Goal: Task Accomplishment & Management: Use online tool/utility

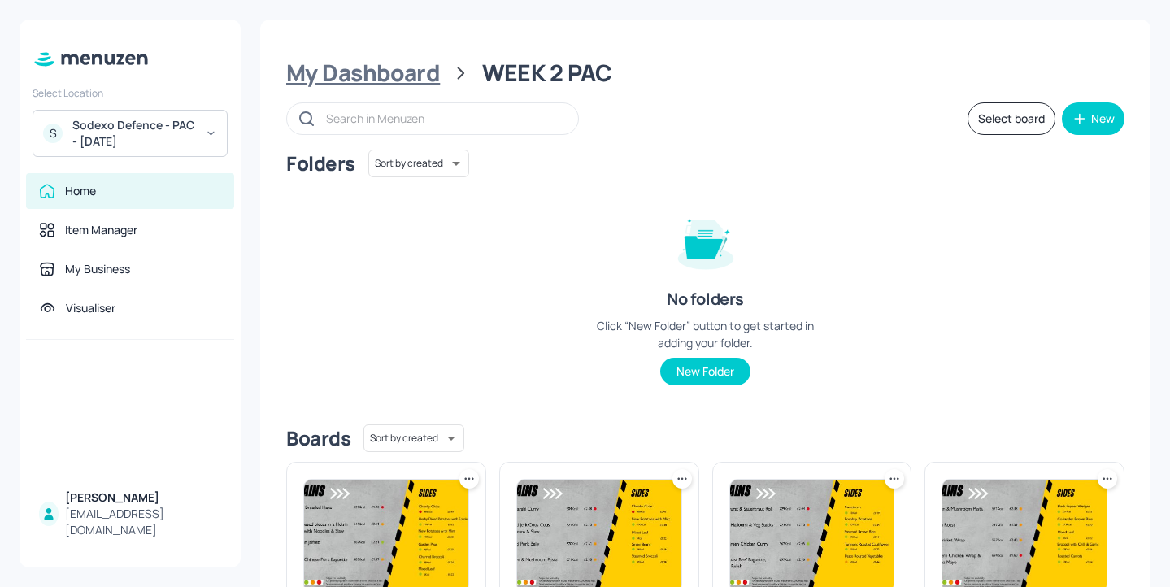
click at [431, 80] on div "My Dashboard" at bounding box center [363, 73] width 154 height 29
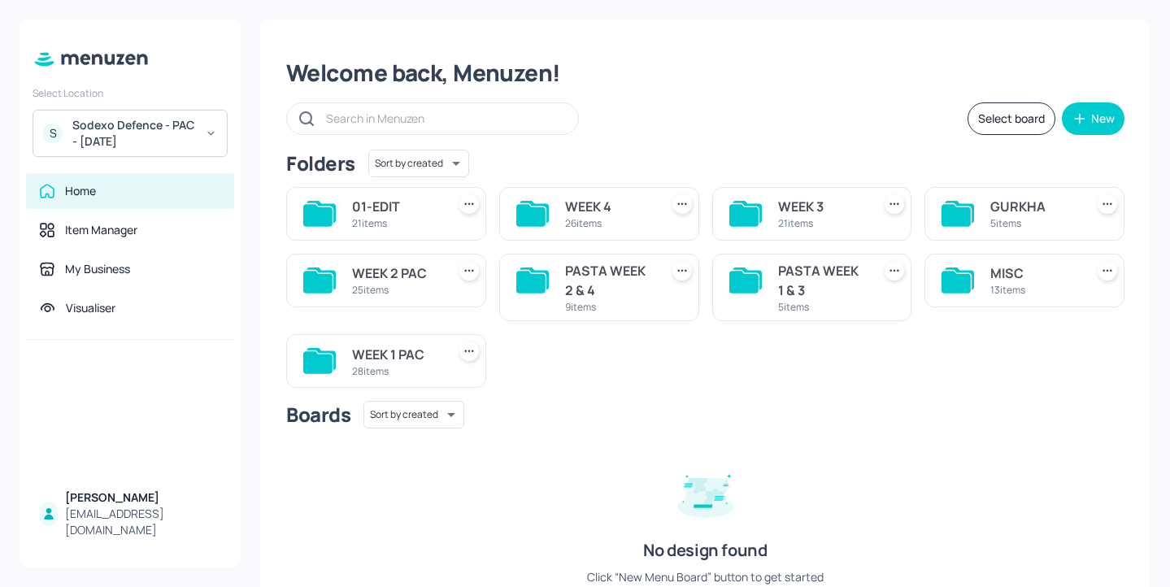
click at [784, 221] on div "21 items" at bounding box center [822, 223] width 88 height 14
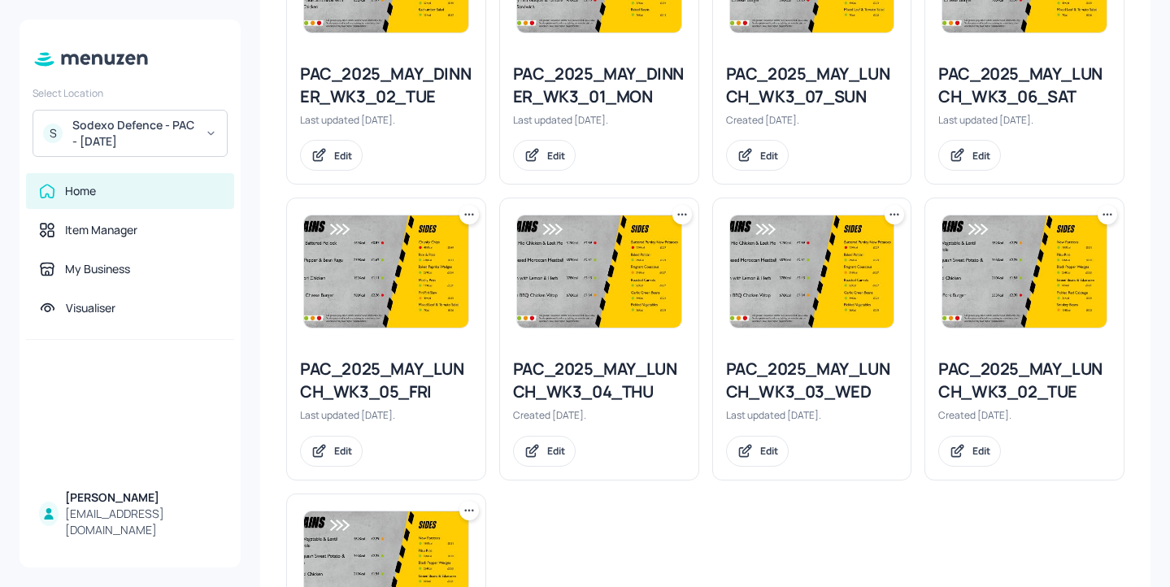
scroll to position [1448, 0]
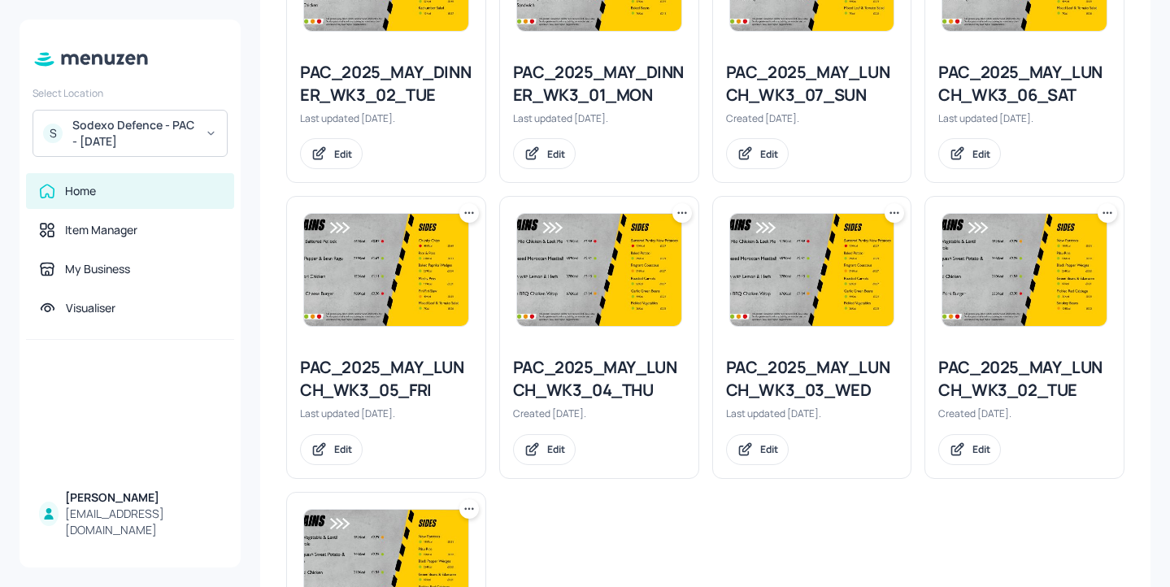
click at [1103, 214] on icon at bounding box center [1108, 213] width 16 height 16
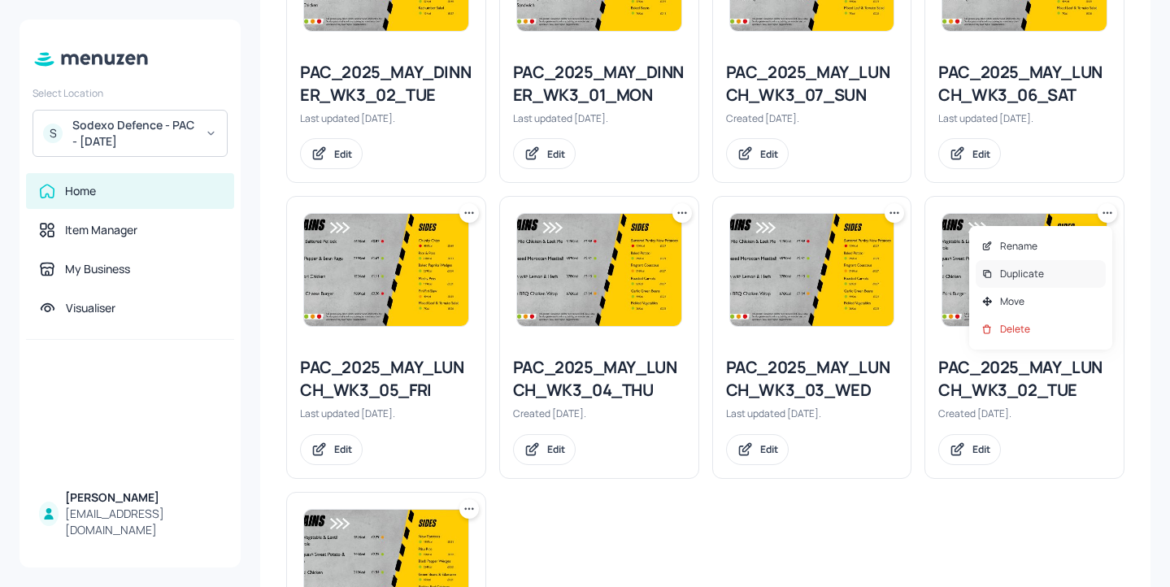
click at [1046, 272] on div "Duplicate" at bounding box center [1041, 274] width 130 height 28
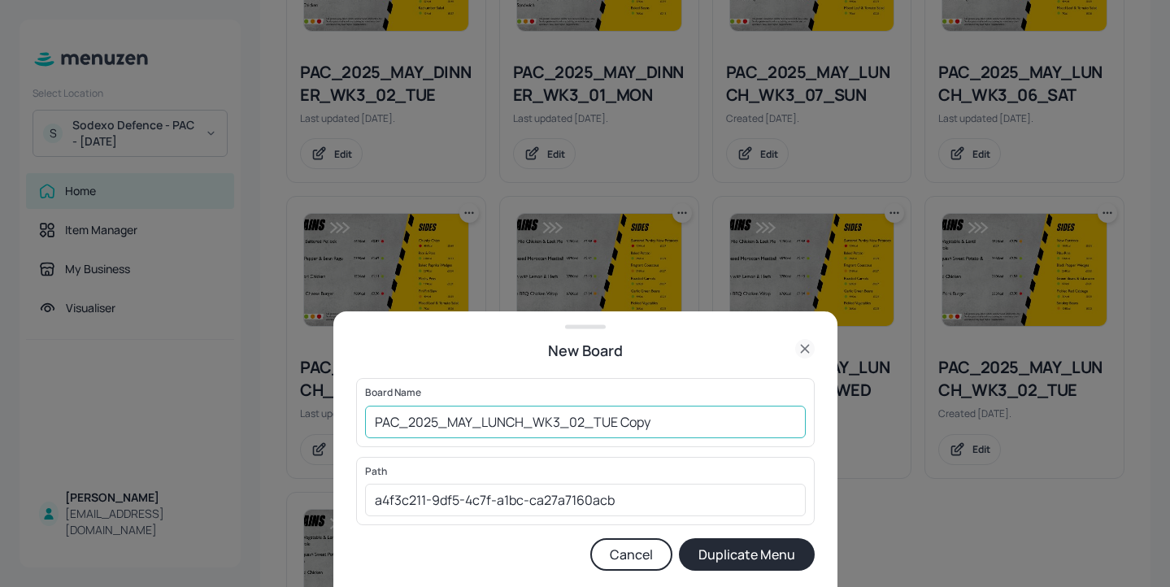
click at [373, 416] on input "PAC_2025_MAY_LUNCH_WK3_02_TUE Copy" at bounding box center [585, 422] width 441 height 33
type input "01PAC_2025_MAY_LUNCH_WK3_02_TUE Copy"
click at [808, 355] on icon at bounding box center [805, 349] width 20 height 20
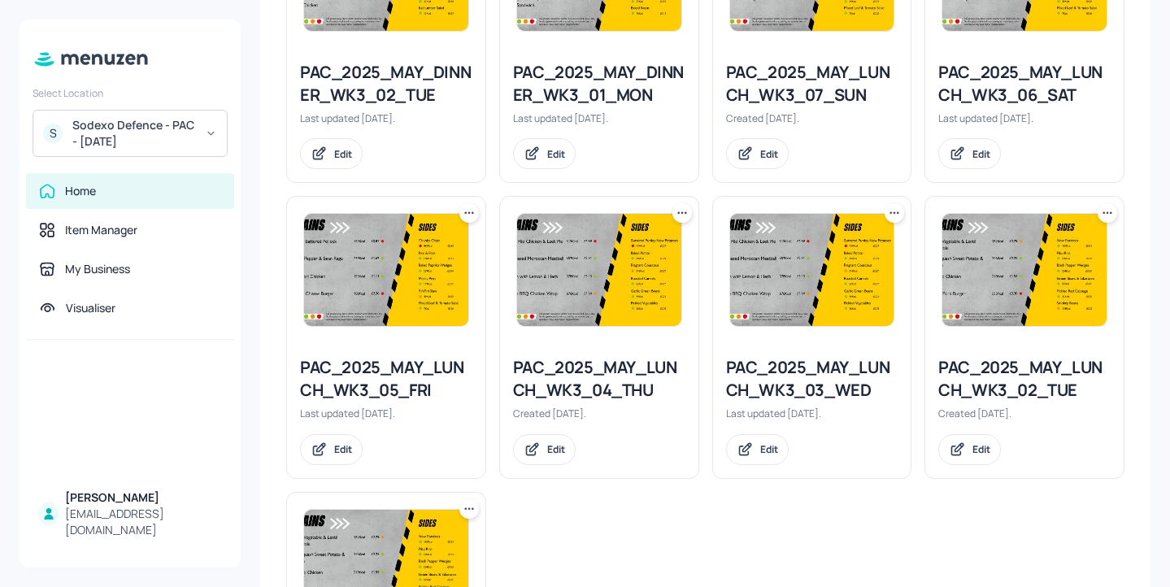
click at [83, 129] on div "Sodexo Defence - PAC - MAY 2025" at bounding box center [133, 133] width 123 height 33
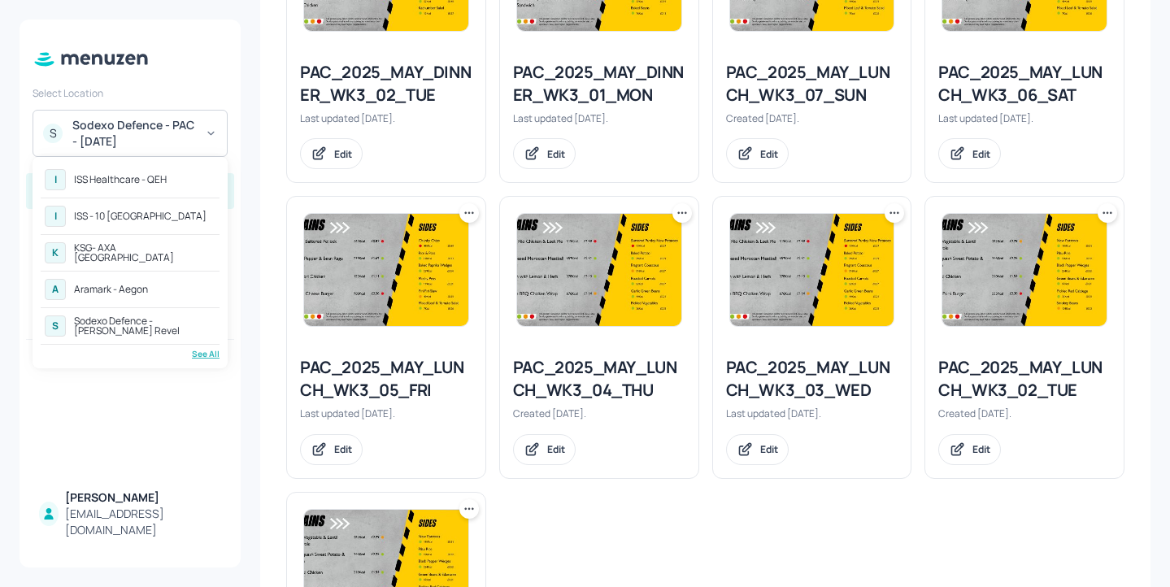
click at [205, 355] on div "See All" at bounding box center [130, 354] width 179 height 12
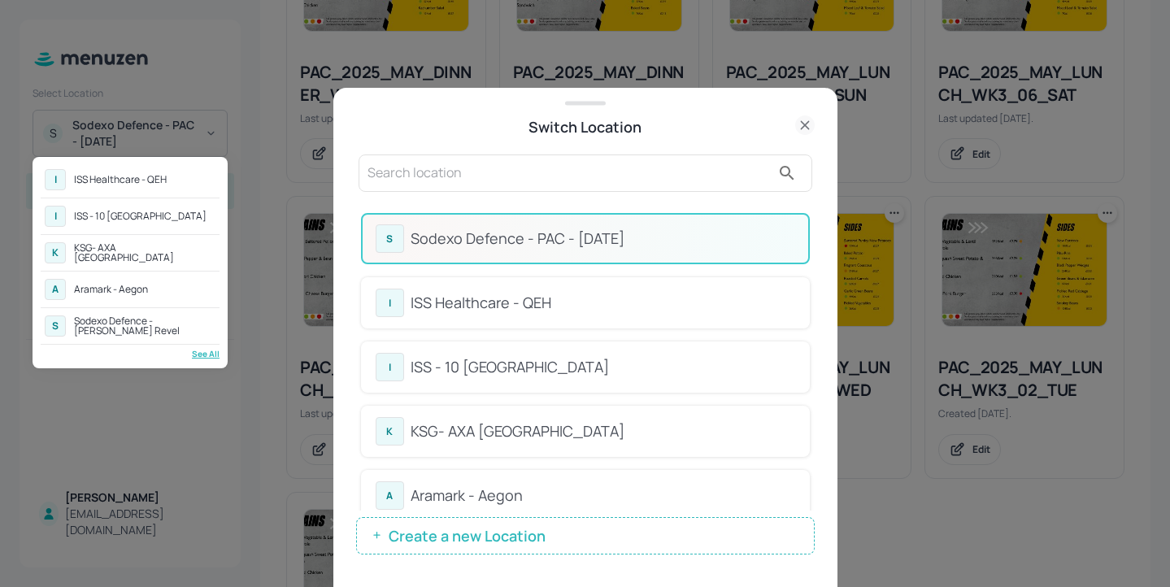
click at [427, 180] on div at bounding box center [585, 293] width 1170 height 587
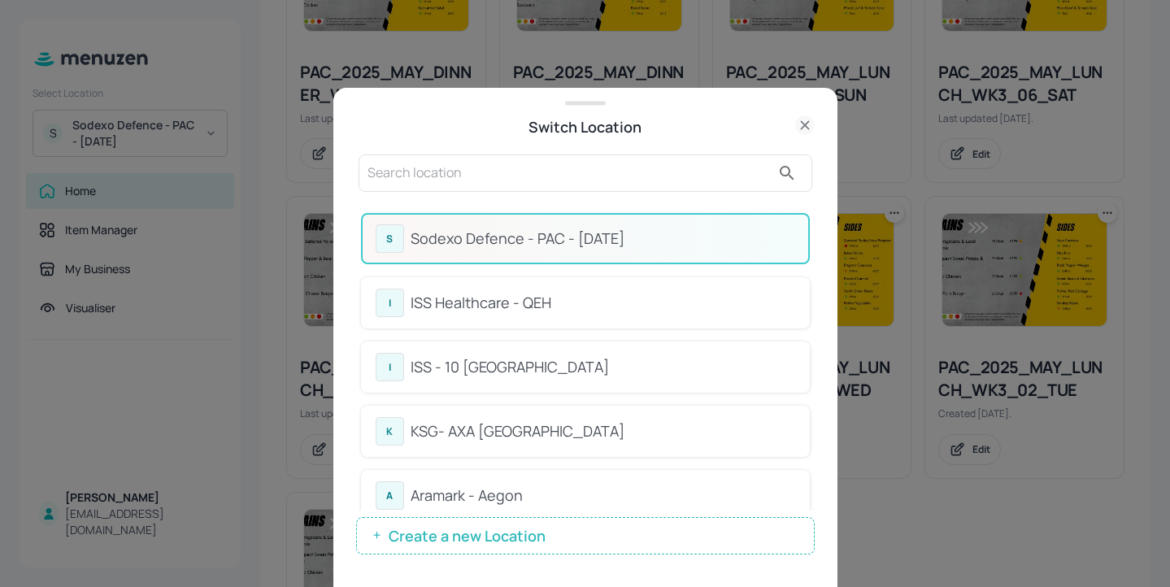
click at [421, 175] on input "text" at bounding box center [569, 173] width 403 height 26
click at [422, 175] on input "text" at bounding box center [569, 173] width 403 height 26
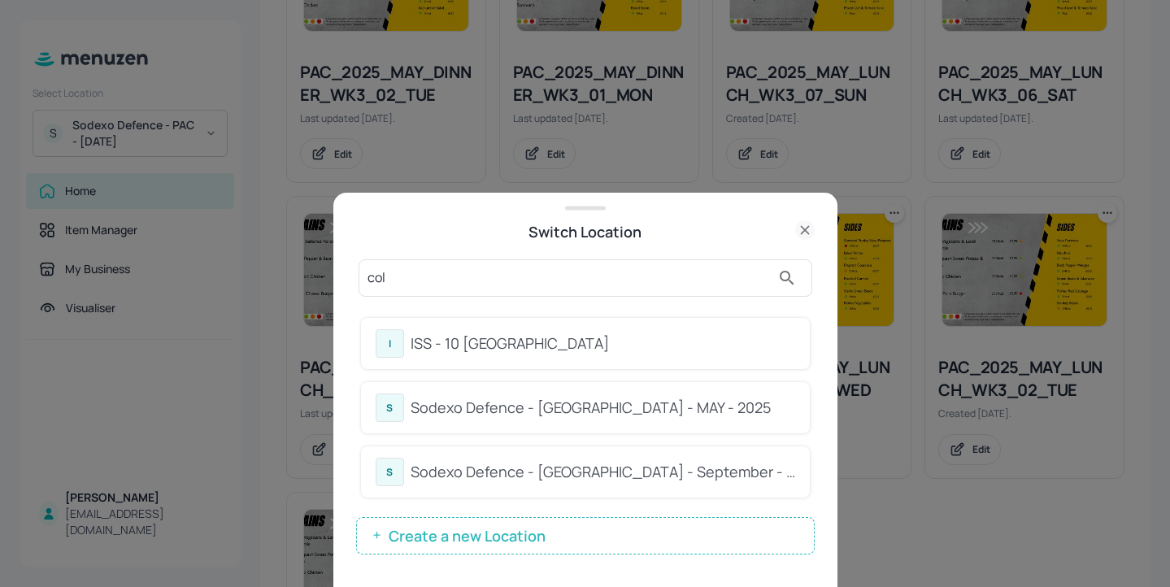
type input "col"
click at [640, 399] on div "Sodexo Defence - Colchester - MAY - 2025" at bounding box center [603, 408] width 385 height 22
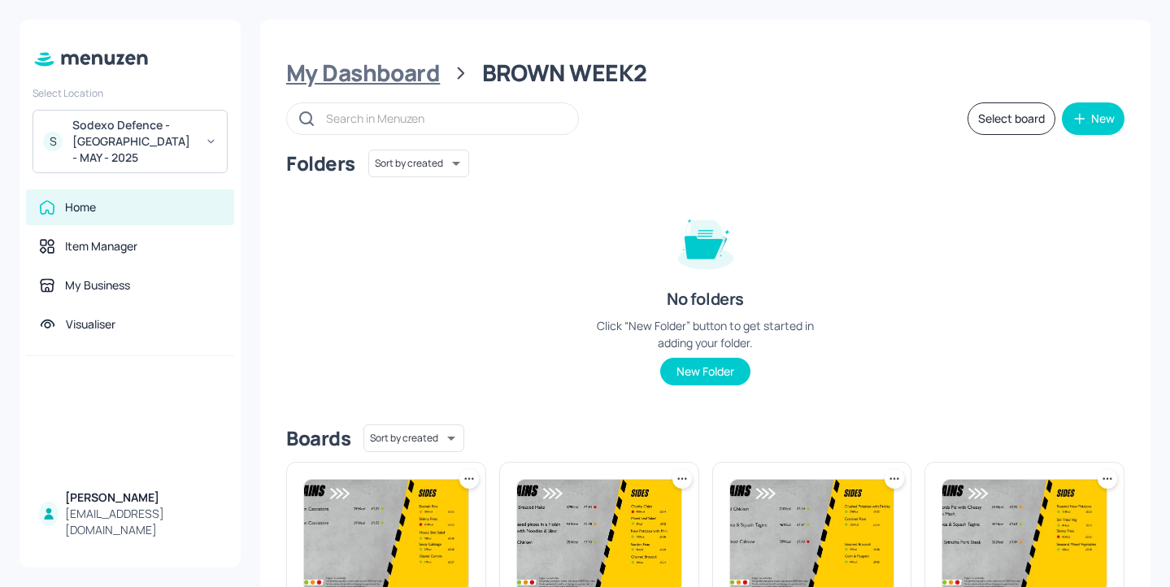
click at [394, 73] on div "My Dashboard" at bounding box center [363, 73] width 154 height 29
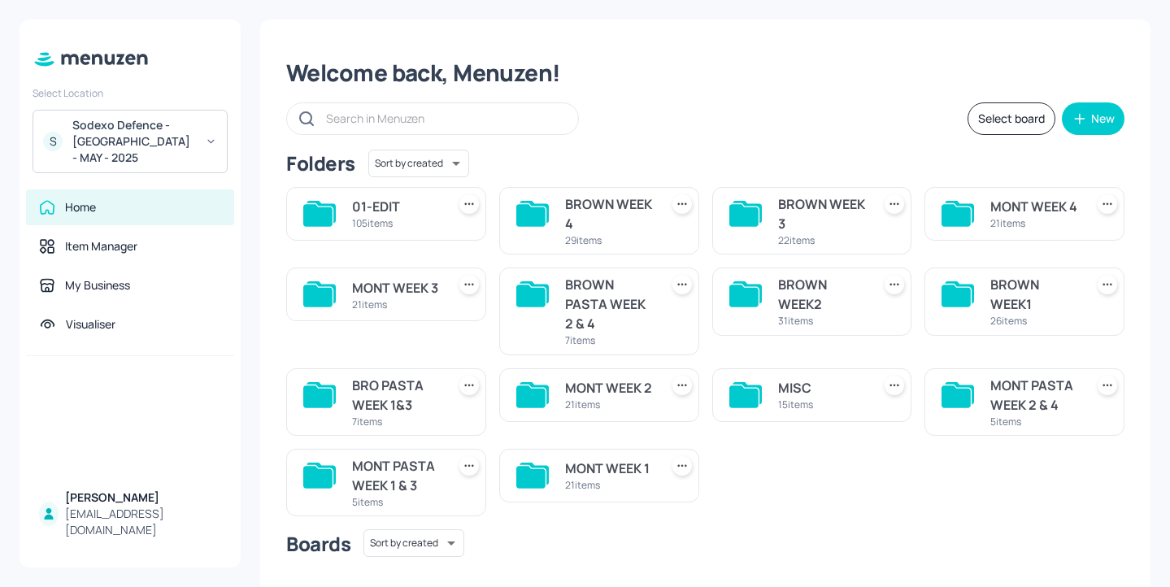
click at [401, 298] on div "MONT WEEK 3" at bounding box center [396, 288] width 88 height 20
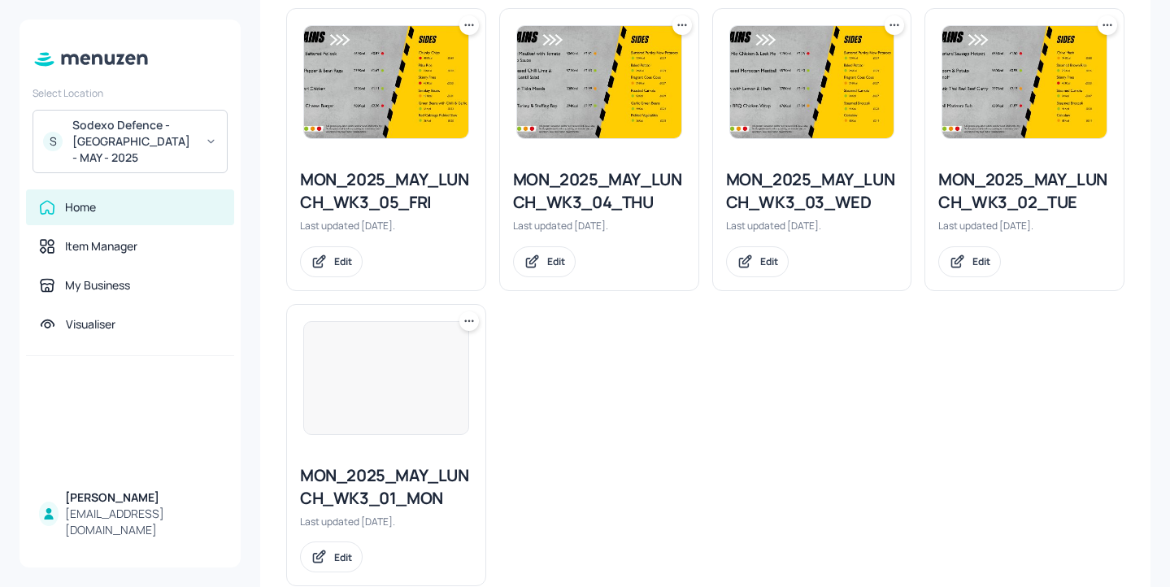
scroll to position [1636, 0]
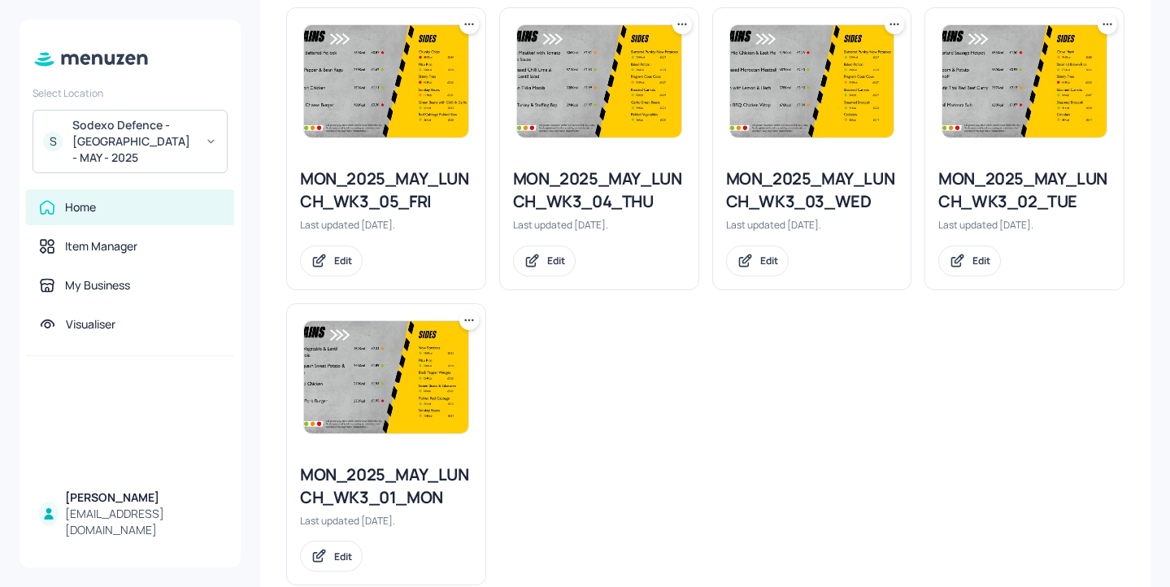
click at [1101, 24] on icon at bounding box center [1108, 24] width 16 height 16
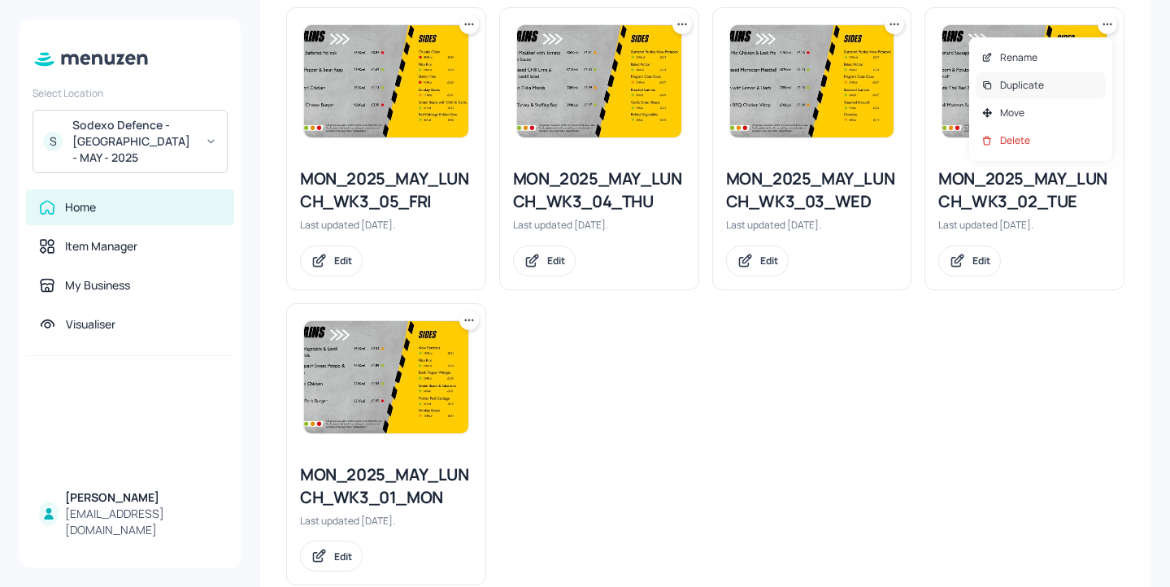
click at [1065, 81] on div "Duplicate" at bounding box center [1041, 86] width 130 height 28
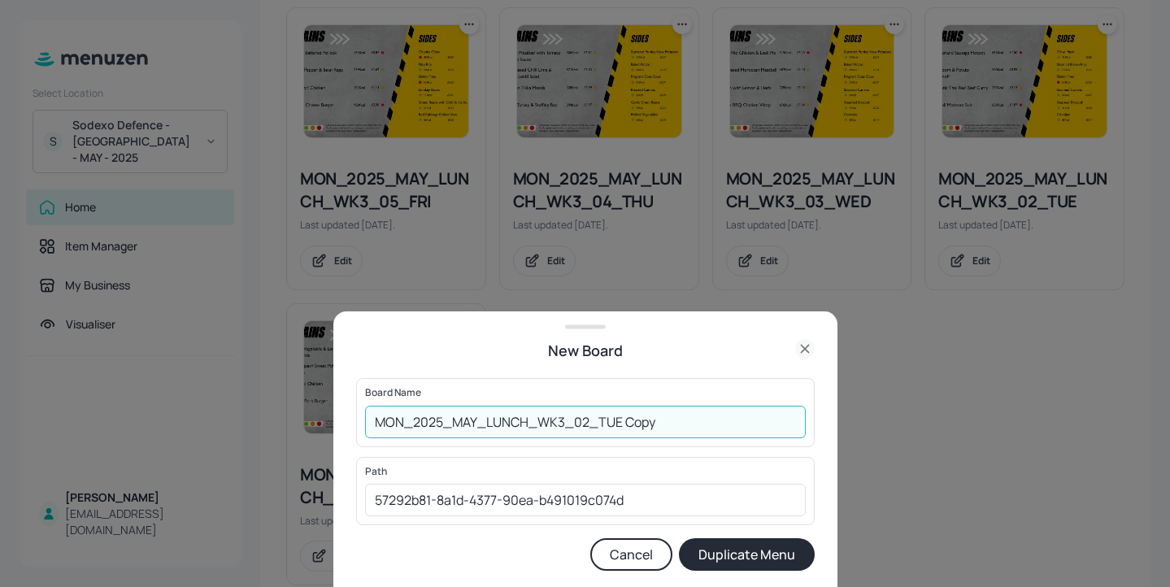
click at [371, 428] on input "MON_2025_MAY_LUNCH_WK3_02_TUE Copy" at bounding box center [585, 422] width 441 height 33
drag, startPoint x: 712, startPoint y: 424, endPoint x: 657, endPoint y: 422, distance: 54.5
click at [657, 422] on input "01ed-MON_2025_MAY_LUNCH_WK3_02_TUE Copy" at bounding box center [585, 422] width 441 height 33
click at [403, 425] on input "01ed-MON_2025_MAY_LUNCH_WK3_02_TUE_" at bounding box center [585, 422] width 441 height 33
click at [681, 421] on input "01EDIT_MON_2025_MAY_LUNCH_WK3_02_TUE_" at bounding box center [585, 422] width 441 height 33
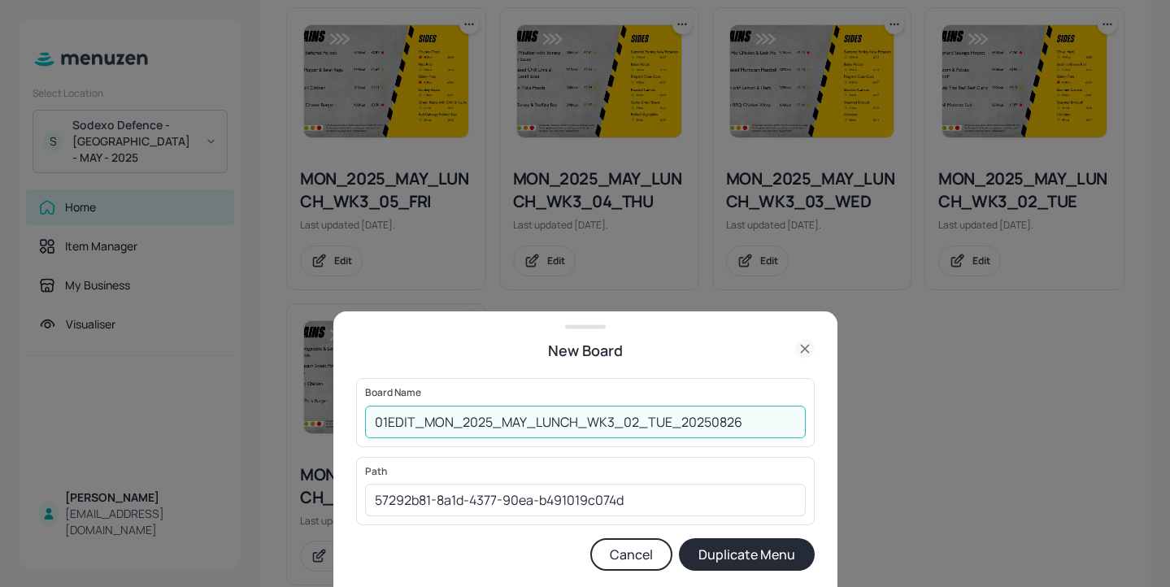
type input "01EDIT_MON_2025_MAY_LUNCH_WK3_02_TUE_20250826"
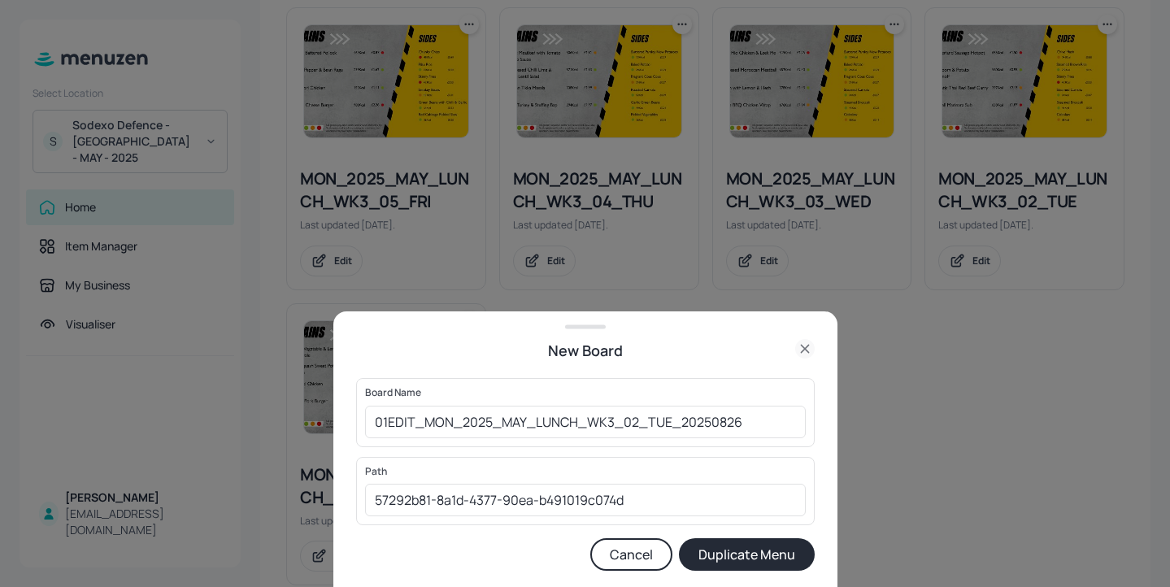
click at [738, 546] on button "Duplicate Menu" at bounding box center [747, 554] width 136 height 33
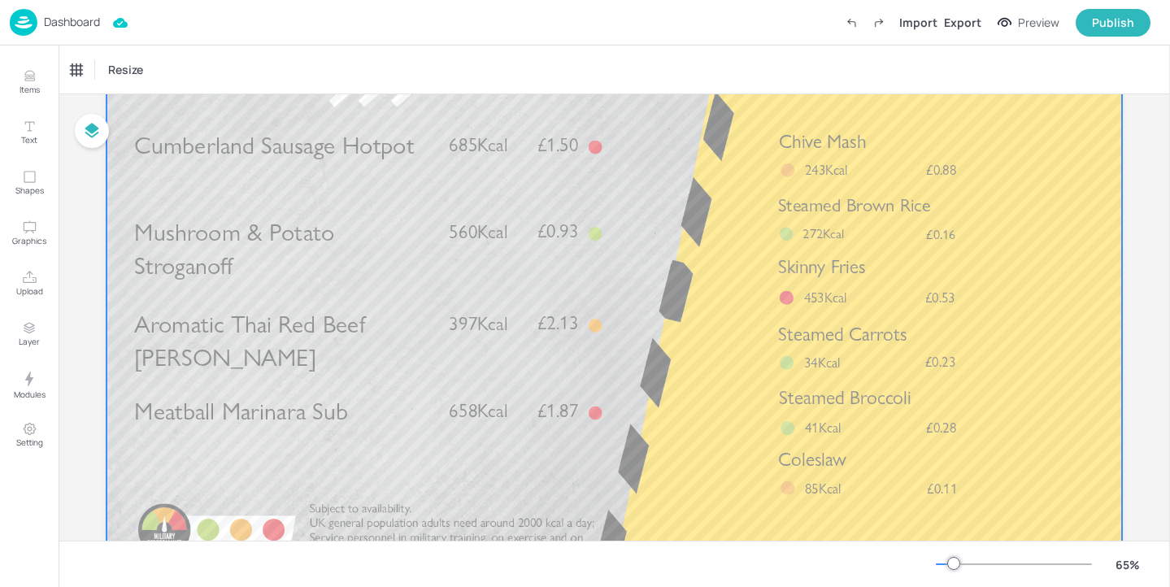
scroll to position [134, 0]
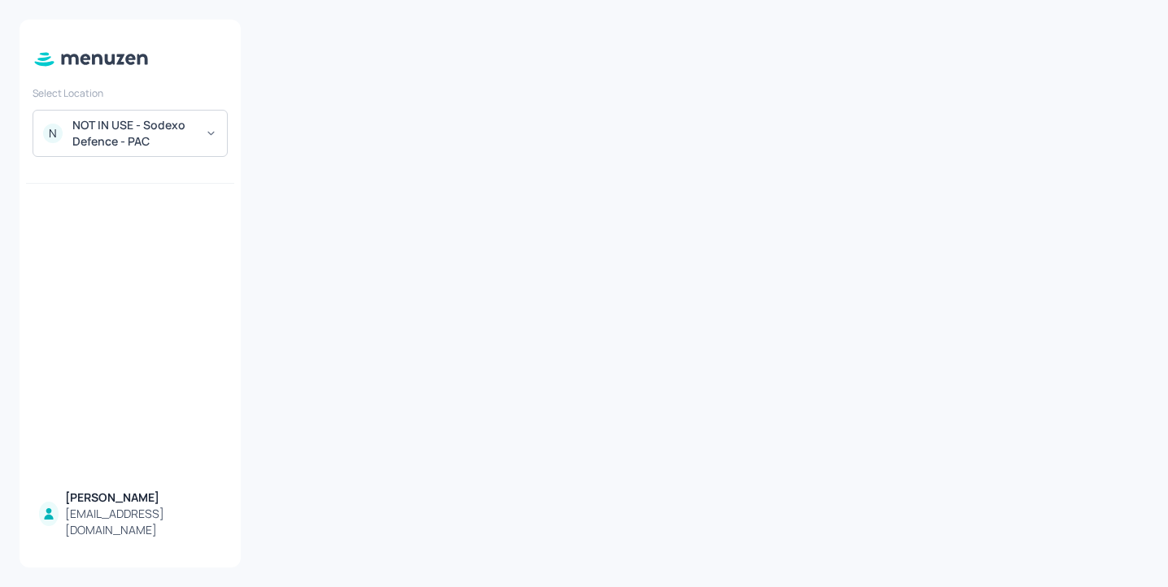
click at [188, 128] on div "NOT IN USE - Sodexo Defence - PAC" at bounding box center [133, 133] width 123 height 33
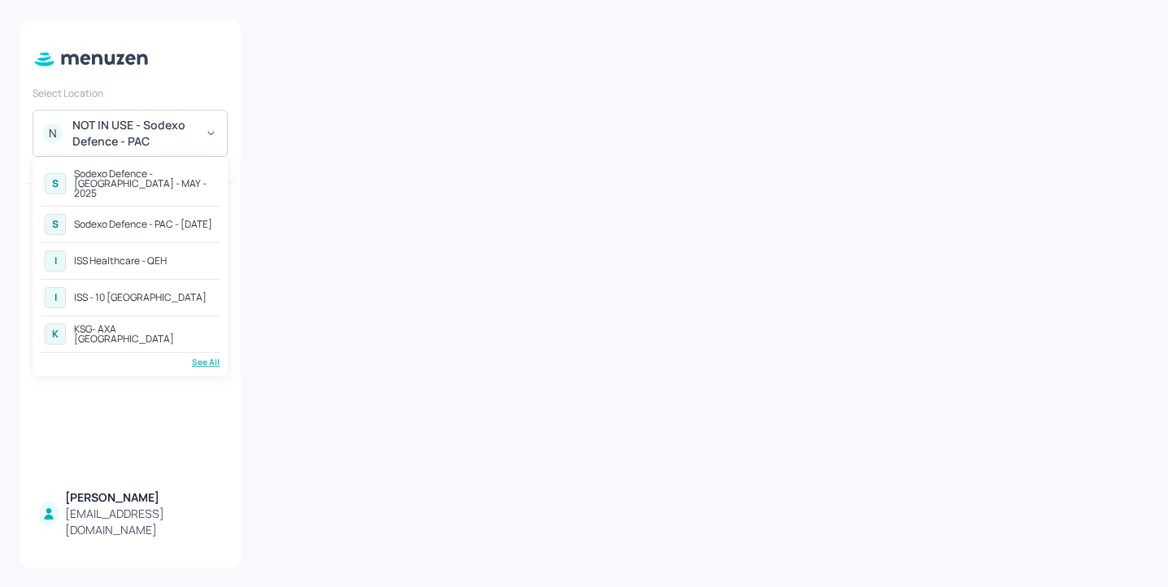
click at [209, 356] on div "See All" at bounding box center [130, 362] width 179 height 12
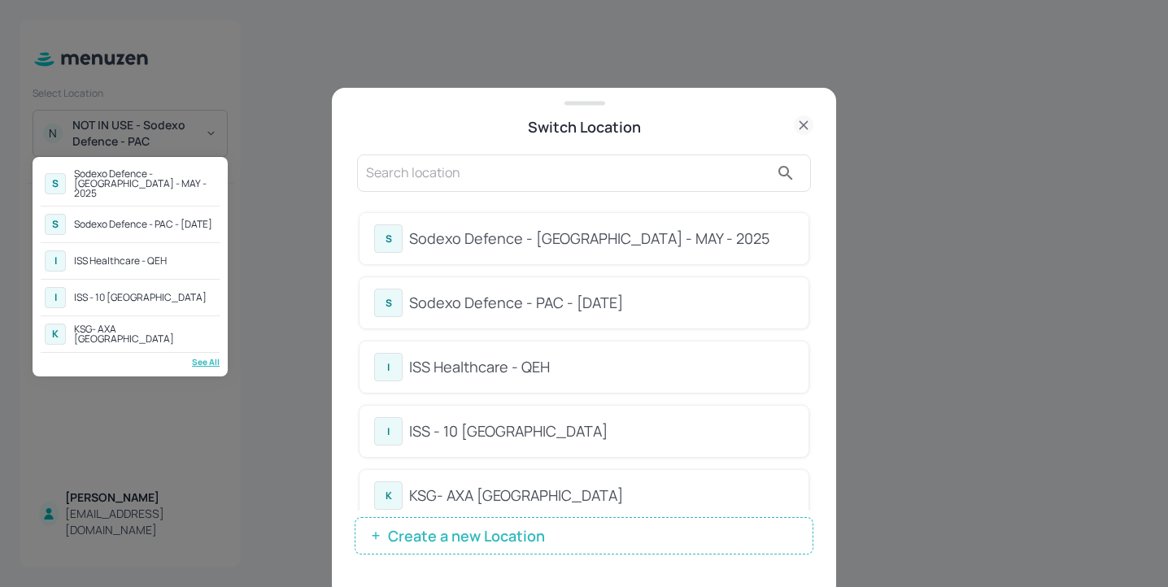
click at [529, 176] on div at bounding box center [584, 293] width 1168 height 587
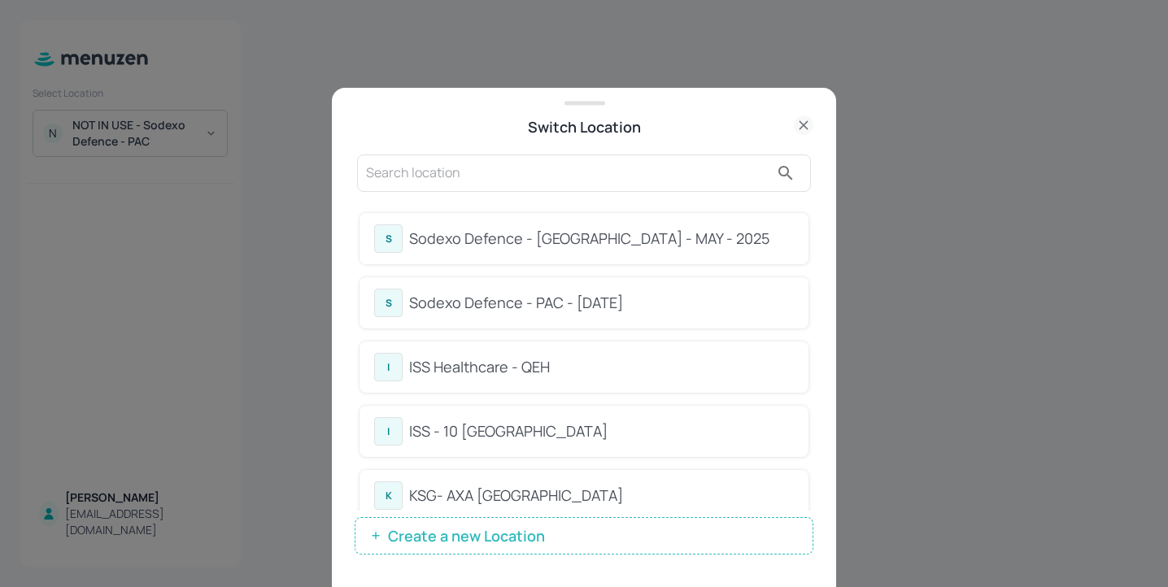
click at [506, 169] on input "text" at bounding box center [567, 173] width 403 height 26
click at [485, 155] on div at bounding box center [584, 173] width 454 height 37
click at [471, 185] on input "text" at bounding box center [567, 173] width 403 height 26
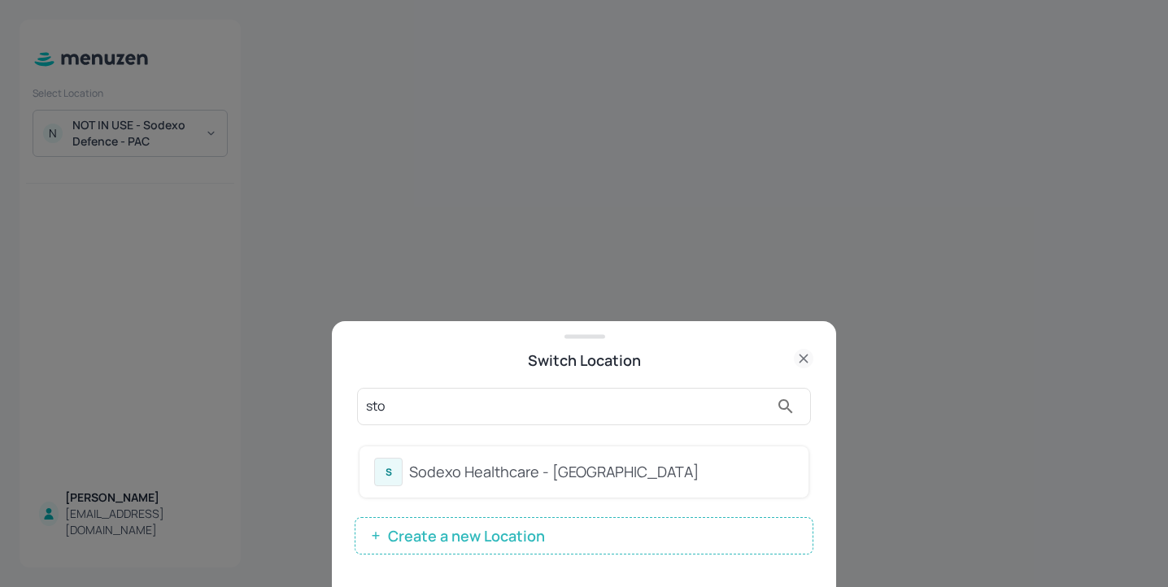
type input "sto"
click at [640, 457] on div "S Sodexo Healthcare - Stoke Mandeville" at bounding box center [584, 472] width 449 height 51
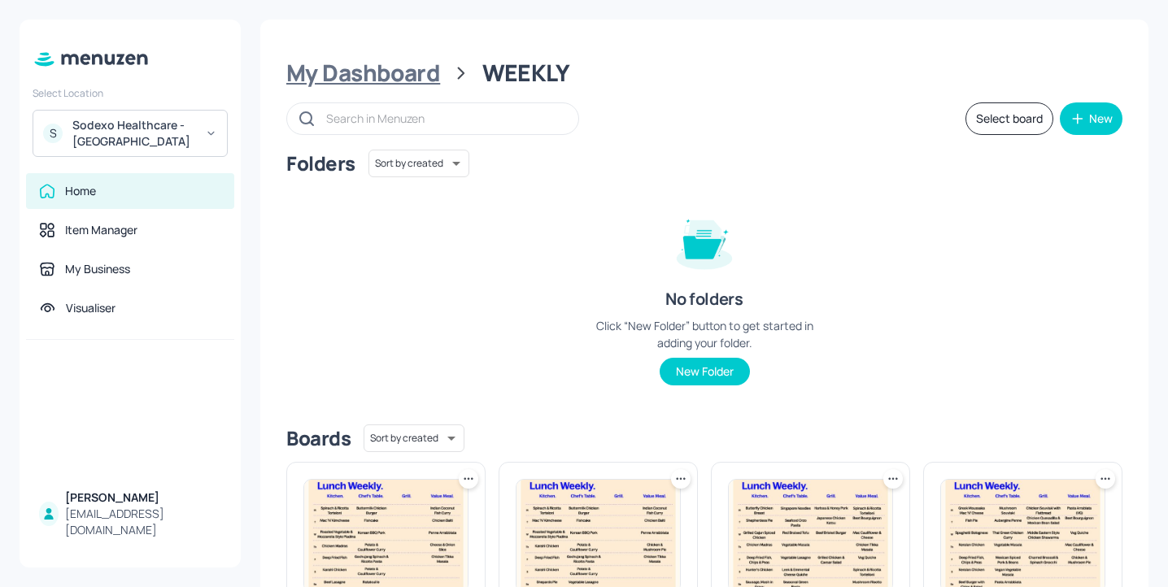
click at [400, 81] on div "My Dashboard" at bounding box center [363, 73] width 154 height 29
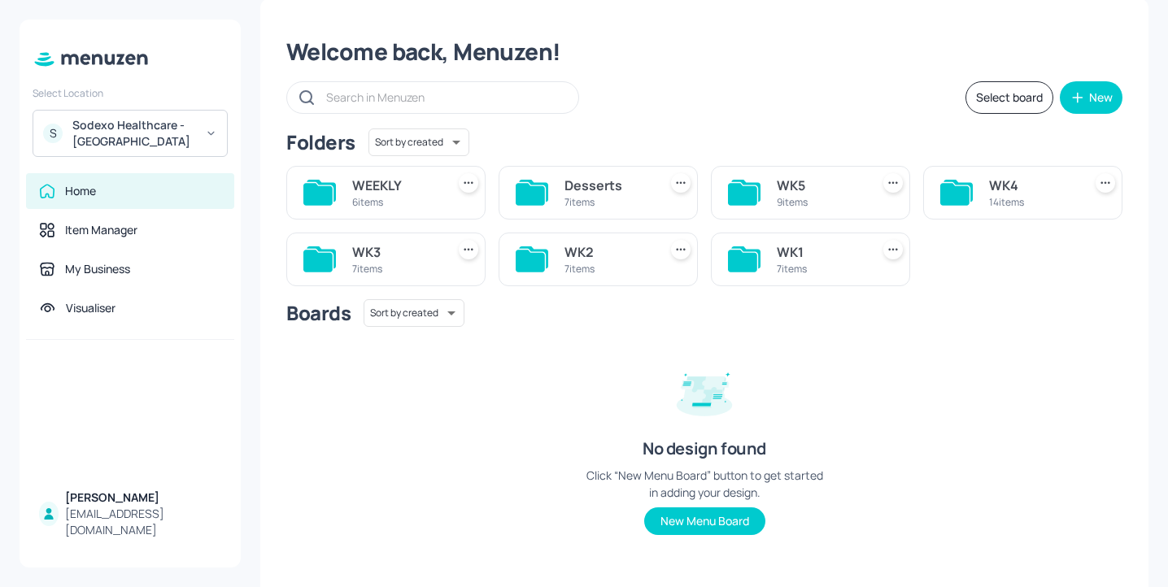
scroll to position [23, 0]
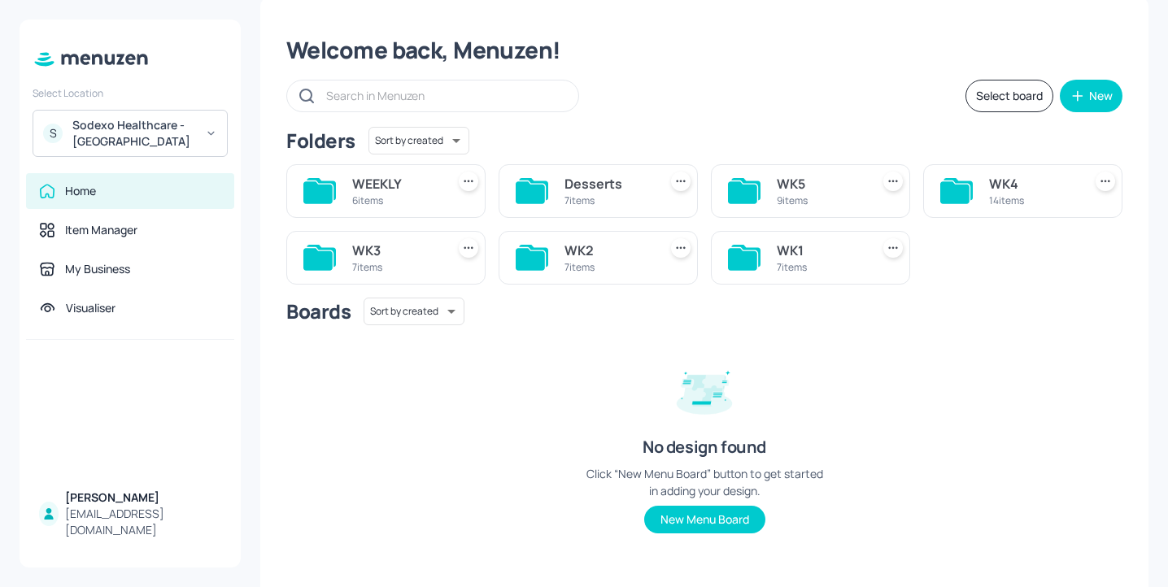
click at [783, 255] on div "WK1" at bounding box center [820, 251] width 87 height 20
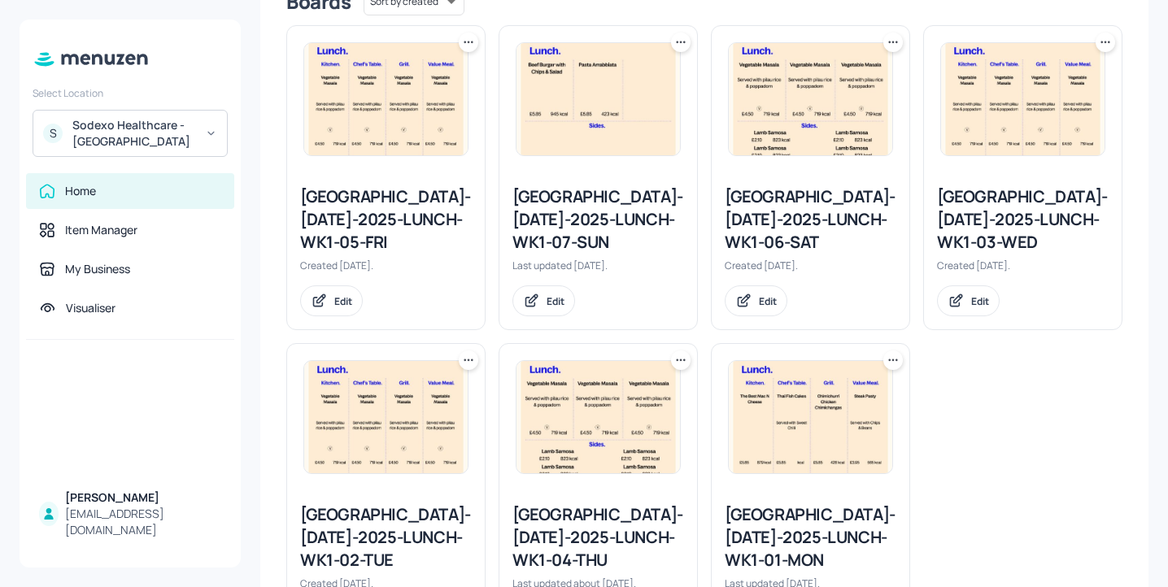
scroll to position [374, 0]
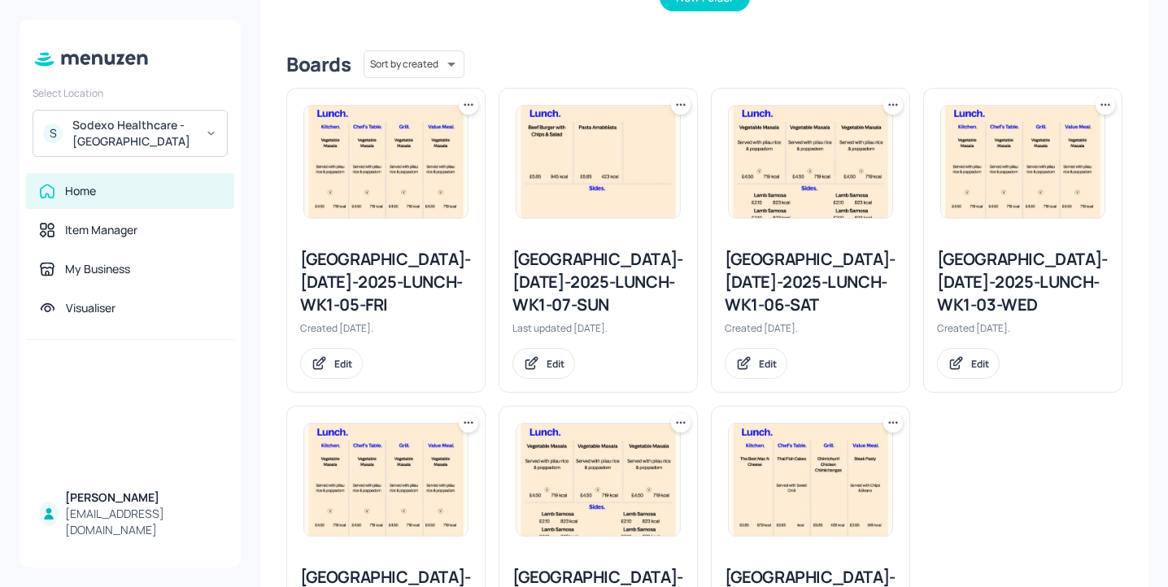
click at [1102, 107] on icon at bounding box center [1105, 105] width 16 height 16
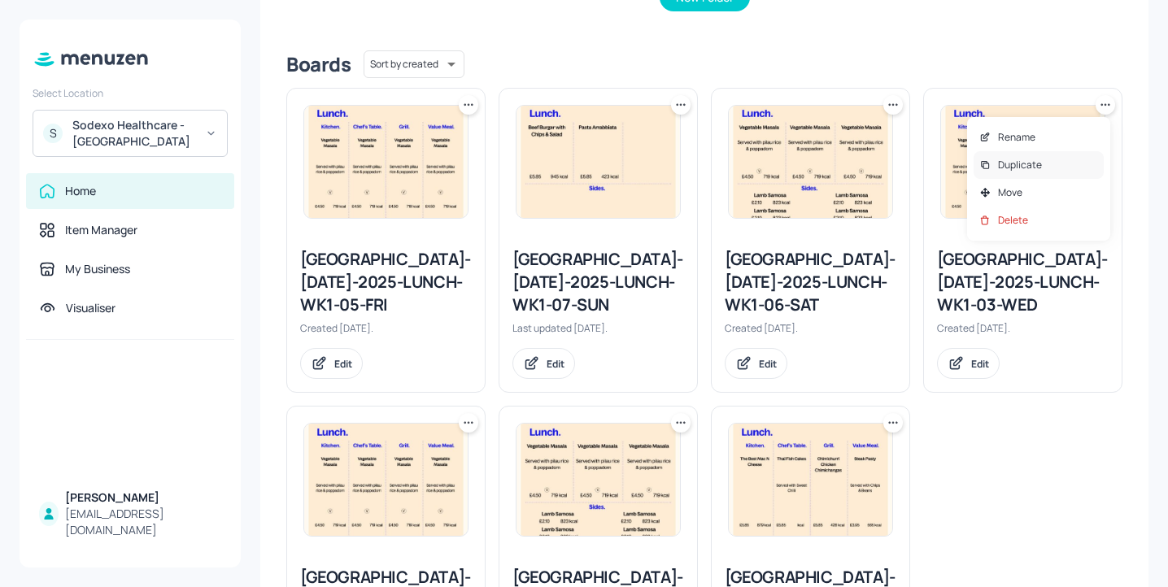
click at [1061, 161] on div "Duplicate" at bounding box center [1039, 165] width 130 height 28
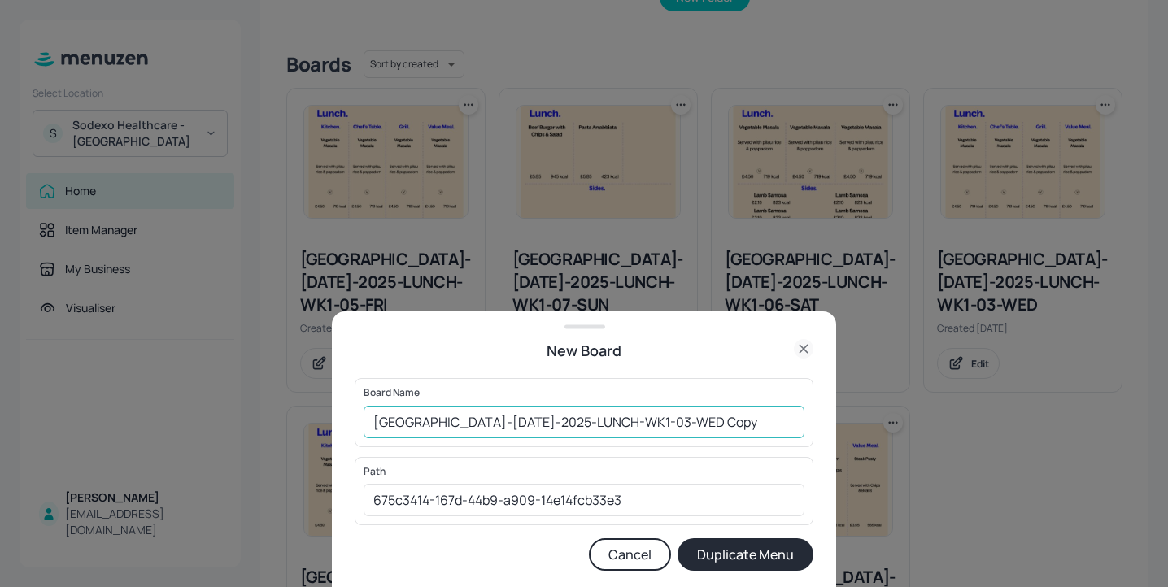
click at [373, 417] on input "Stoke Mandeville-JUL-2025-LUNCH-WK1-03-WED Copy" at bounding box center [584, 422] width 441 height 33
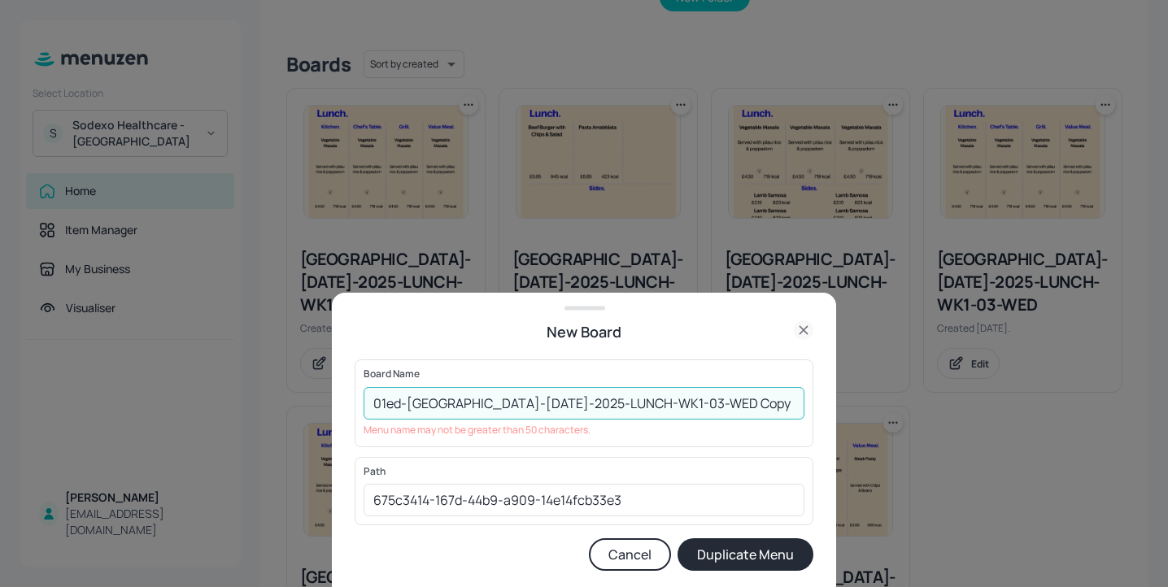
drag, startPoint x: 443, startPoint y: 405, endPoint x: 510, endPoint y: 403, distance: 66.7
click at [510, 403] on input "01ed-Stoke Mandeville-JUL-2025-LUNCH-WK1-03-WED Copy" at bounding box center [584, 403] width 441 height 33
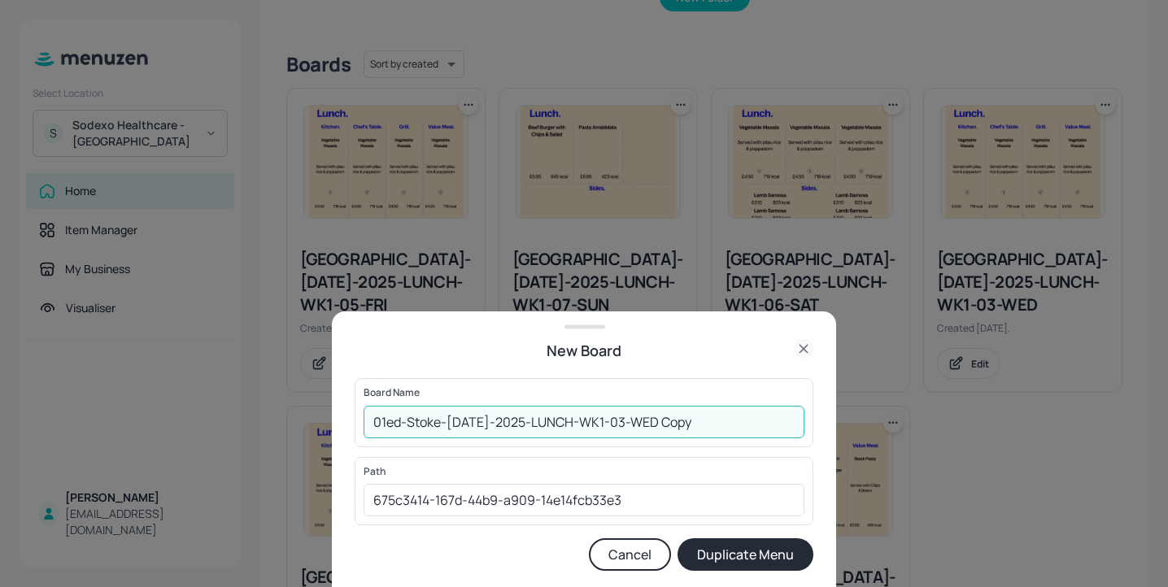
drag, startPoint x: 703, startPoint y: 418, endPoint x: 638, endPoint y: 418, distance: 65.1
click at [638, 418] on input "01ed-Stoke-JUL-2025-LUNCH-WK1-03-WED Copy" at bounding box center [584, 422] width 441 height 33
type input "01ed-Stoke-[DATE]-2025-LUNCH-WK1-03-WED-20250827"
click at [757, 547] on button "Duplicate Menu" at bounding box center [746, 554] width 136 height 33
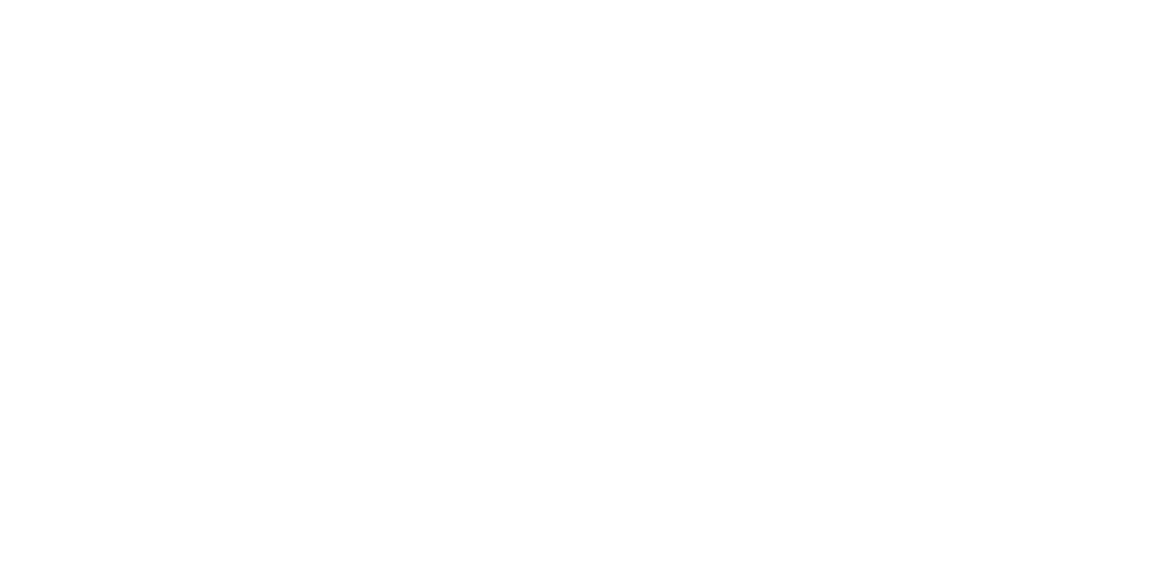
click at [788, 63] on div at bounding box center [584, 293] width 1168 height 587
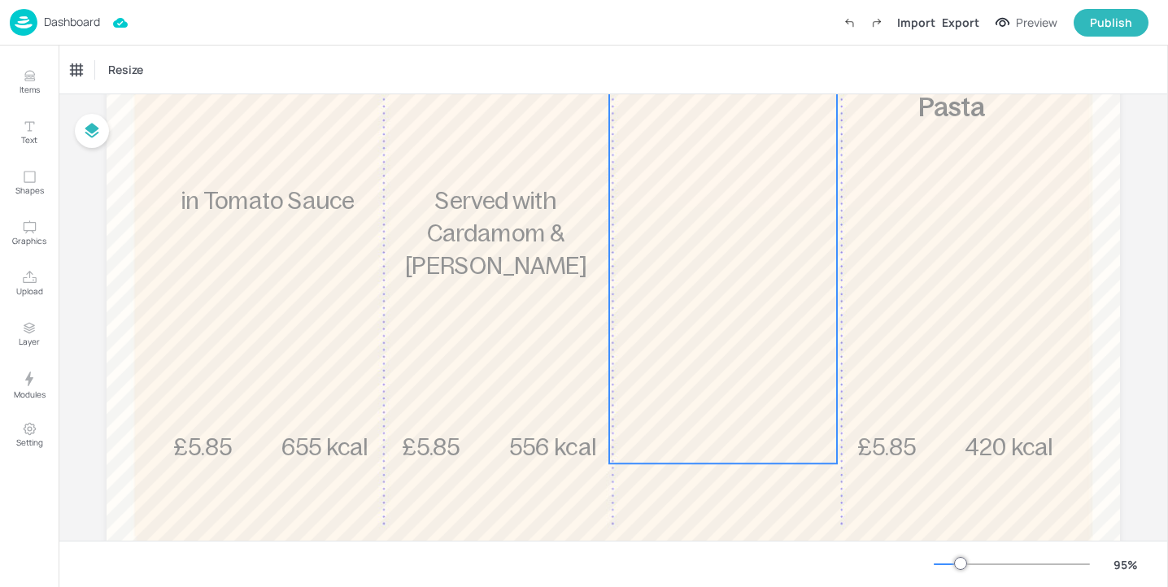
scroll to position [407, 0]
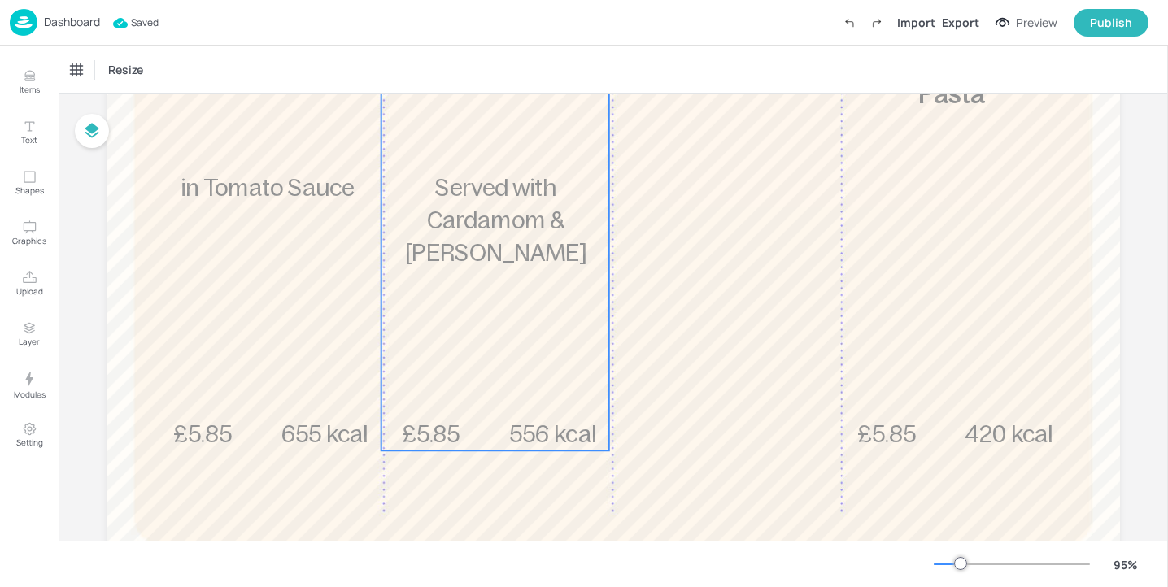
click at [540, 384] on div "£5.85 Chicken Tikka Masala Served with Cardamom & [PERSON_NAME] 556 kcal" at bounding box center [495, 228] width 228 height 445
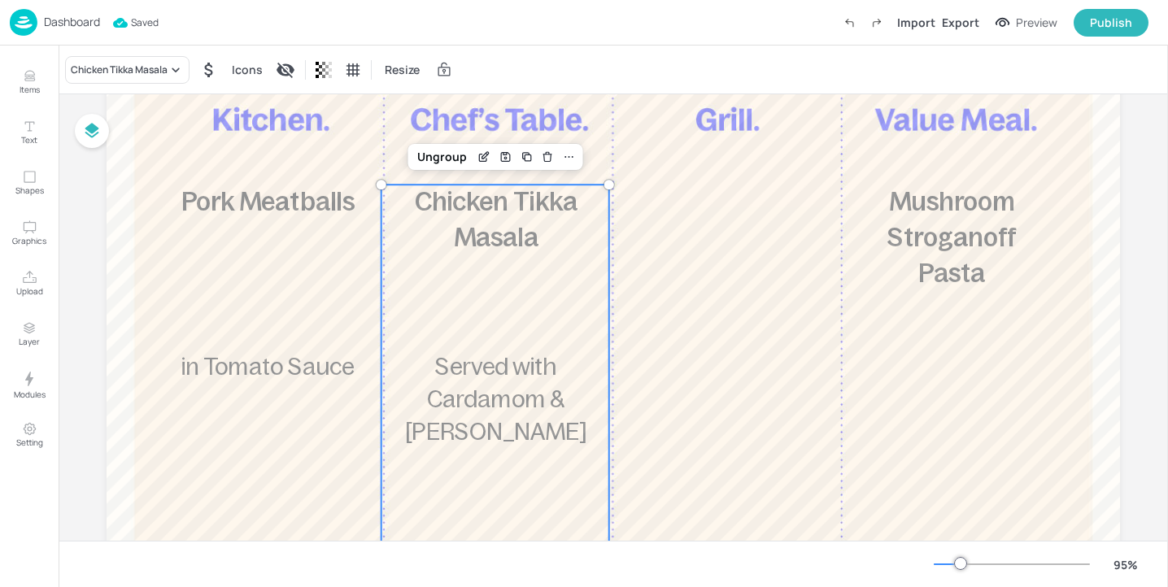
scroll to position [212, 0]
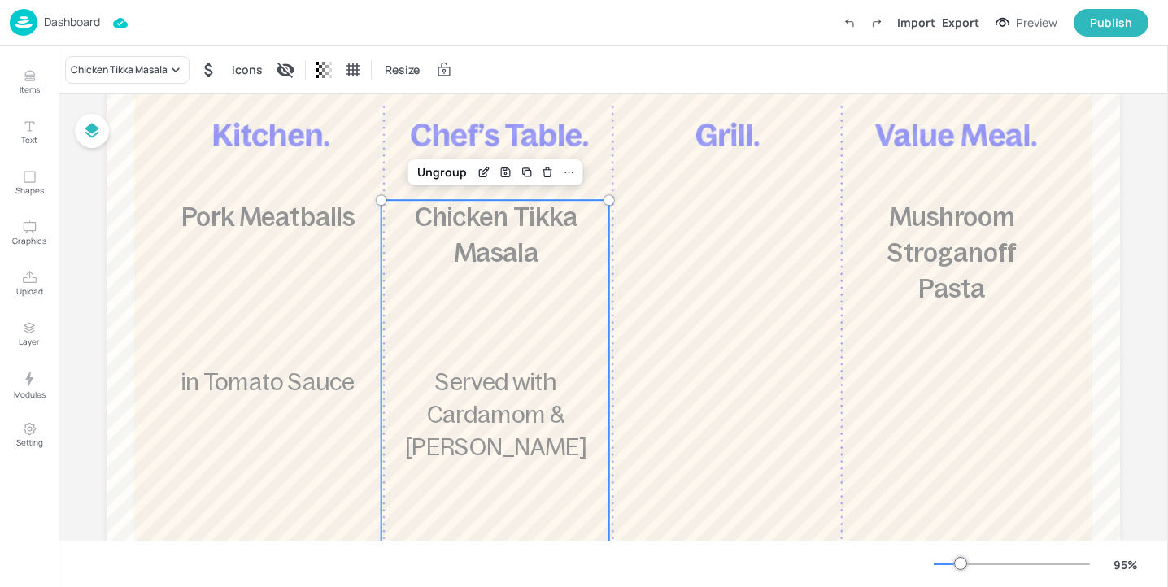
click at [68, 28] on p "Dashboard" at bounding box center [72, 21] width 56 height 11
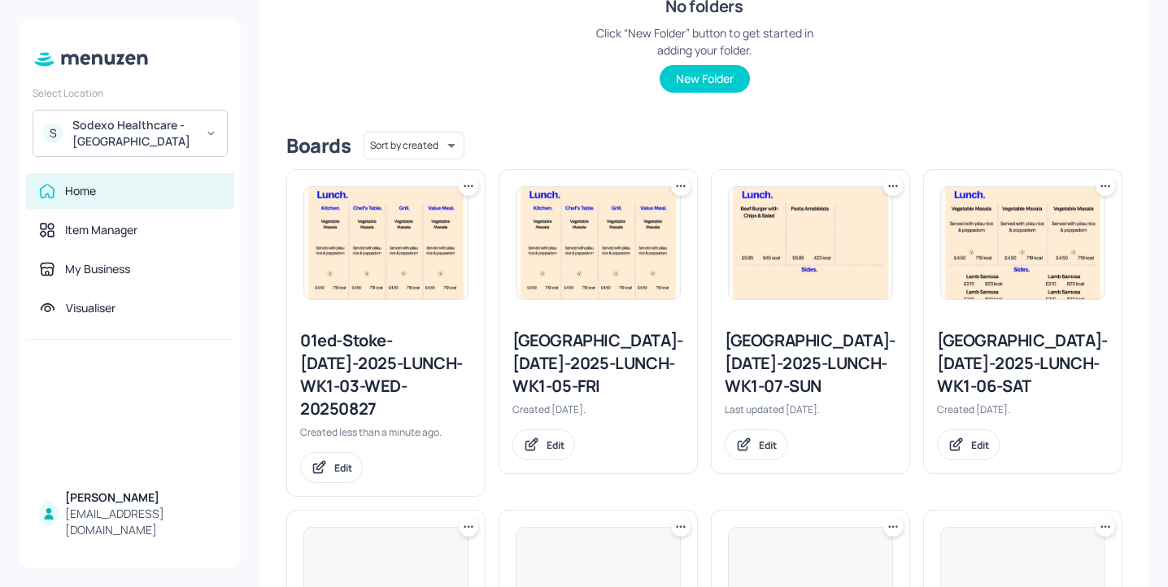
scroll to position [377, 0]
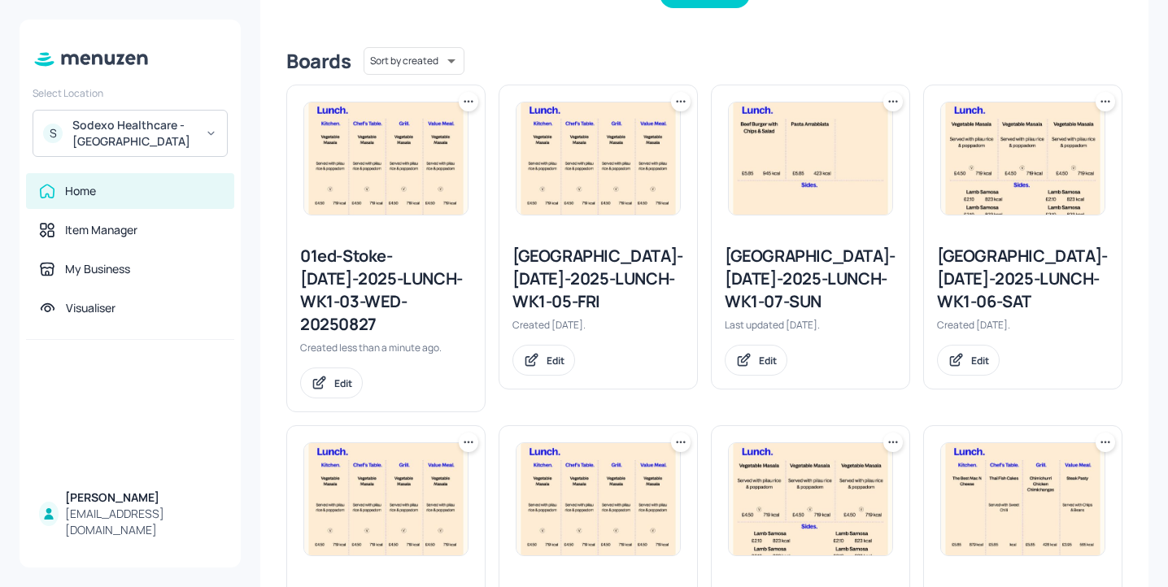
click at [464, 105] on icon at bounding box center [468, 102] width 16 height 16
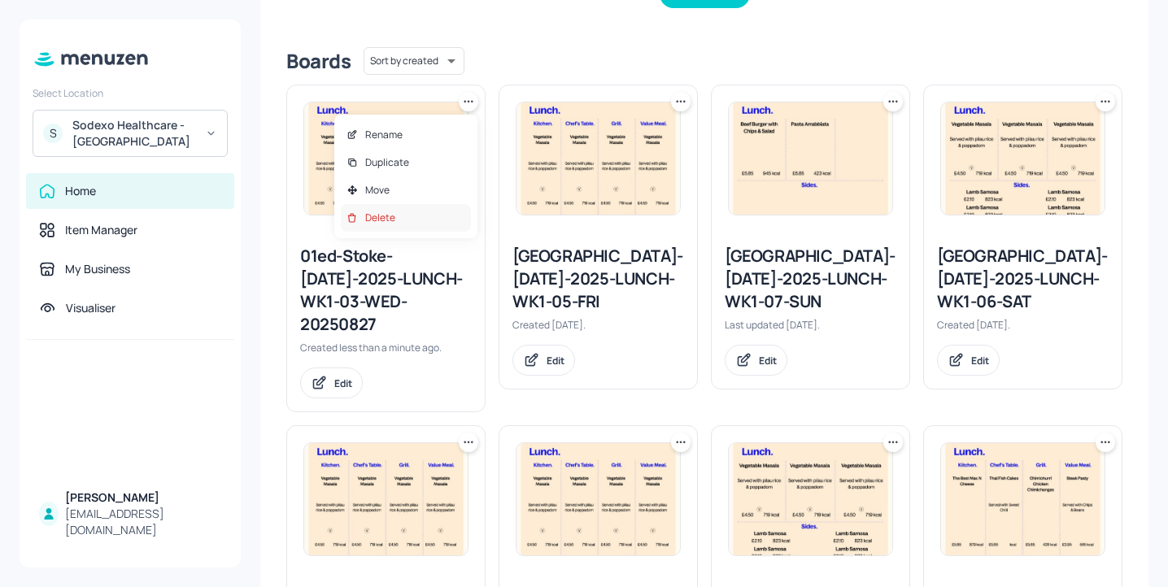
click at [442, 220] on div "Delete" at bounding box center [406, 218] width 130 height 28
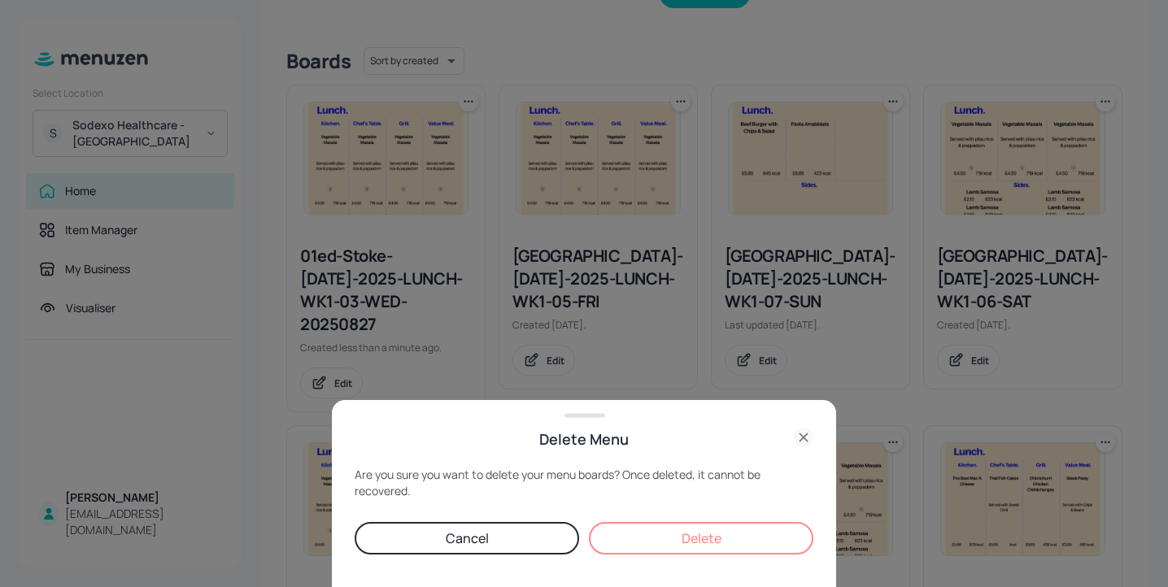
click at [709, 547] on button "Delete" at bounding box center [701, 538] width 224 height 33
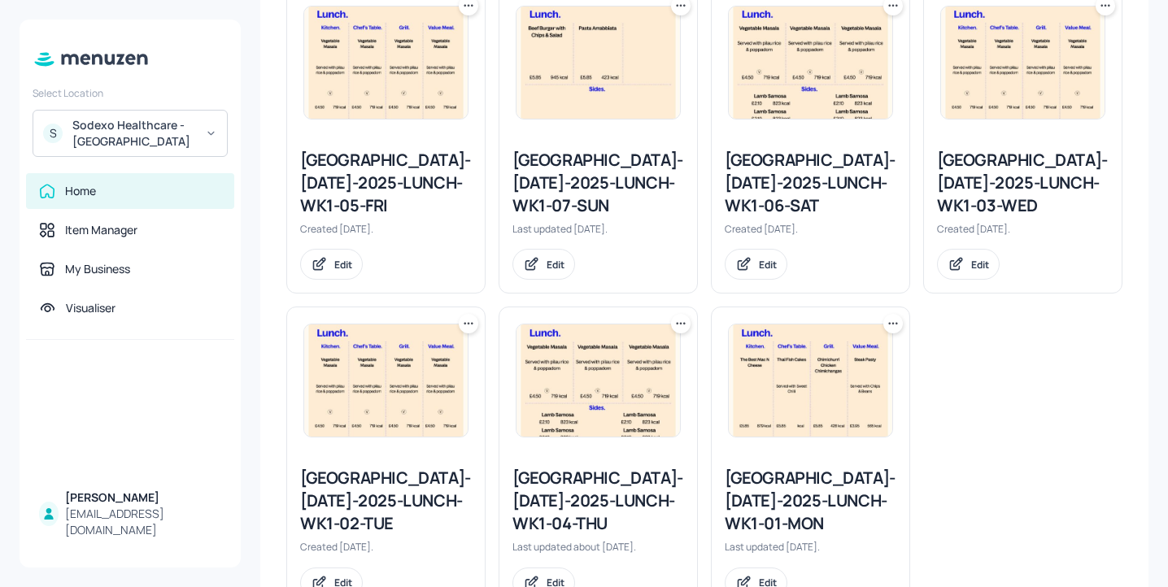
scroll to position [492, 0]
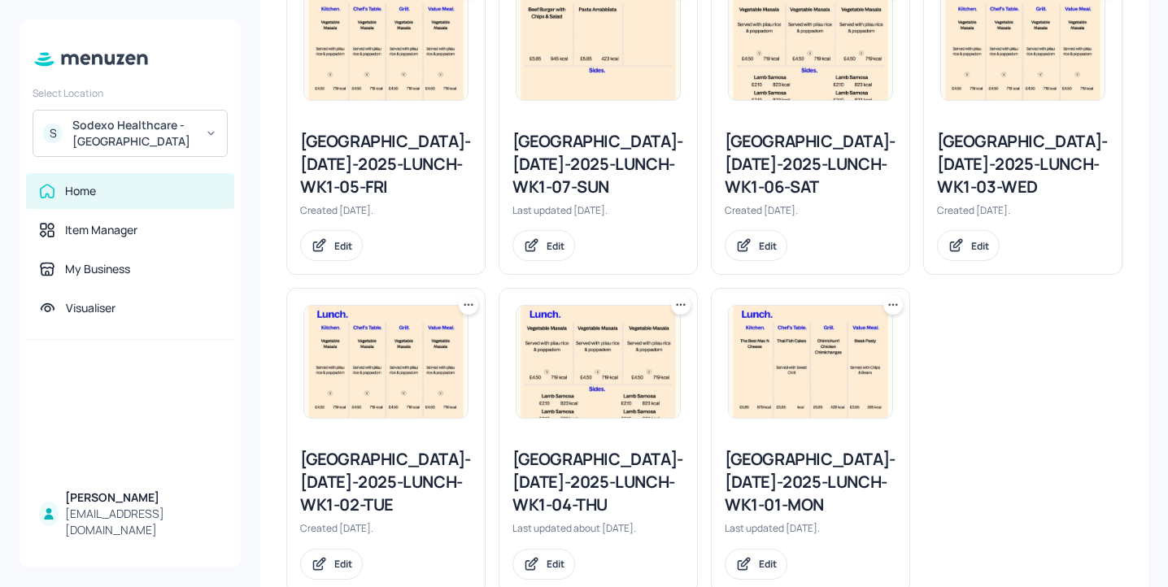
click at [1003, 142] on div "Stoke Mandeville-JUL-2025-LUNCH-WK1-03-WED" at bounding box center [1023, 164] width 172 height 68
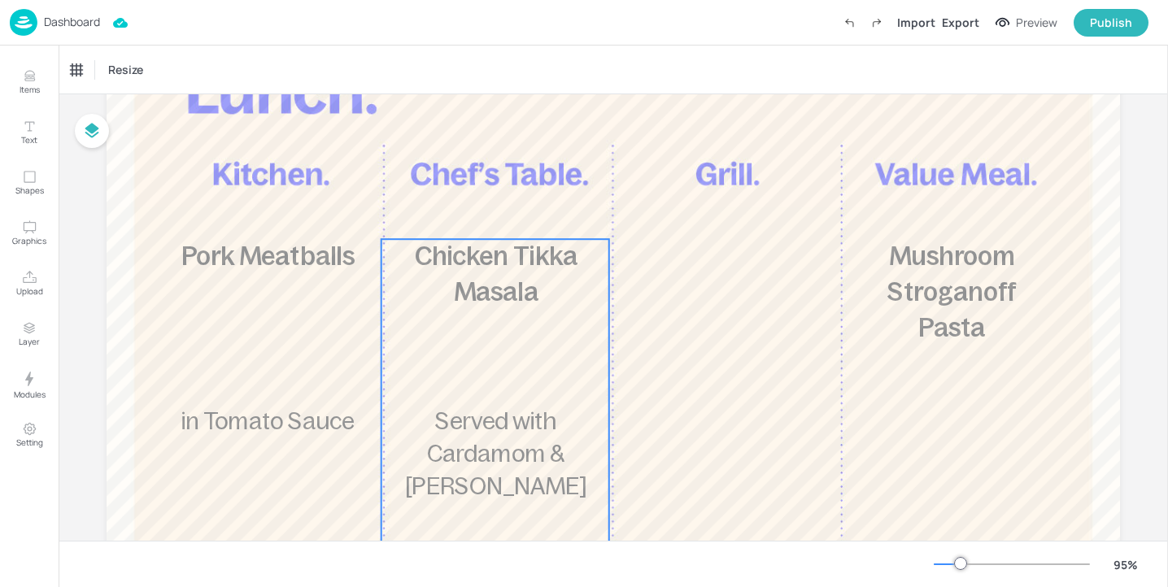
scroll to position [91, 0]
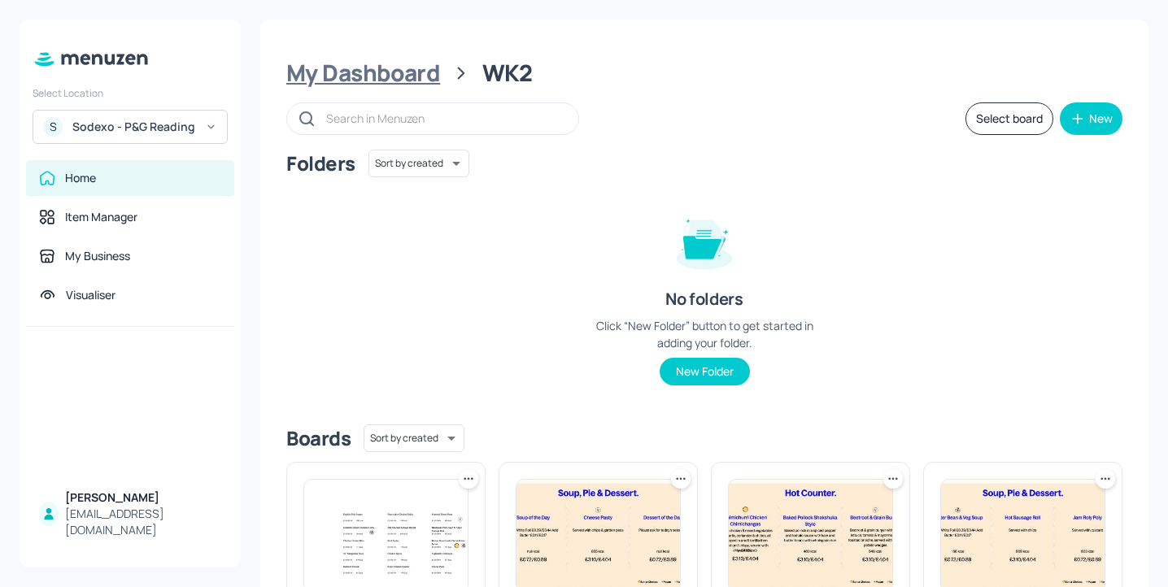
click at [429, 85] on div "My Dashboard" at bounding box center [363, 73] width 154 height 29
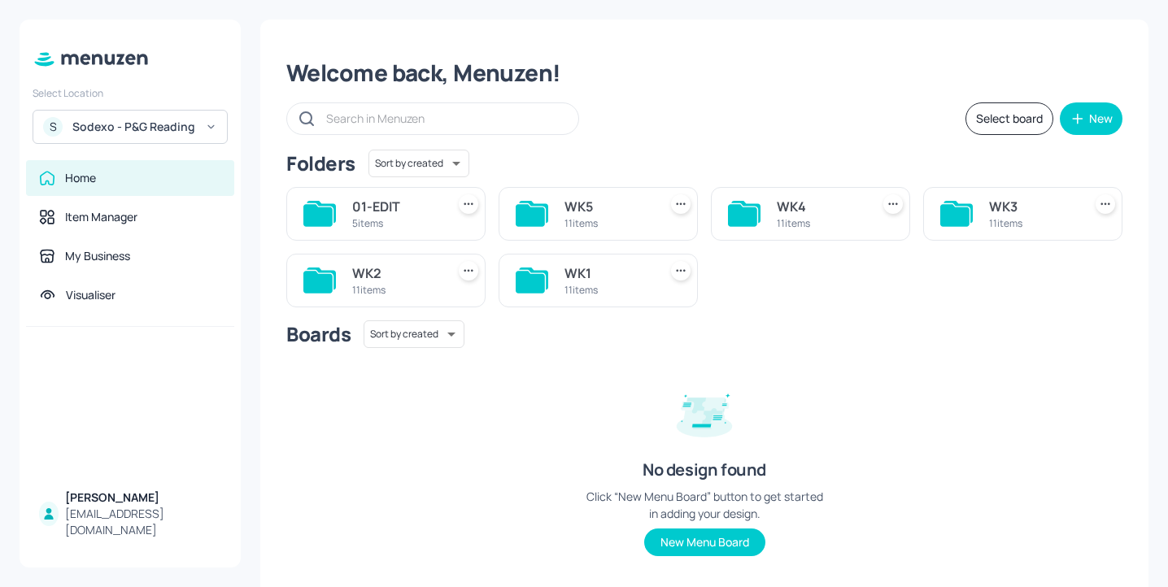
click at [577, 281] on div "WK1" at bounding box center [607, 274] width 87 height 20
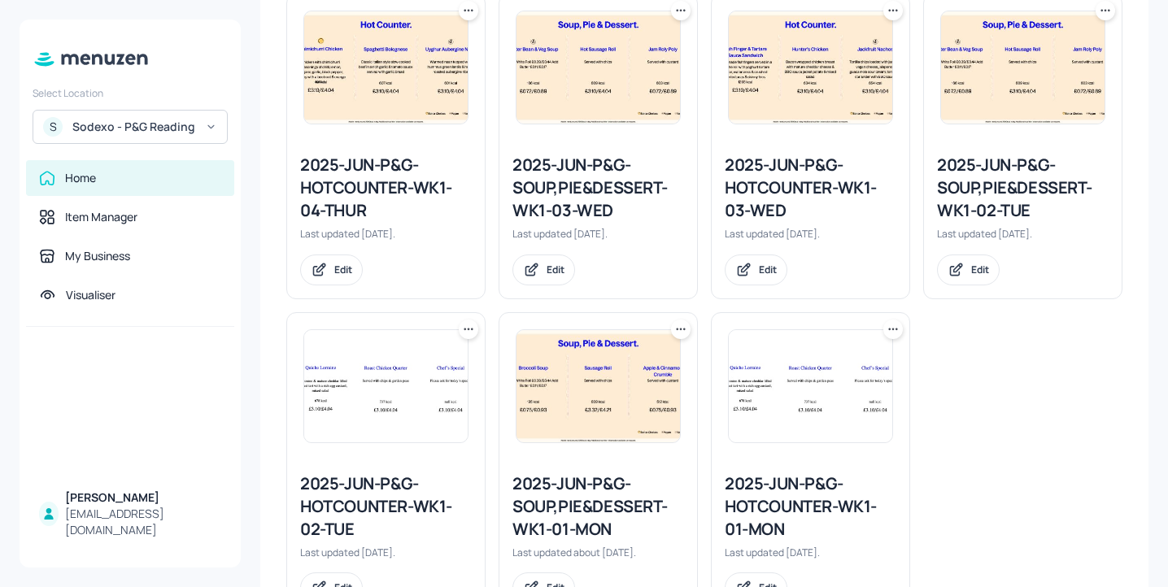
scroll to position [726, 0]
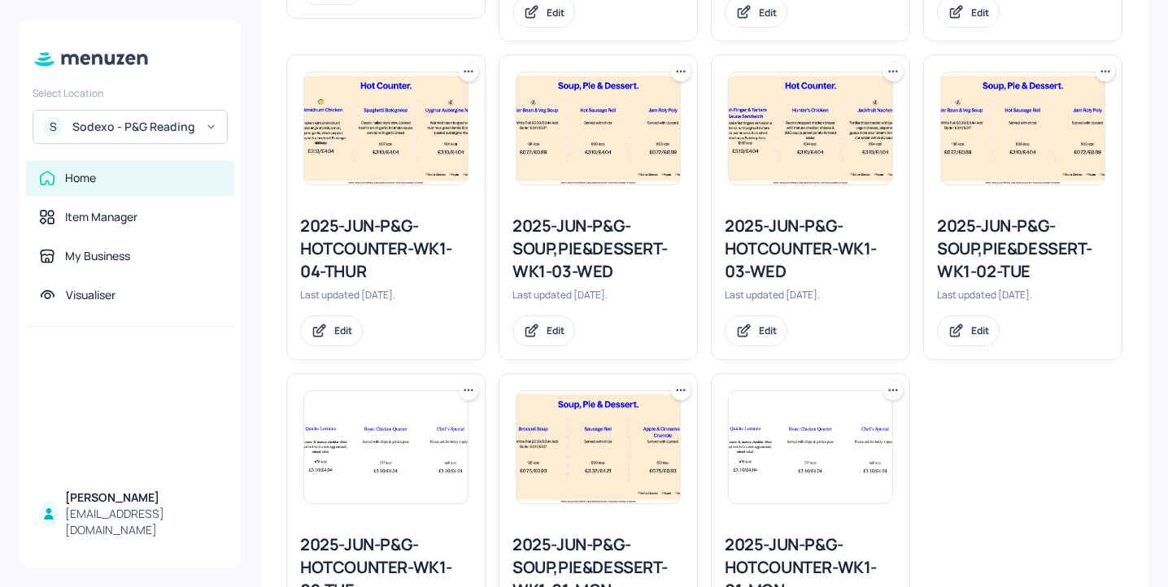
click at [467, 76] on icon at bounding box center [468, 71] width 16 height 16
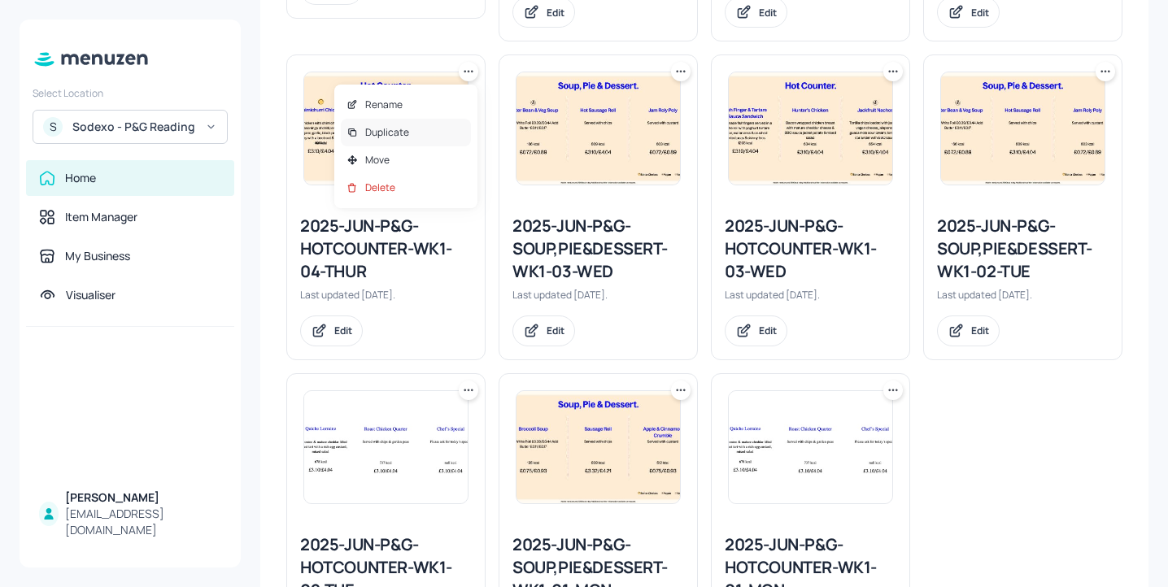
click at [439, 131] on div "Duplicate" at bounding box center [406, 133] width 130 height 28
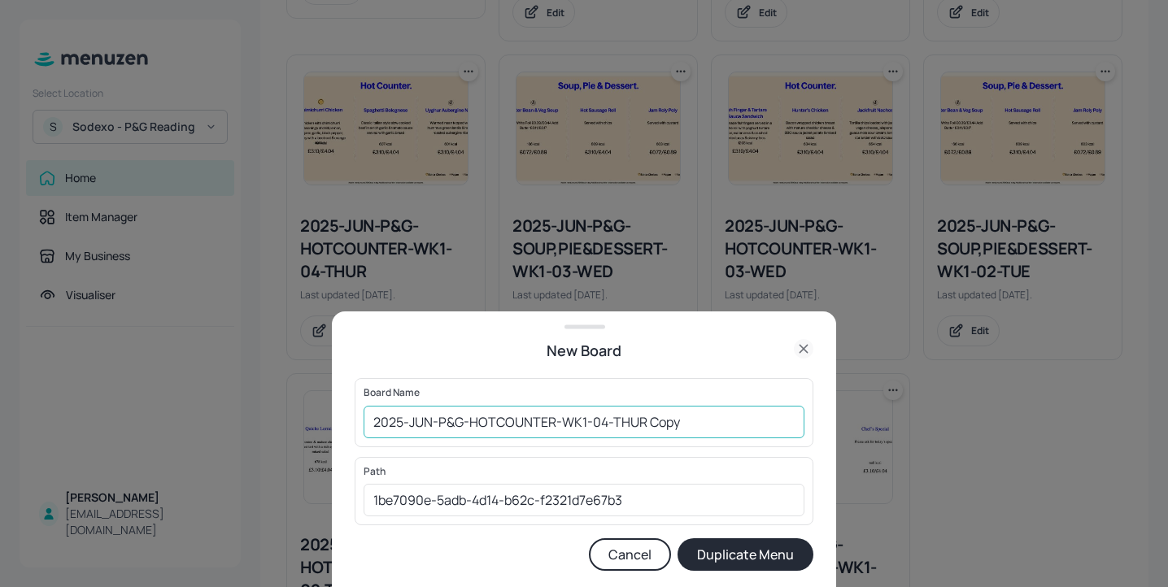
click at [375, 411] on input "2025-JUN-P&G-HOTCOUNTER-WK1-04-THUR Copy" at bounding box center [584, 422] width 441 height 33
drag, startPoint x: 732, startPoint y: 425, endPoint x: 680, endPoint y: 424, distance: 52.1
click at [680, 424] on input "01ed-2025-JUN-P&G-HOTCOUNTER-WK1-04-THUR Copy" at bounding box center [584, 422] width 441 height 33
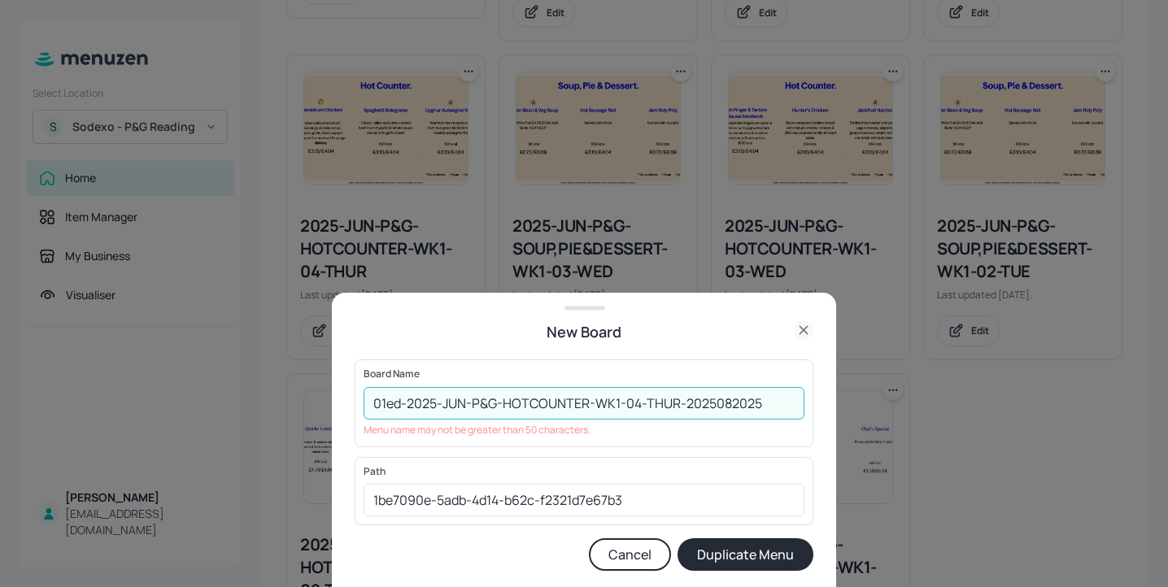
drag, startPoint x: 465, startPoint y: 404, endPoint x: 444, endPoint y: 404, distance: 21.1
click at [444, 404] on input "01ed-2025-JUN-P&G-HOTCOUNTER-WK1-04-THUR-2025082025" at bounding box center [584, 403] width 441 height 33
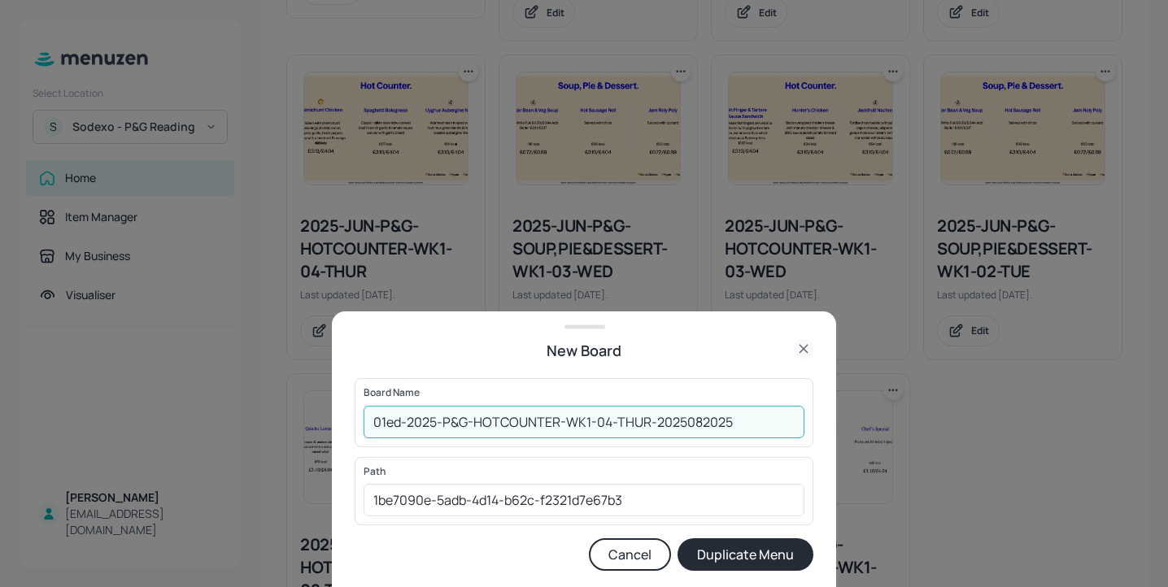
click at [771, 431] on input "01ed-2025-P&G-HOTCOUNTER-WK1-04-THUR-2025082025" at bounding box center [584, 422] width 441 height 33
type input "01ed-2025-P&G-HOTCOUNTER-WK1-04-THUR-2025082028"
click at [746, 569] on button "Duplicate Menu" at bounding box center [746, 554] width 136 height 33
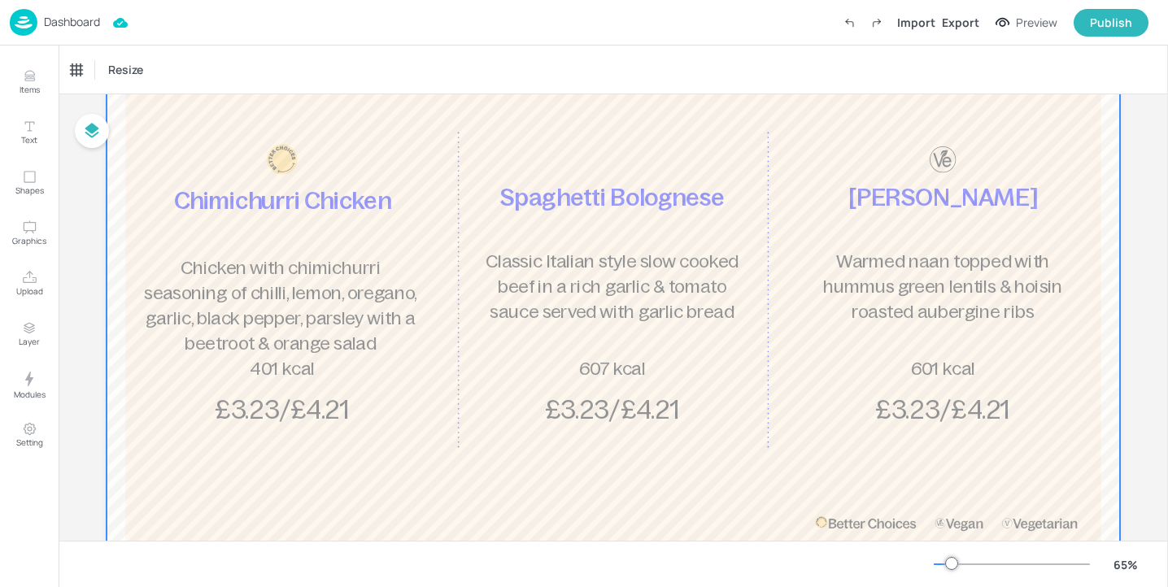
scroll to position [147, 0]
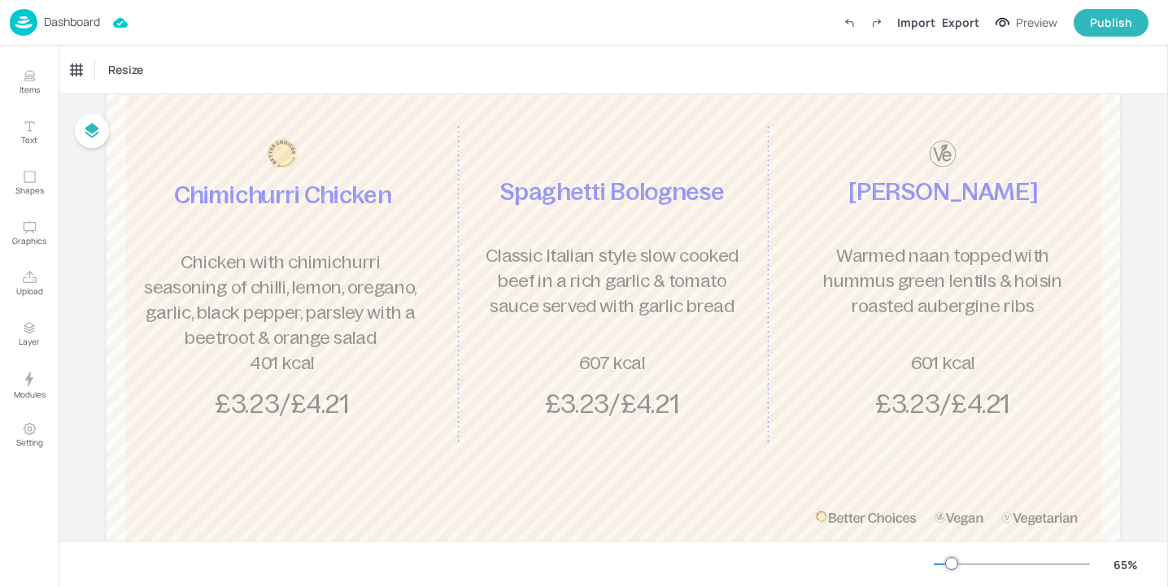
click at [977, 336] on div "Uyghur Aubergine Naan Warmed naan topped with hummus green lentils & hoisin roa…" at bounding box center [943, 280] width 286 height 285
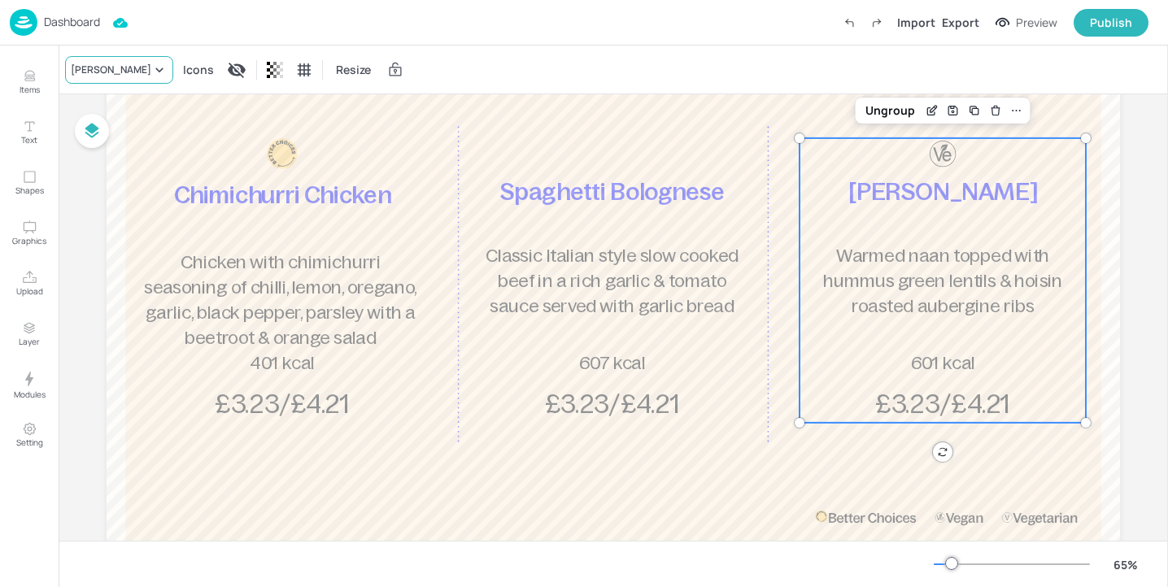
click at [133, 70] on div "[PERSON_NAME]" at bounding box center [111, 70] width 81 height 15
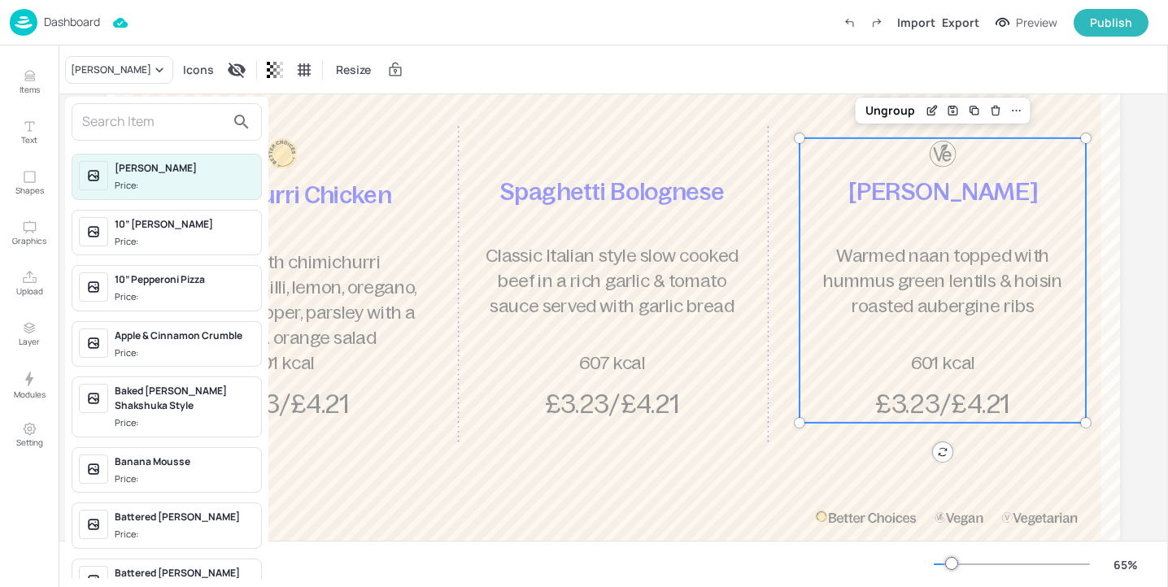
click at [175, 125] on input "text" at bounding box center [153, 122] width 143 height 26
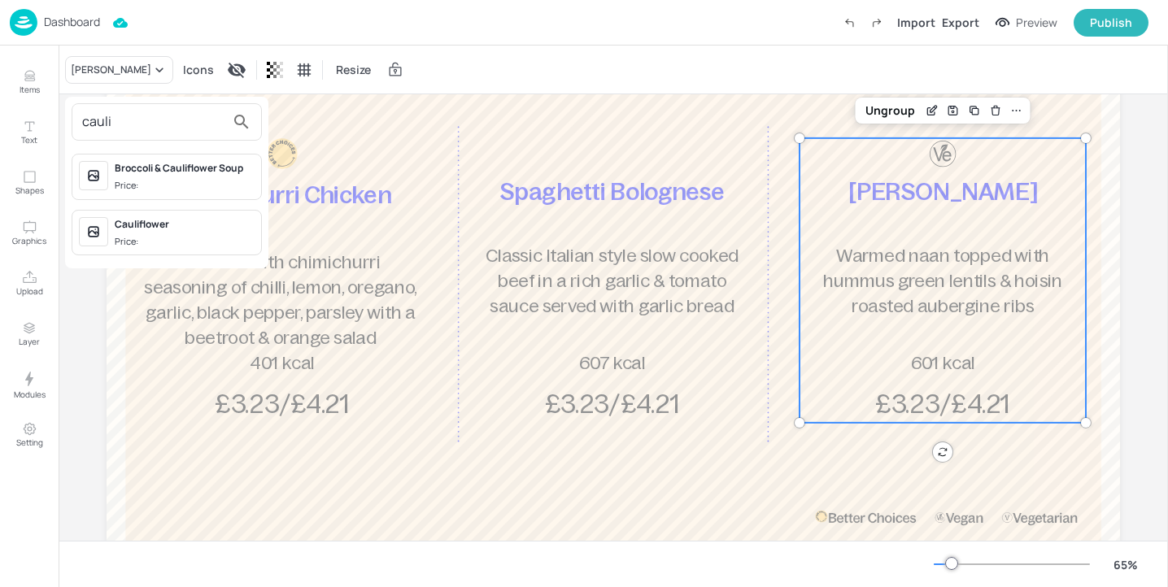
type input "cauli"
click at [28, 76] on div at bounding box center [584, 293] width 1168 height 587
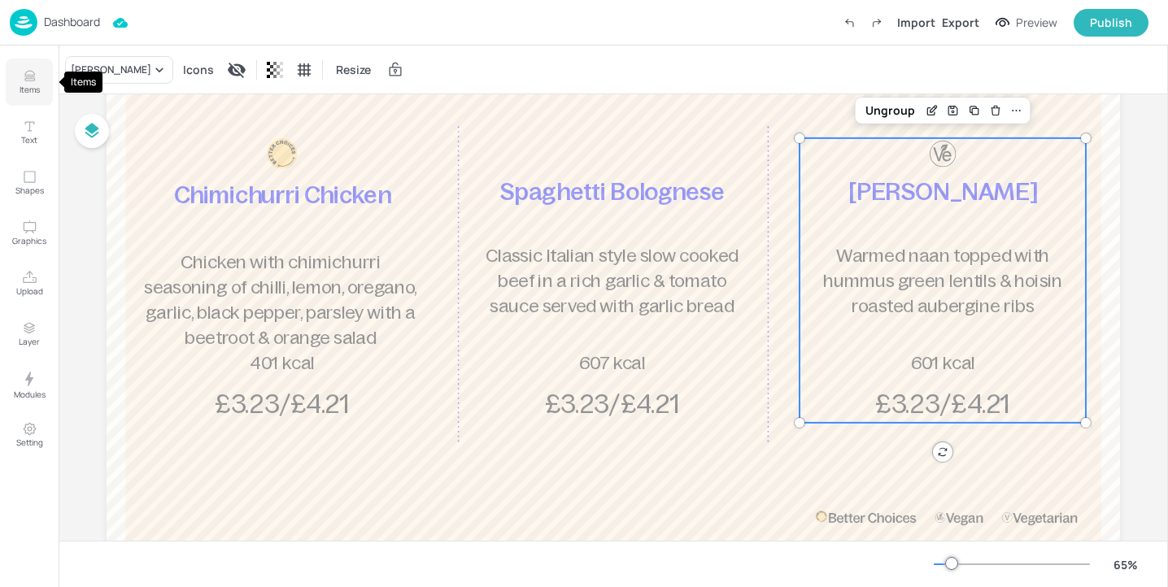
click at [37, 80] on button "Items" at bounding box center [29, 82] width 47 height 47
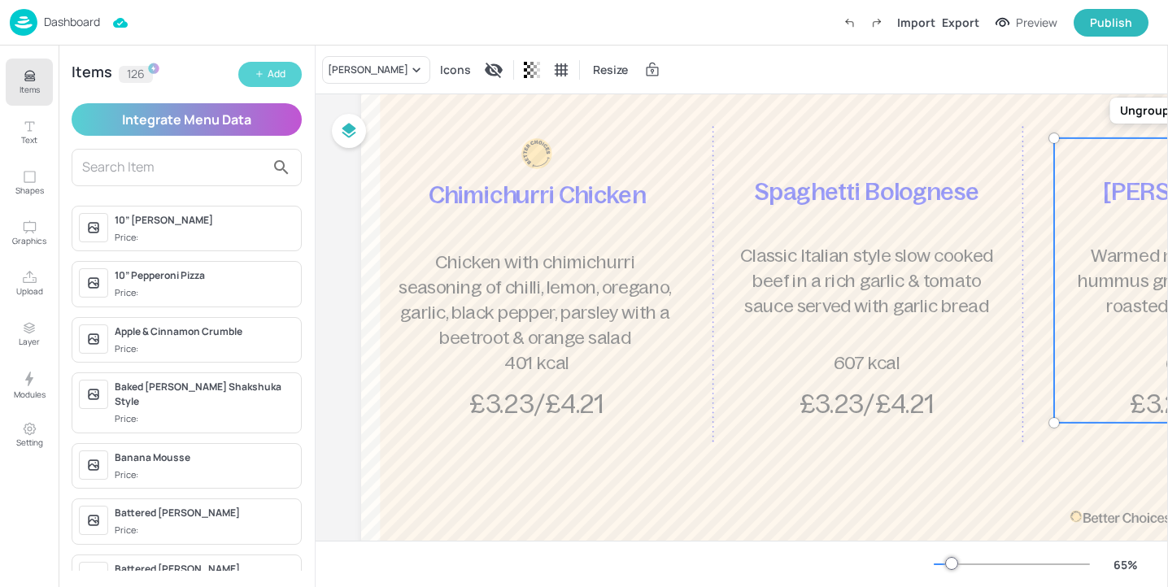
click at [290, 76] on button "Add" at bounding box center [269, 74] width 63 height 25
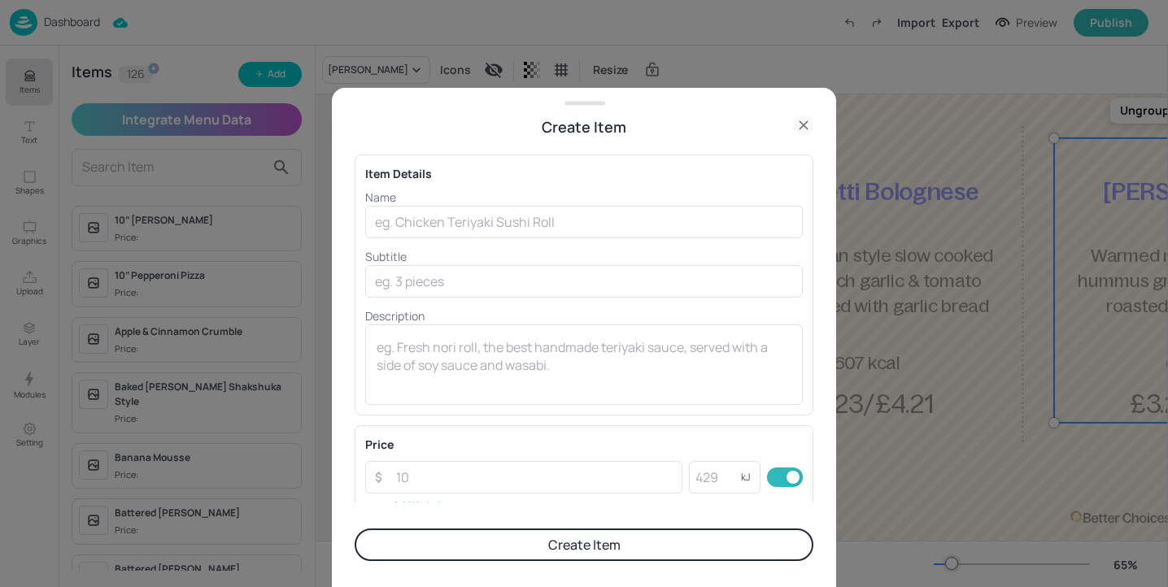
click at [612, 238] on div "Name ​ Subtitle ​ Description x ​" at bounding box center [584, 297] width 438 height 216
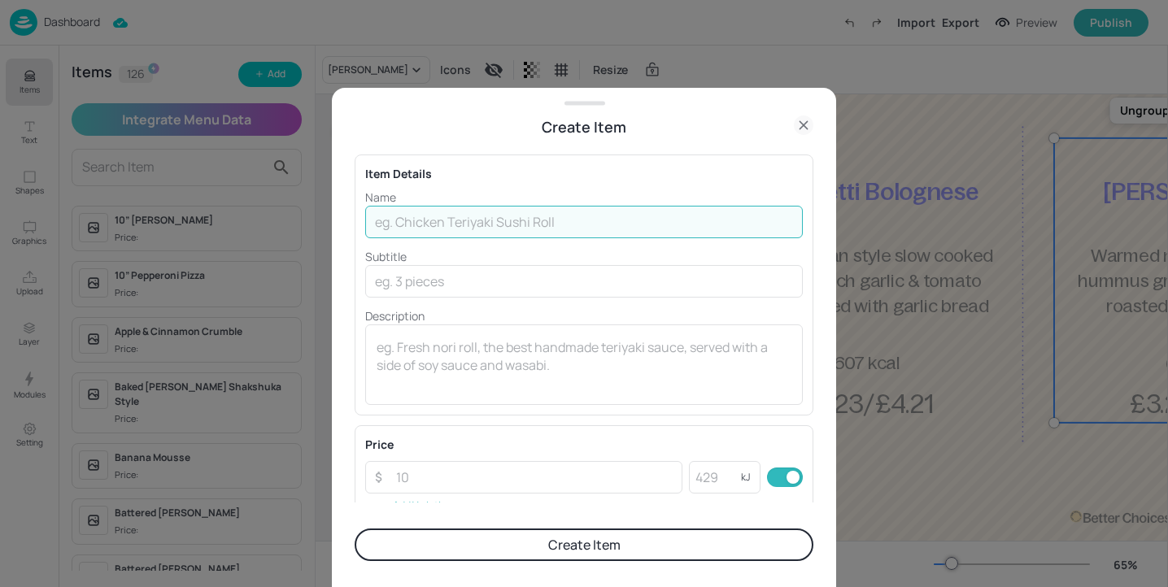
click at [582, 220] on input "text" at bounding box center [584, 222] width 438 height 33
paste input "Cauliflower, kale & Smoked Cheddar Burger"
click at [451, 224] on input "Cauliflower, kale & Smoked Cheddar Burger" at bounding box center [584, 222] width 438 height 33
click at [648, 220] on input "Cauliflower, Kale & Smoked Cheddar Burger" at bounding box center [584, 222] width 438 height 33
drag, startPoint x: 655, startPoint y: 229, endPoint x: 330, endPoint y: 214, distance: 324.9
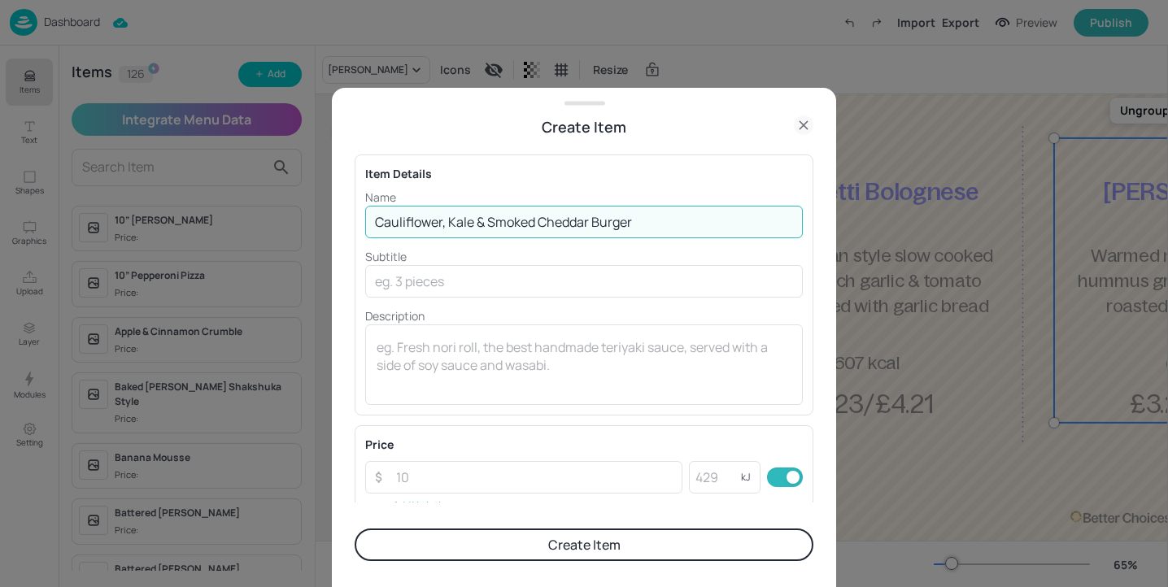
click at [330, 214] on div "Create Item Item Details Name Cauliflower, Kale & Smoked Cheddar Burger ​ Subti…" at bounding box center [584, 293] width 1168 height 587
type input "Cauliflower, Kale & Smoked Cheddar Burger"
click at [808, 125] on icon at bounding box center [804, 125] width 20 height 20
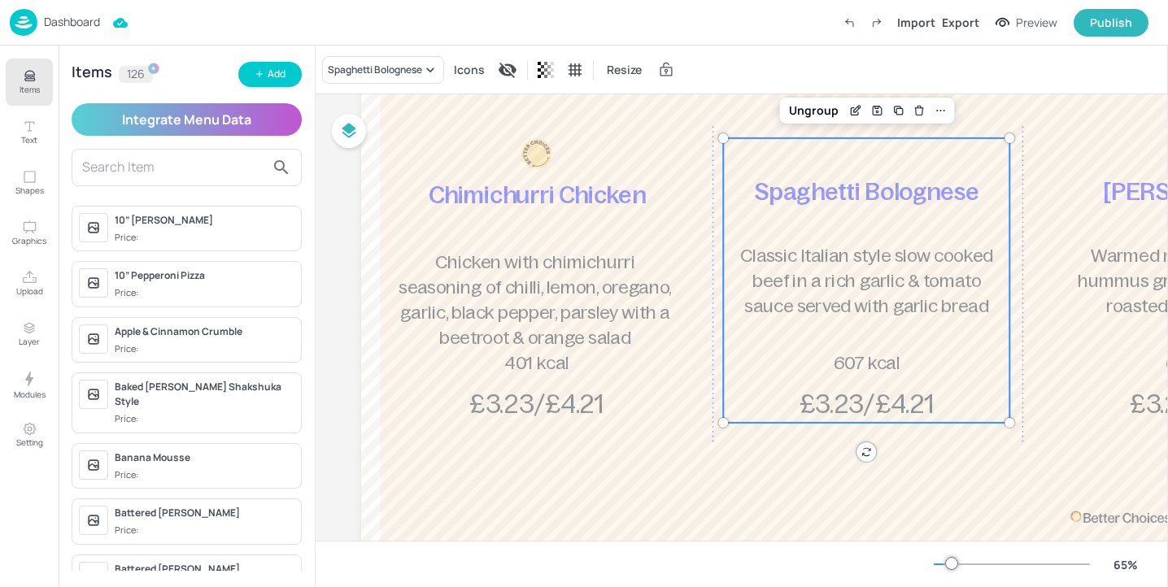
click at [870, 250] on span "Classic Italian style slow cooked beef in a rich garlic & tomato sauce served w…" at bounding box center [866, 281] width 253 height 70
click at [856, 113] on icon "Edit Item" at bounding box center [854, 111] width 7 height 7
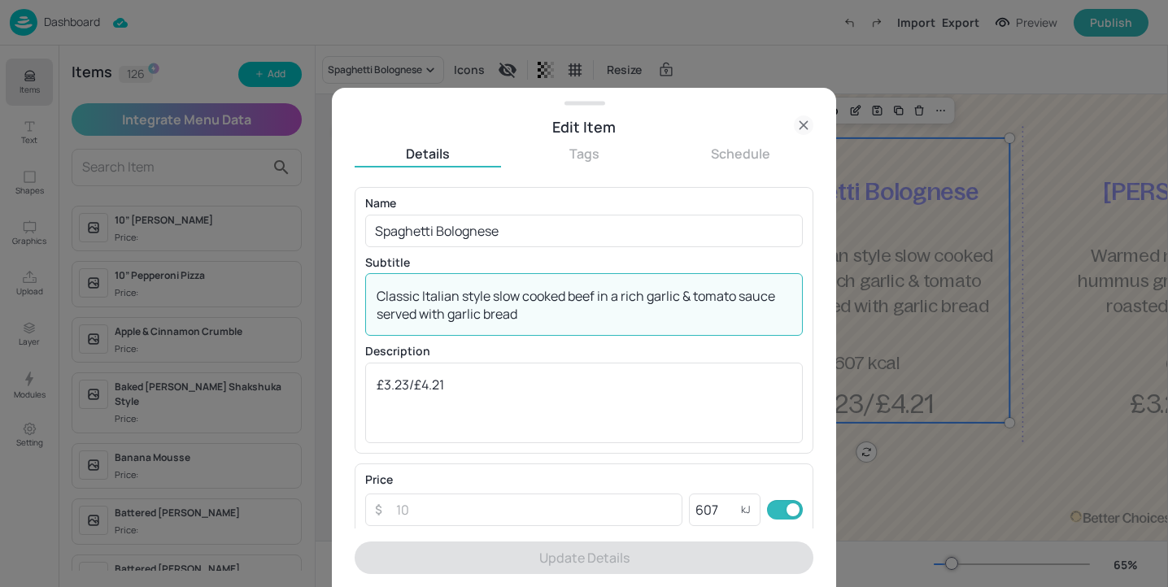
drag, startPoint x: 556, startPoint y: 317, endPoint x: 334, endPoint y: 296, distance: 222.2
click at [334, 296] on div "Edit Item Details Tags Schedule Name Spaghetti Bolognese ​ Subtitle Classic Ita…" at bounding box center [584, 337] width 504 height 499
click at [795, 124] on icon at bounding box center [804, 125] width 20 height 20
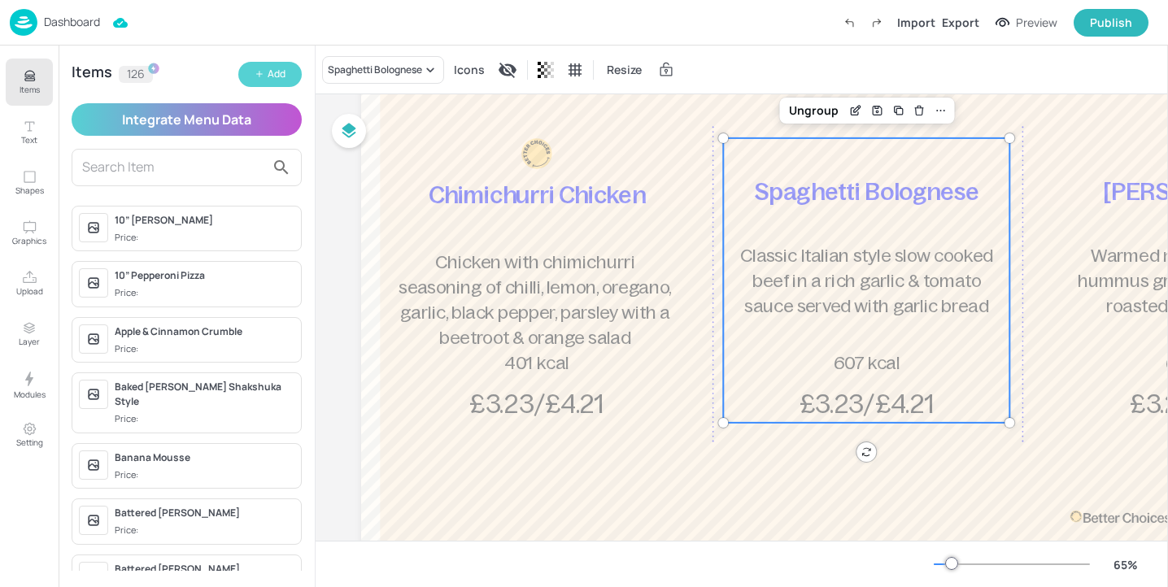
click at [272, 70] on div "Add" at bounding box center [277, 74] width 18 height 15
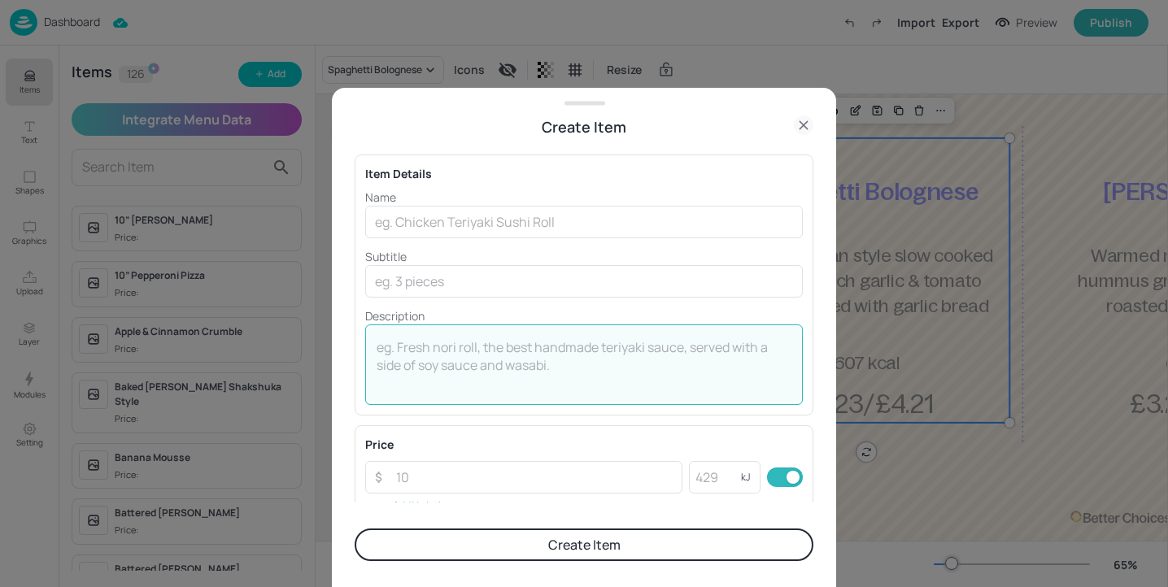
click at [511, 363] on textarea at bounding box center [584, 365] width 415 height 54
paste textarea "Cauliflower & kale patty topped with smoked cheddar, served in a toasted bun"
drag, startPoint x: 425, startPoint y: 367, endPoint x: 312, endPoint y: 367, distance: 113.9
click at [312, 367] on div "Create Item Item Details Name ​ Subtitle ​ Description Cauliflower & kale patty…" at bounding box center [584, 293] width 1168 height 587
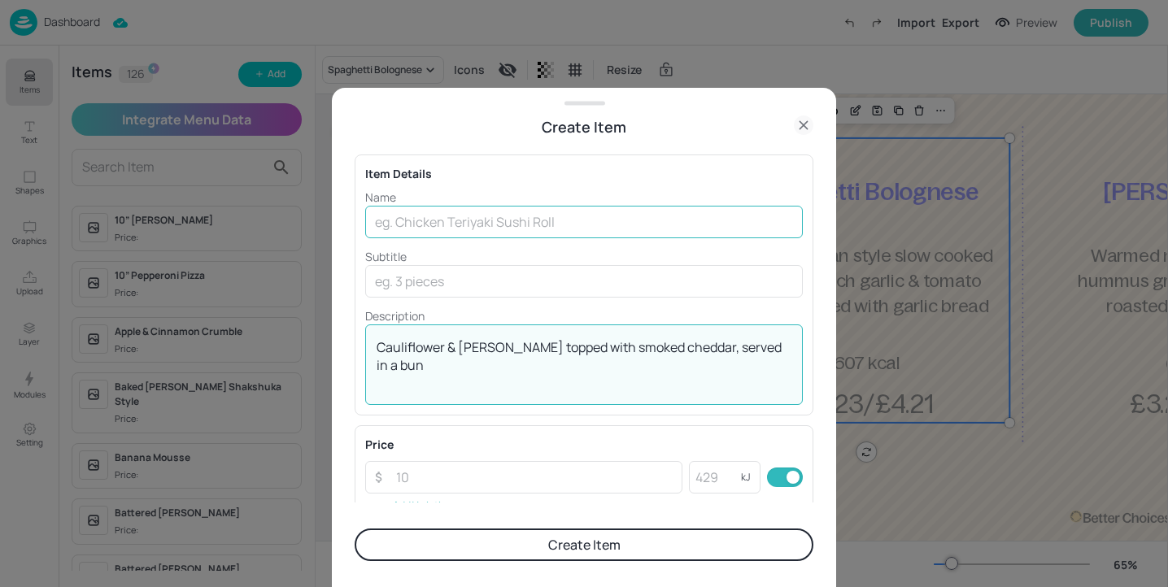
type textarea "Cauliflower & kale patty topped with smoked cheddar, served in a bun"
click at [552, 230] on input "text" at bounding box center [584, 222] width 438 height 33
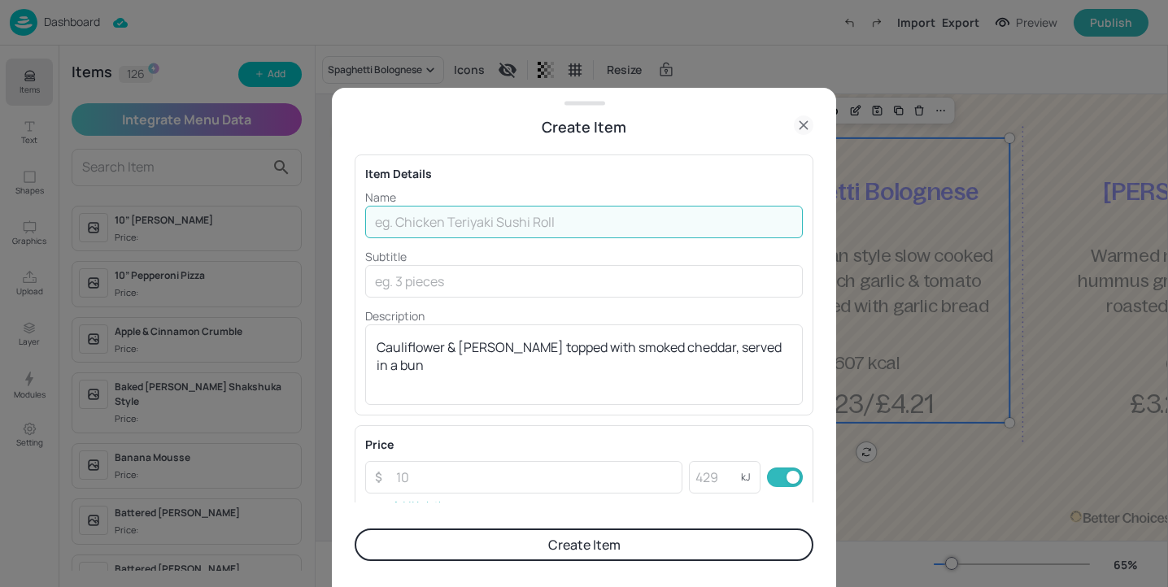
click at [550, 238] on input "text" at bounding box center [584, 222] width 438 height 33
paste input "Cauliflower, kale & Smoked Cheddar Burger"
click at [452, 222] on input "Cauliflower, kale & Smoked Cheddar Burger" at bounding box center [584, 222] width 438 height 33
type input "Cauliflower, Kale & Smoked Cheddar Burger"
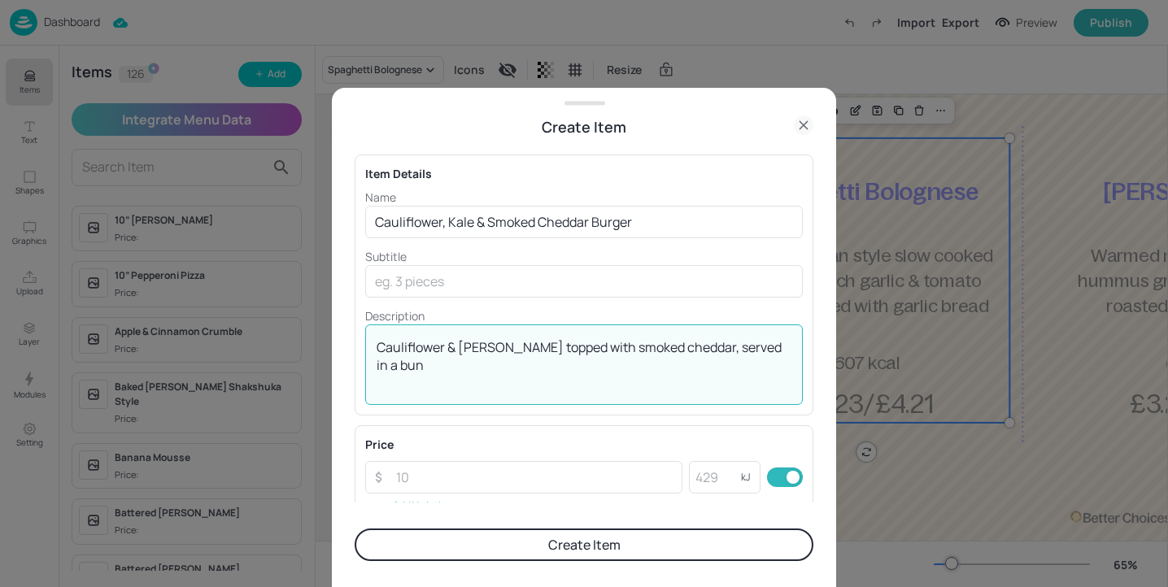
click at [448, 387] on textarea "Cauliflower & kale patty topped with smoked cheddar, served in a bun" at bounding box center [584, 365] width 415 height 54
click at [728, 473] on input "number" at bounding box center [715, 477] width 52 height 33
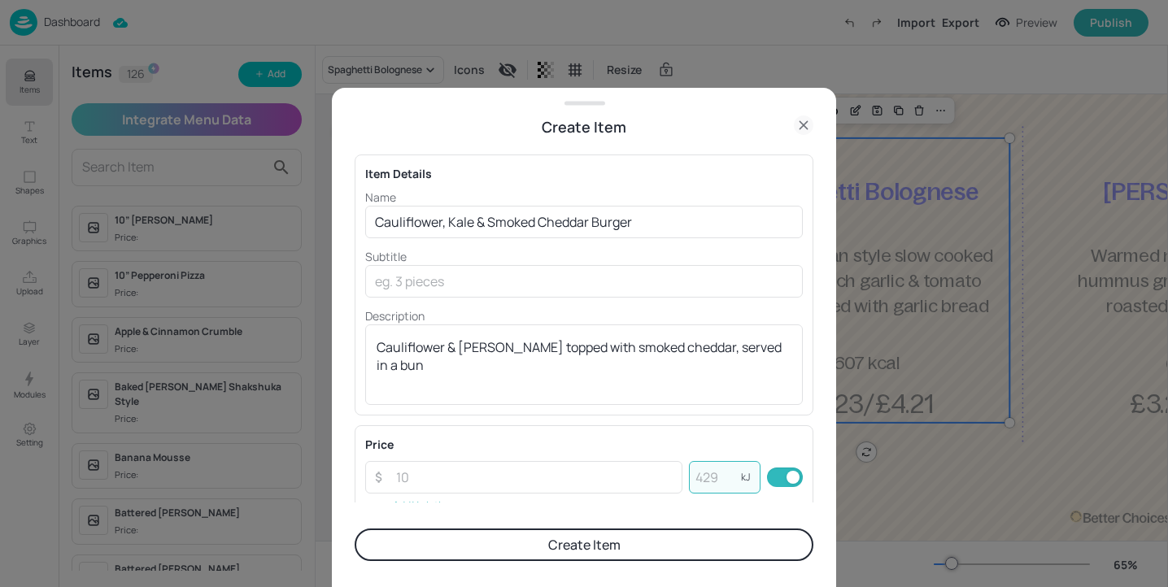
paste input "677"
type input "677"
click at [527, 482] on input "number" at bounding box center [534, 477] width 296 height 33
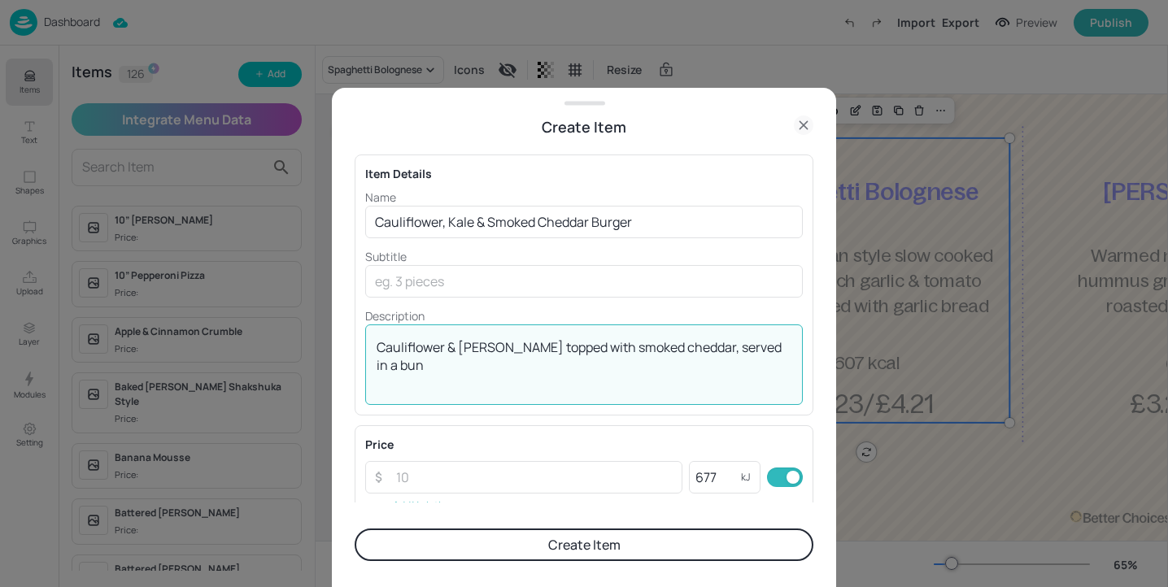
drag, startPoint x: 421, startPoint y: 376, endPoint x: 351, endPoint y: 328, distance: 84.8
click at [351, 328] on div "Create Item Item Details Name Cauliflower, Kale & Smoked Cheddar Burger ​ Subti…" at bounding box center [584, 337] width 504 height 499
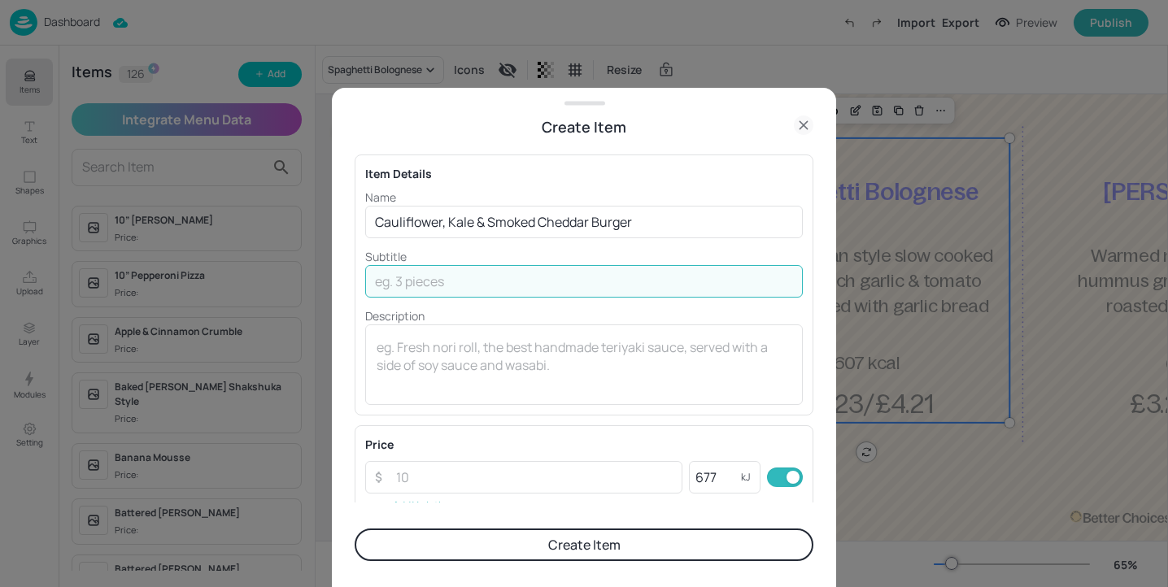
click at [424, 285] on input "text" at bounding box center [584, 281] width 438 height 33
paste input "Cauliflower & kale patty topped with smoked cheddar, served in a bun"
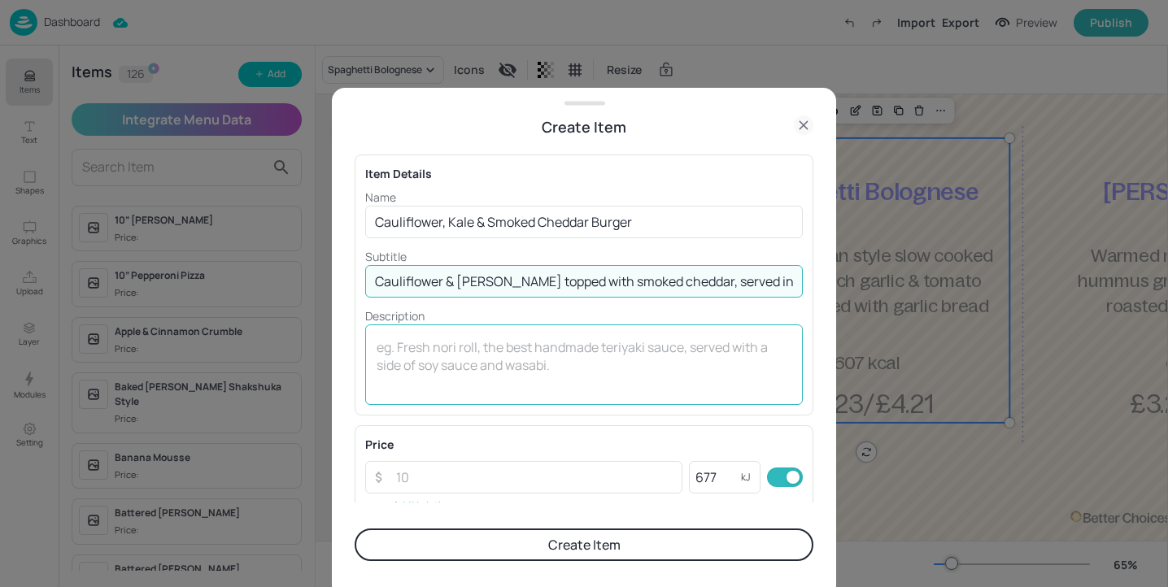
type input "Cauliflower & kale patty topped with smoked cheddar, served in a bun"
click at [393, 362] on textarea at bounding box center [584, 365] width 415 height 54
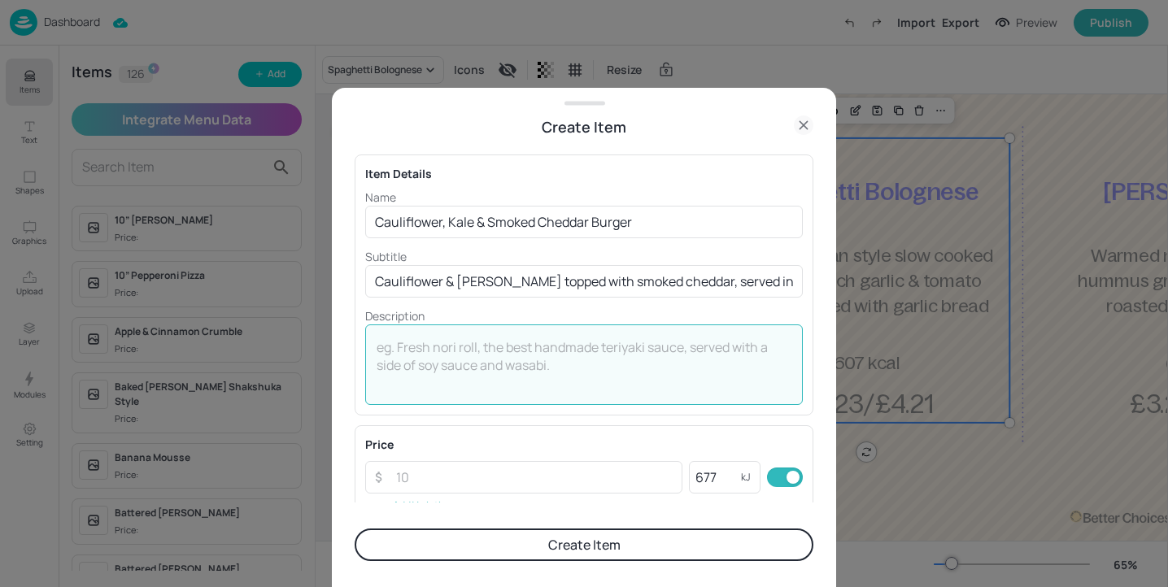
type textarea "3"
type textarea "£3.23/£4.21"
click at [538, 539] on button "Create Item" at bounding box center [584, 545] width 459 height 33
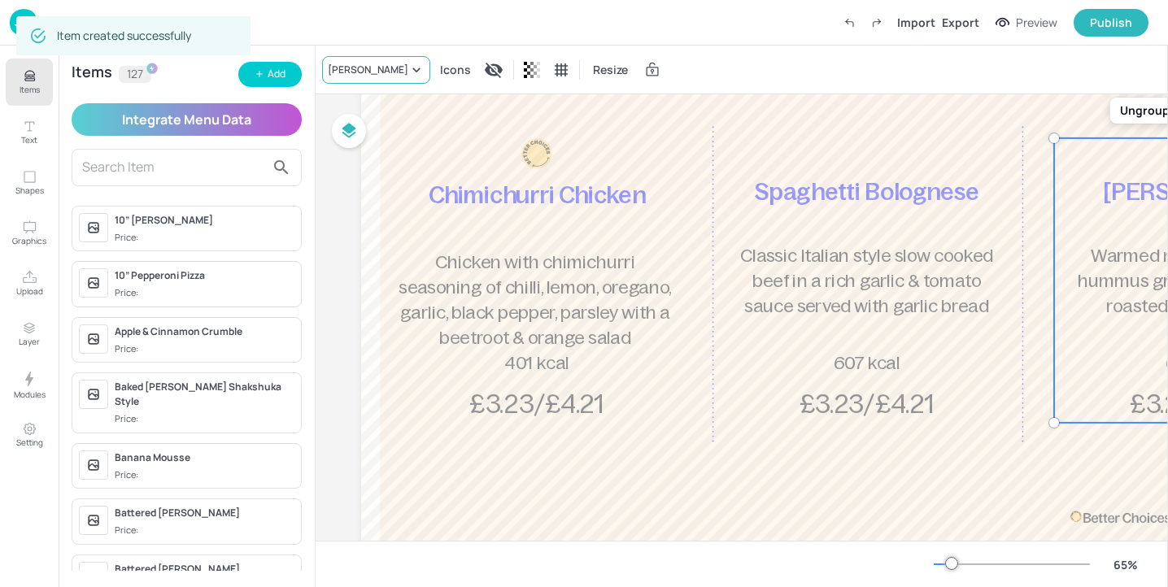
click at [399, 65] on div "Uyghur Aubergine Naan" at bounding box center [368, 70] width 81 height 15
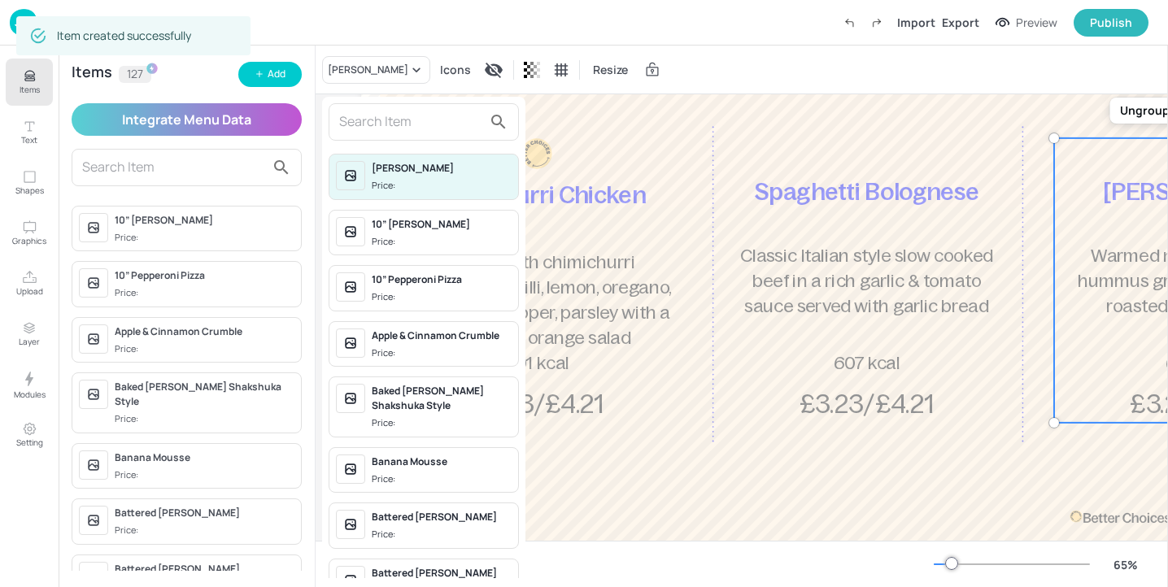
click at [401, 118] on input "text" at bounding box center [410, 122] width 143 height 26
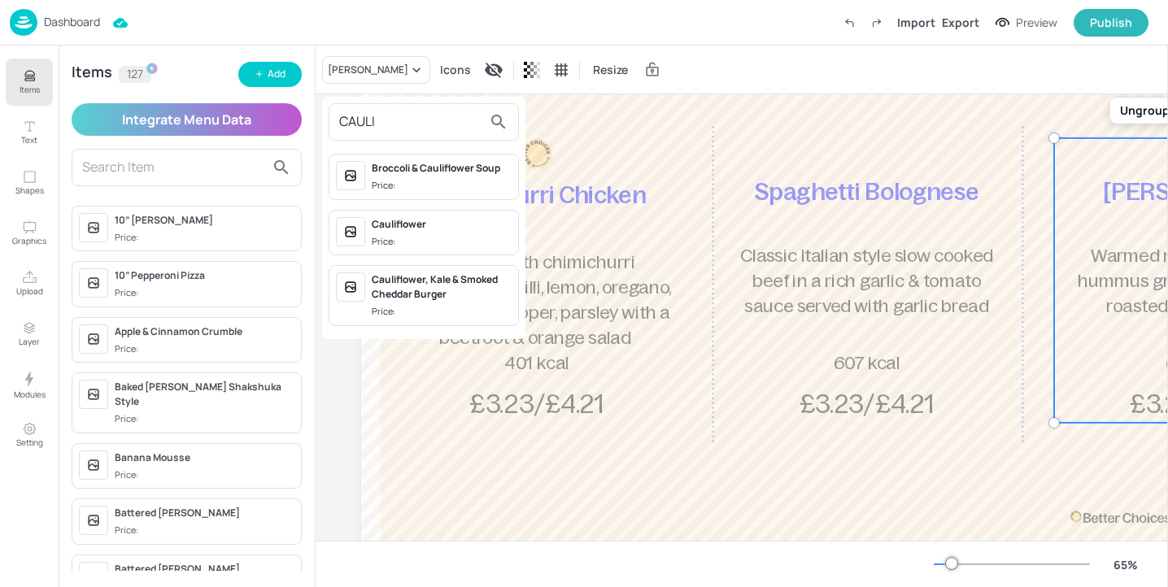
type input "CAULI"
click at [460, 292] on div "Cauliflower, Kale & Smoked Cheddar Burger" at bounding box center [442, 286] width 140 height 29
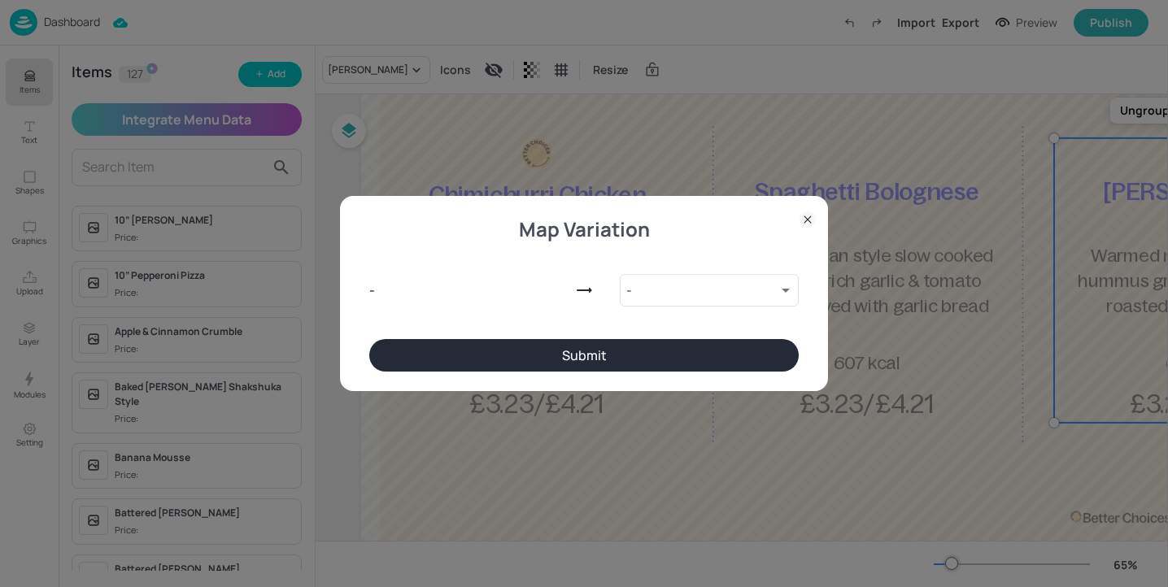
click at [736, 342] on button "Submit" at bounding box center [583, 355] width 429 height 33
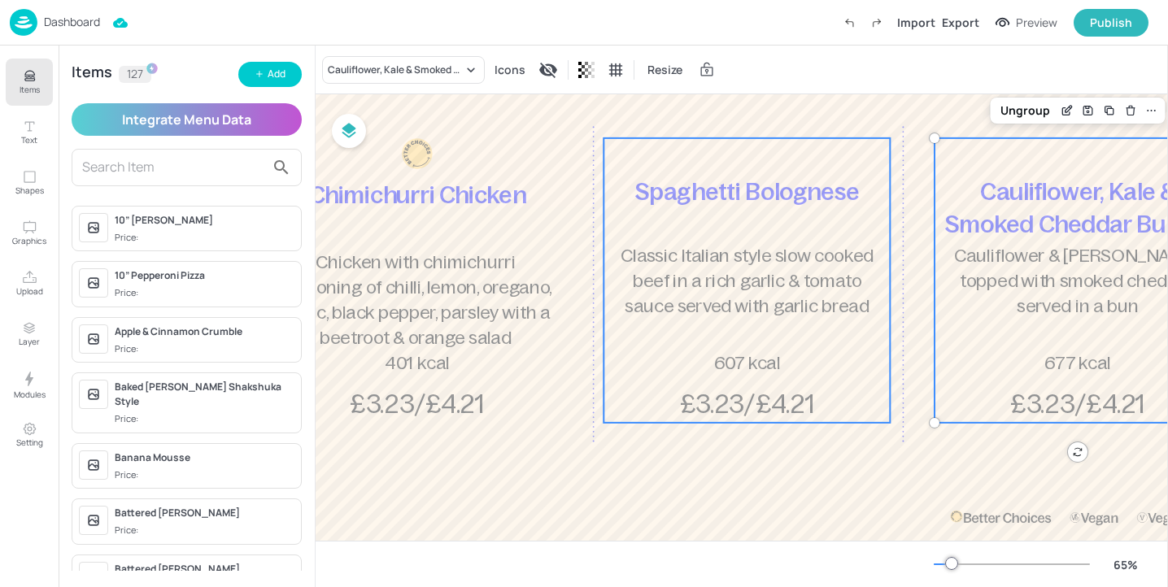
scroll to position [147, 257]
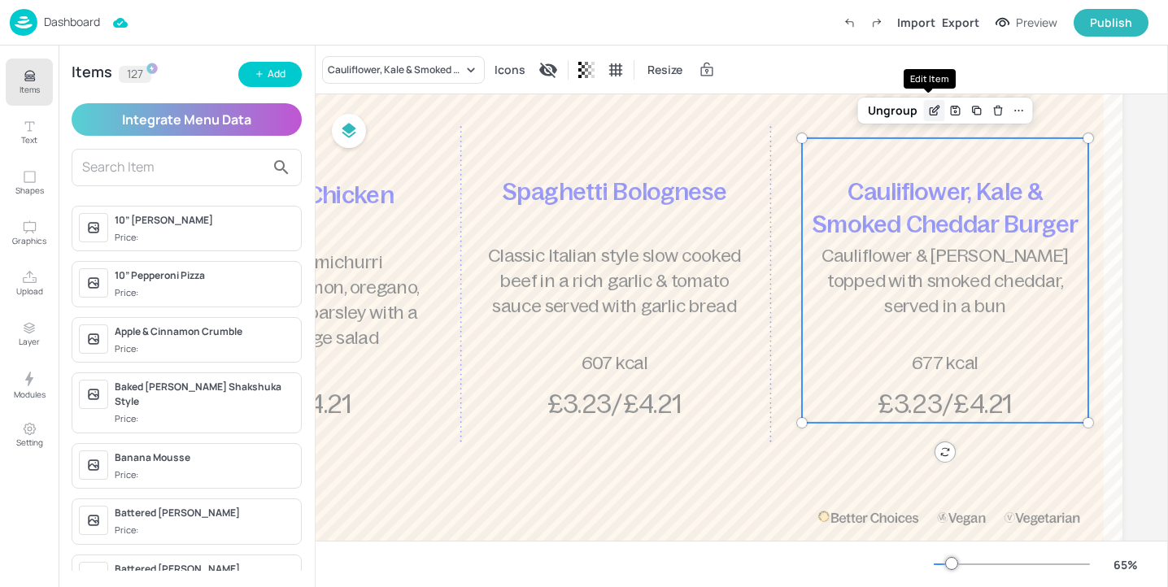
click at [934, 112] on icon "Edit Item" at bounding box center [934, 110] width 14 height 13
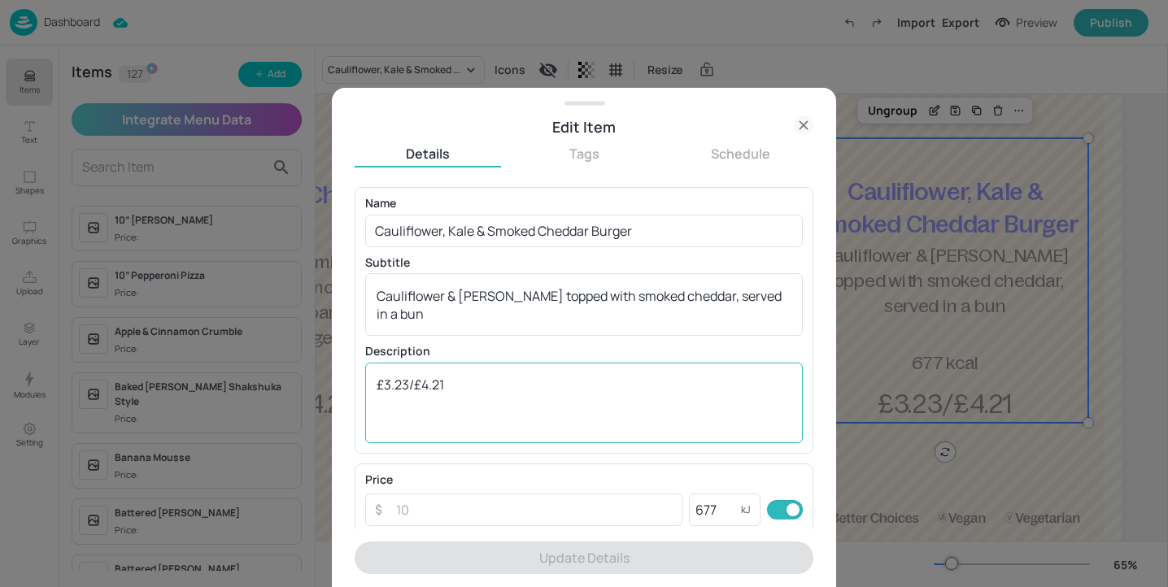
scroll to position [279, 0]
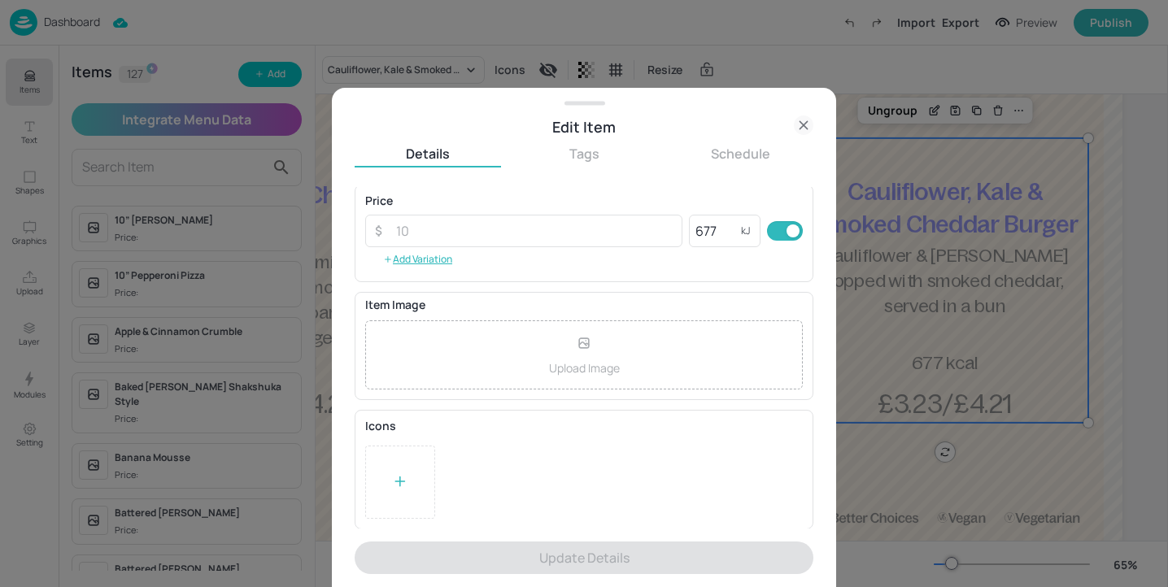
click at [390, 480] on div at bounding box center [400, 482] width 70 height 73
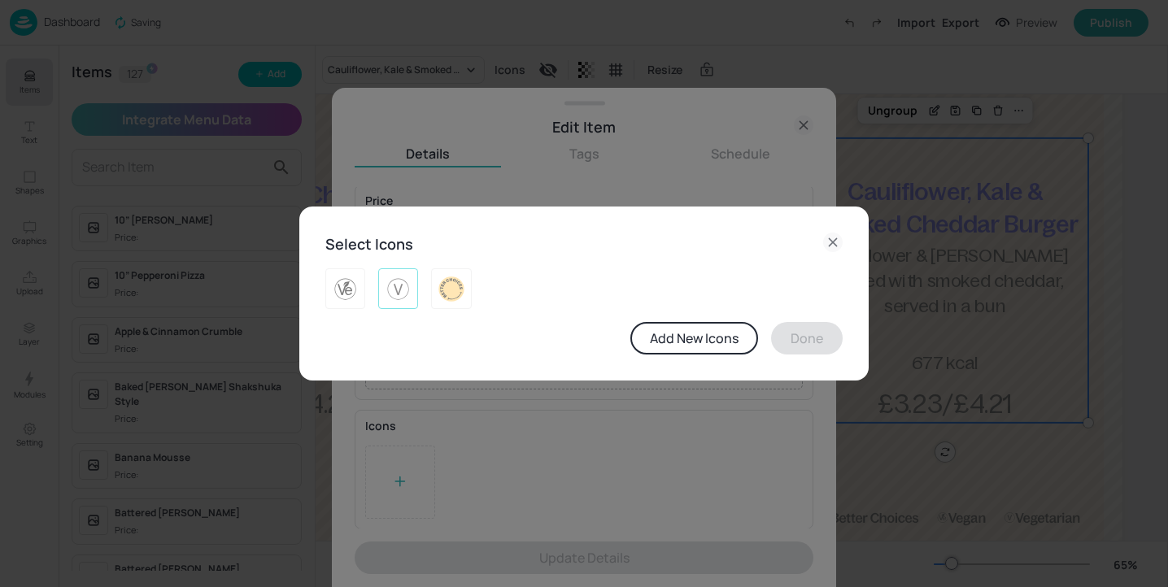
click at [391, 298] on img at bounding box center [398, 289] width 25 height 26
click at [799, 338] on button "Done" at bounding box center [807, 338] width 72 height 33
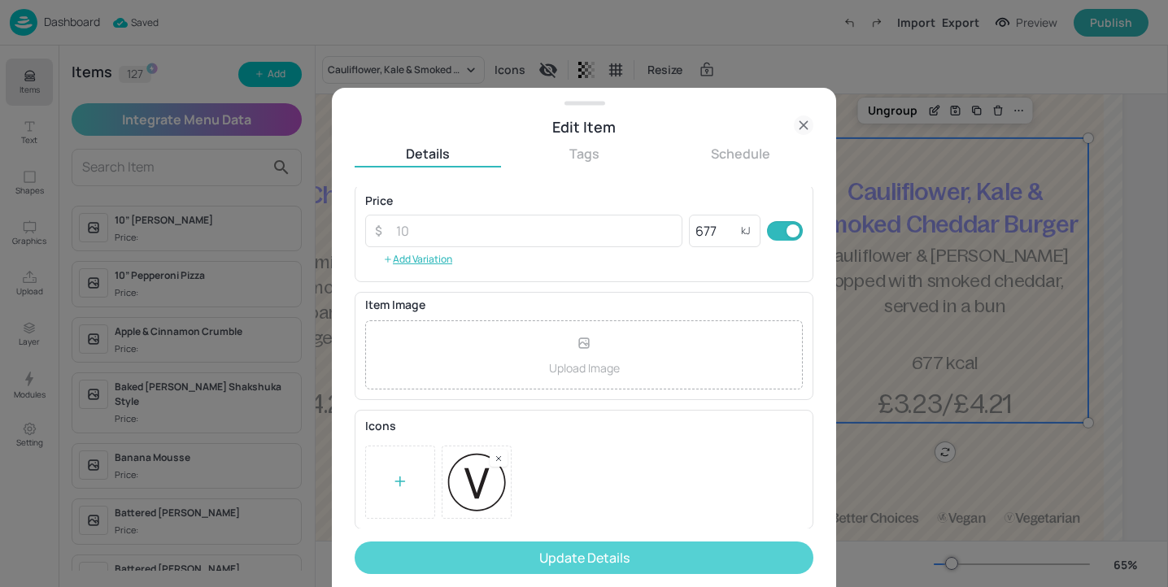
click at [686, 565] on button "Update Details" at bounding box center [584, 558] width 459 height 33
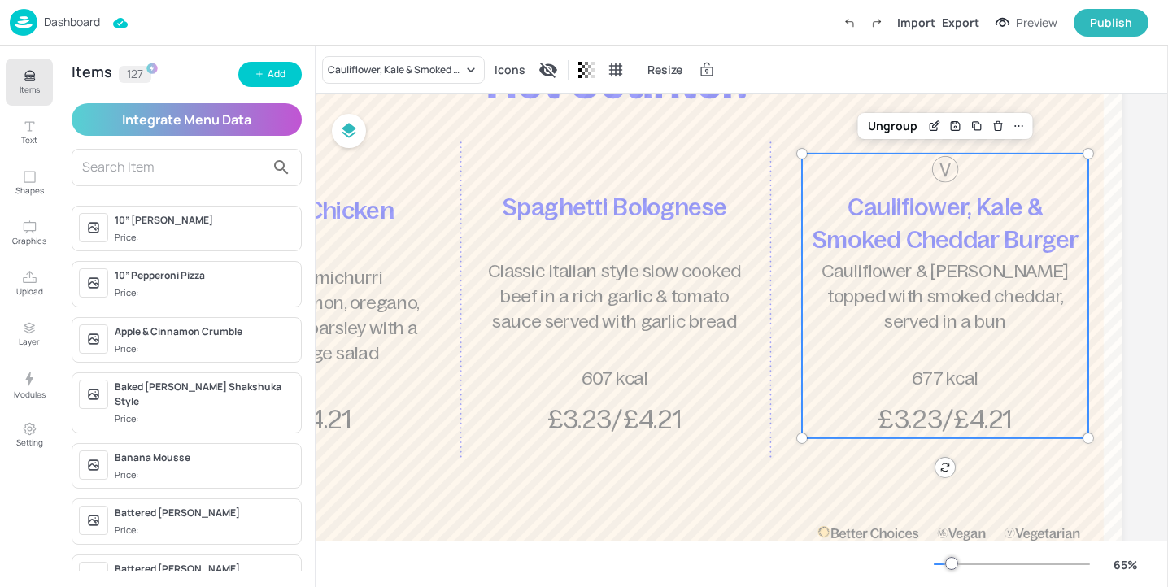
scroll to position [0, 257]
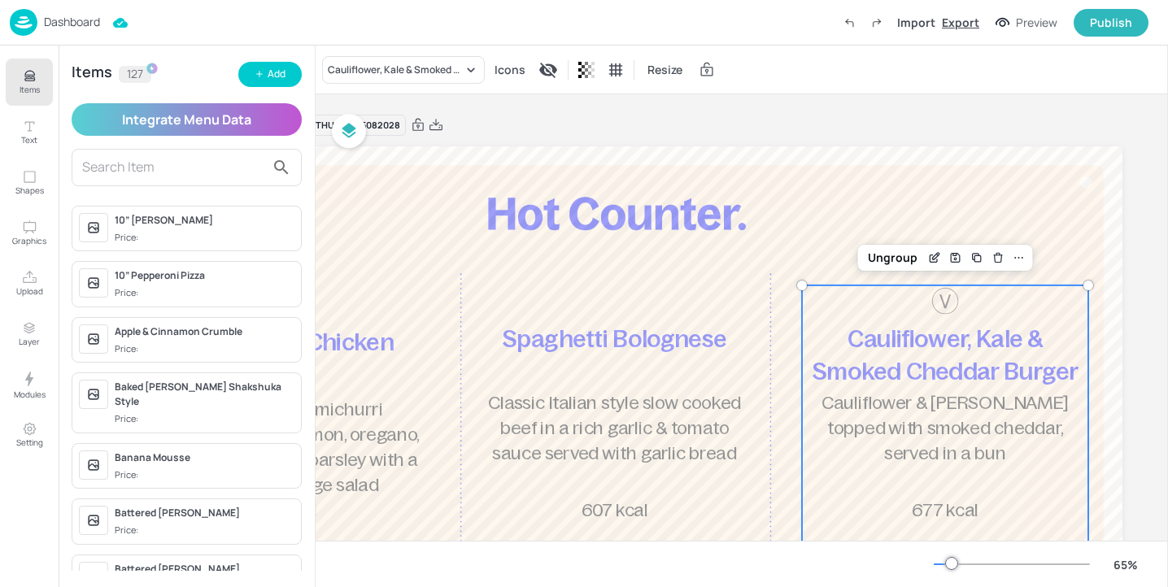
click at [954, 21] on div "Export" at bounding box center [960, 22] width 37 height 17
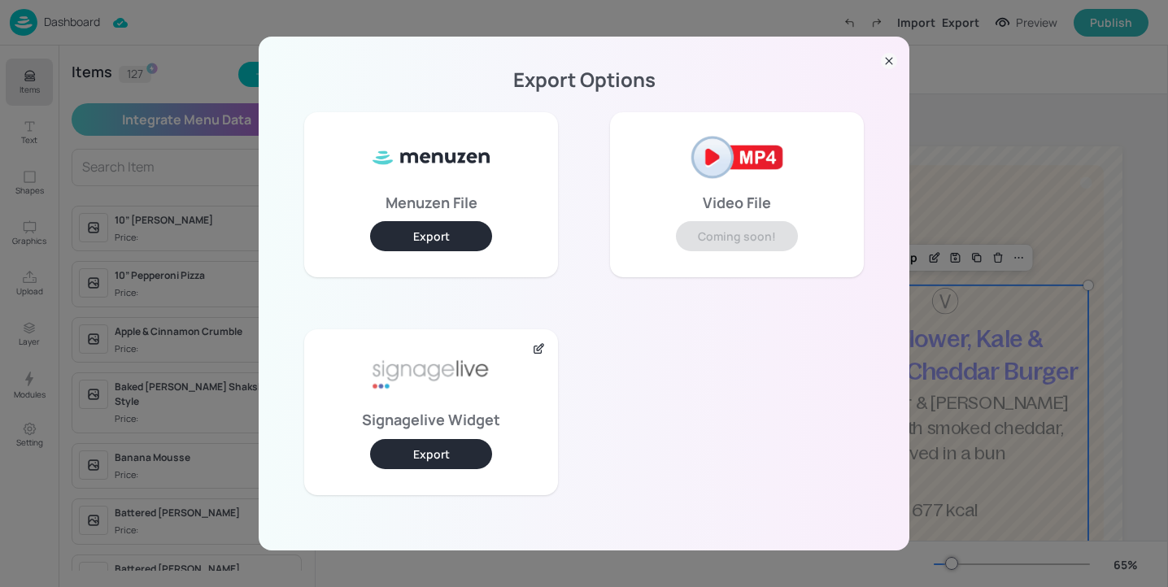
click at [482, 441] on button "Export" at bounding box center [431, 454] width 122 height 30
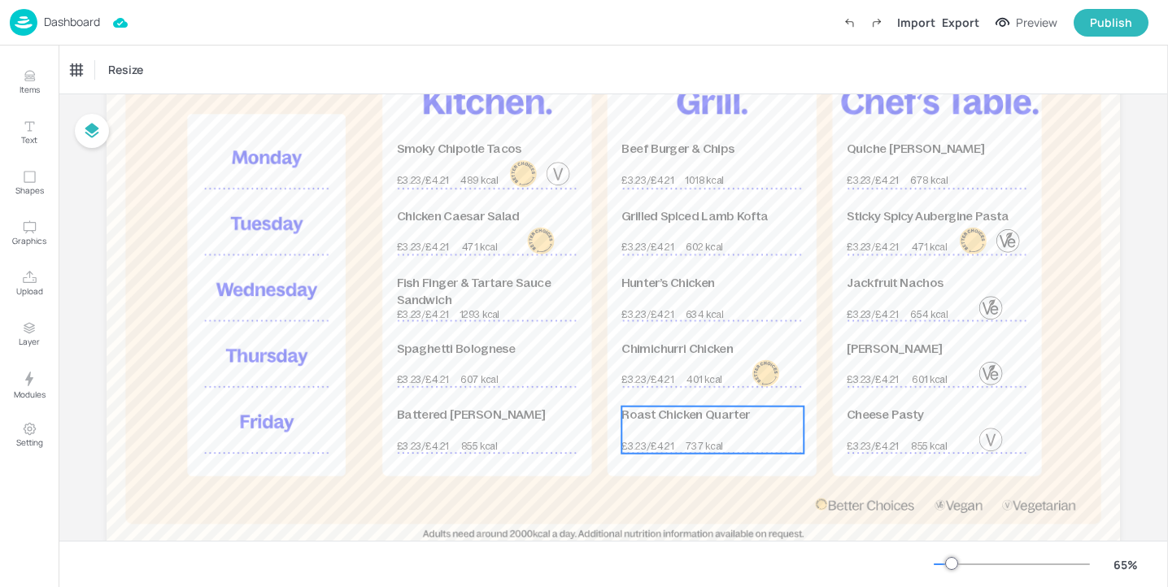
scroll to position [180, 0]
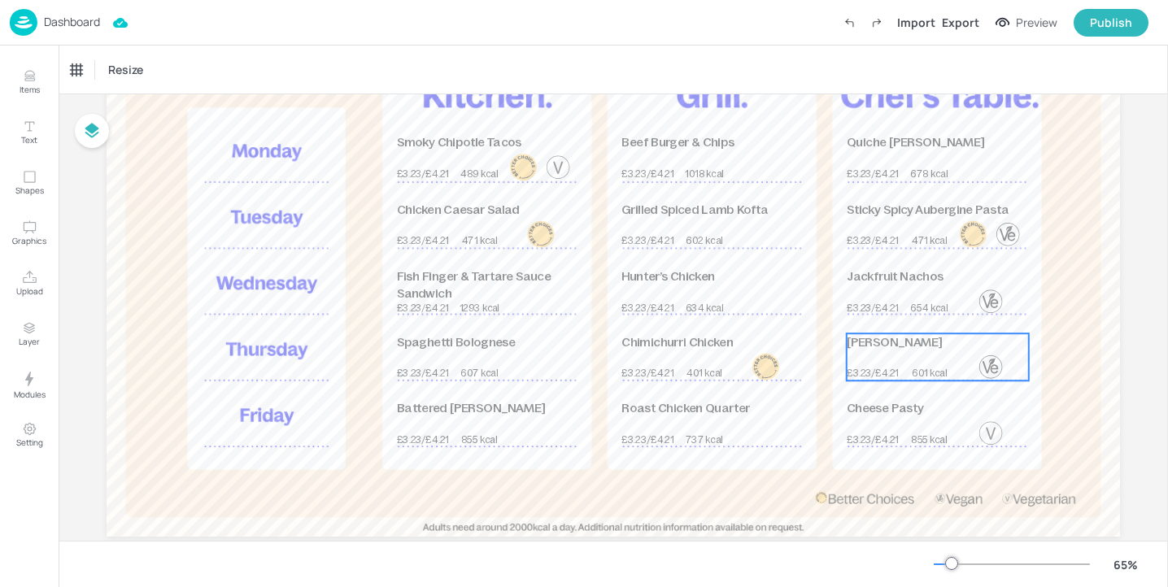
click at [878, 354] on div "[PERSON_NAME] Naan £3.23/£4.21 601 kcal" at bounding box center [938, 356] width 182 height 47
click at [151, 73] on div "[PERSON_NAME]" at bounding box center [111, 70] width 81 height 15
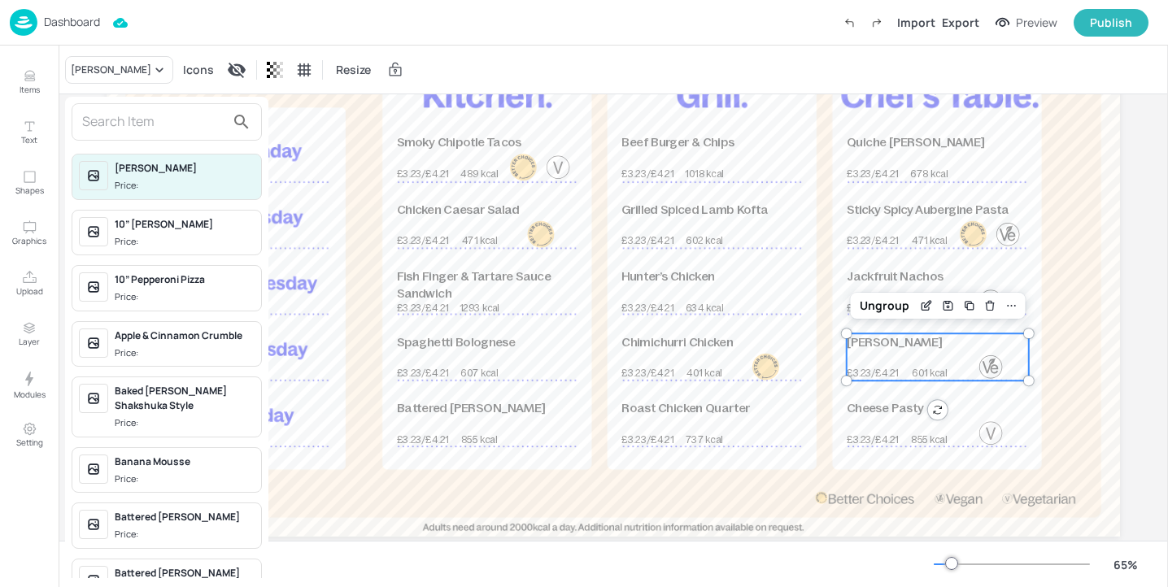
click at [168, 126] on input "text" at bounding box center [153, 122] width 143 height 26
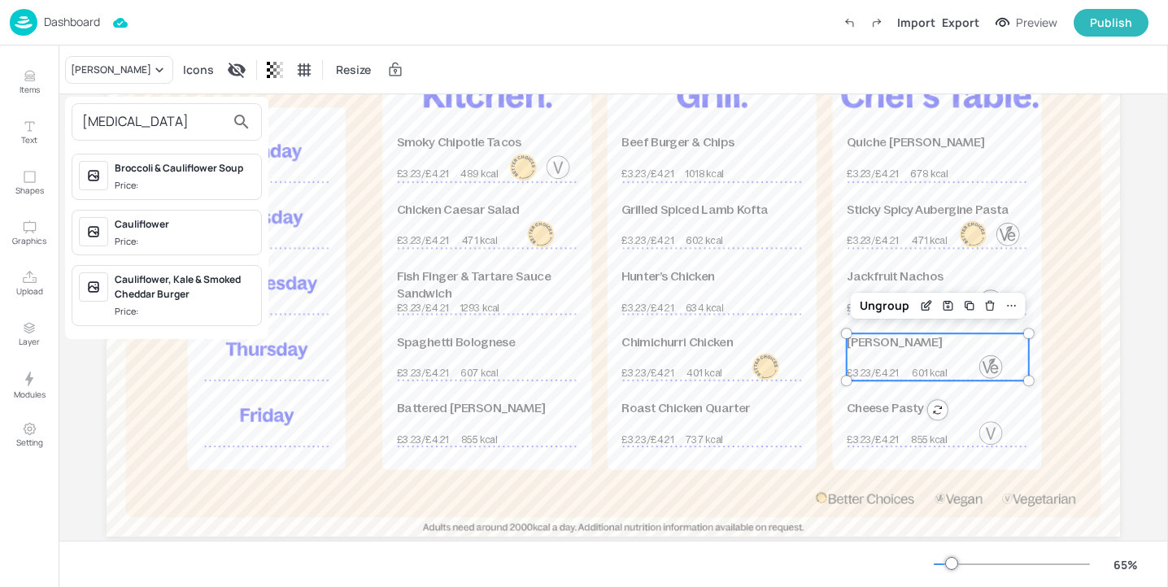
type input "CAUL"
click at [195, 299] on div "Cauliflower, Kale & Smoked Cheddar Burger" at bounding box center [185, 286] width 140 height 29
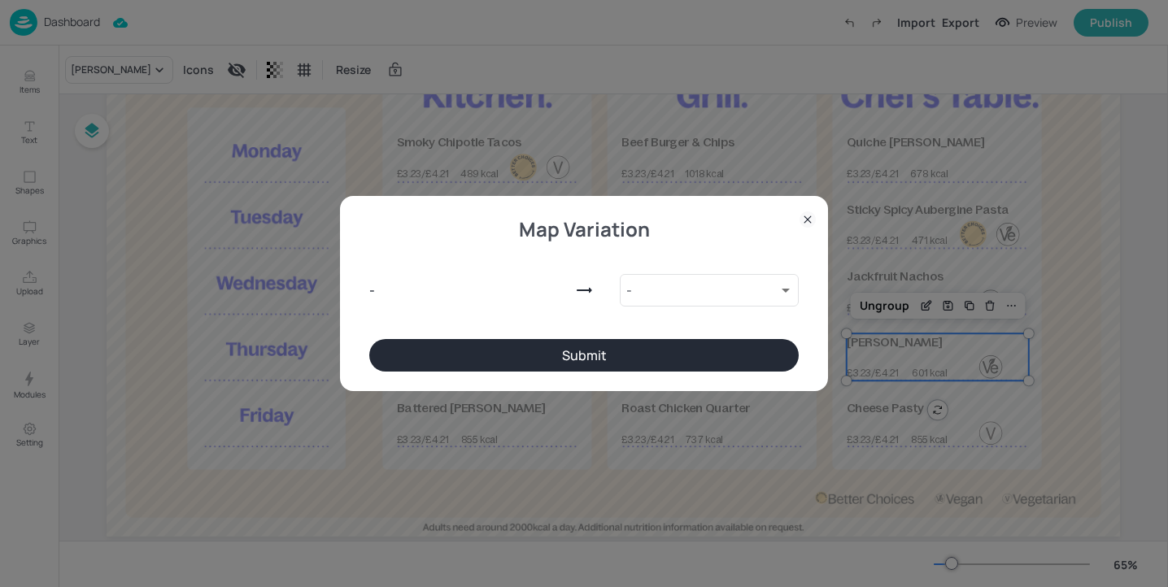
click at [580, 346] on button "Submit" at bounding box center [583, 355] width 429 height 33
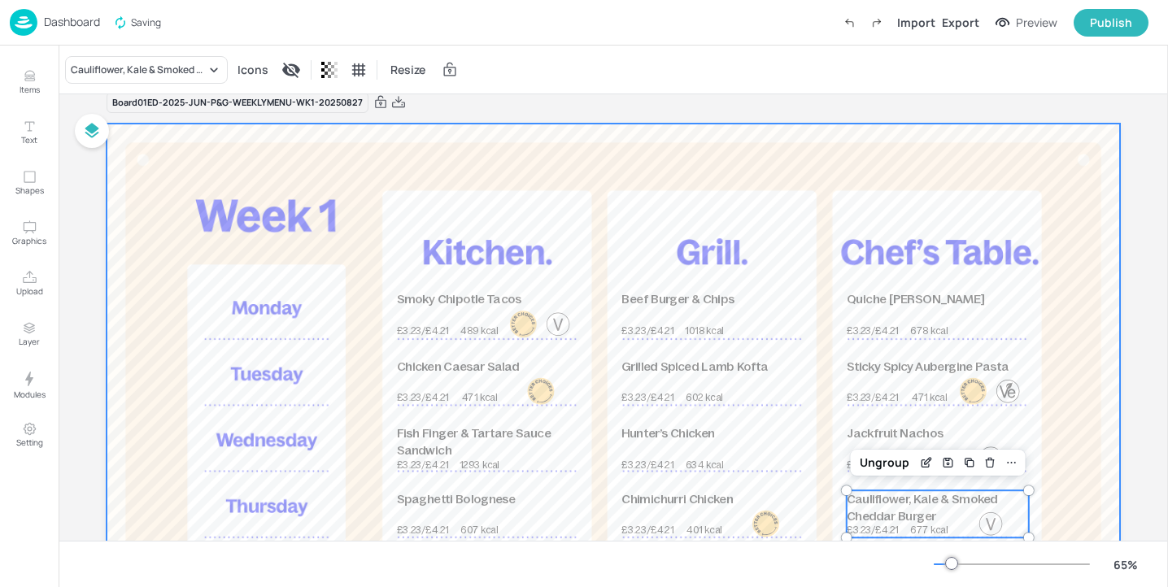
scroll to position [0, 0]
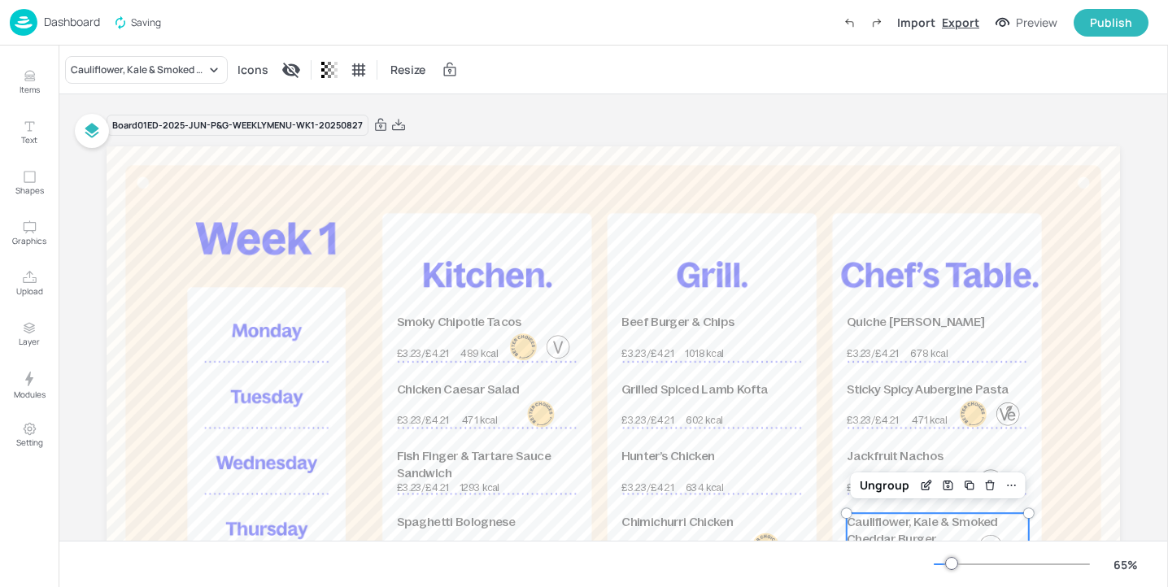
click at [957, 21] on div "Export" at bounding box center [960, 22] width 37 height 17
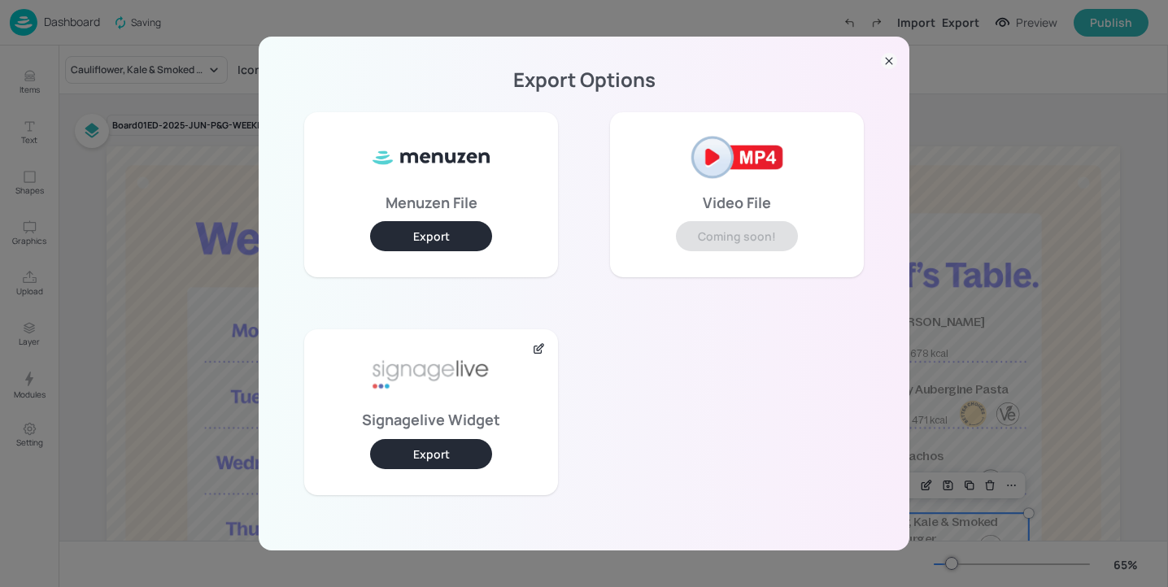
click at [446, 455] on button "Export" at bounding box center [431, 454] width 122 height 30
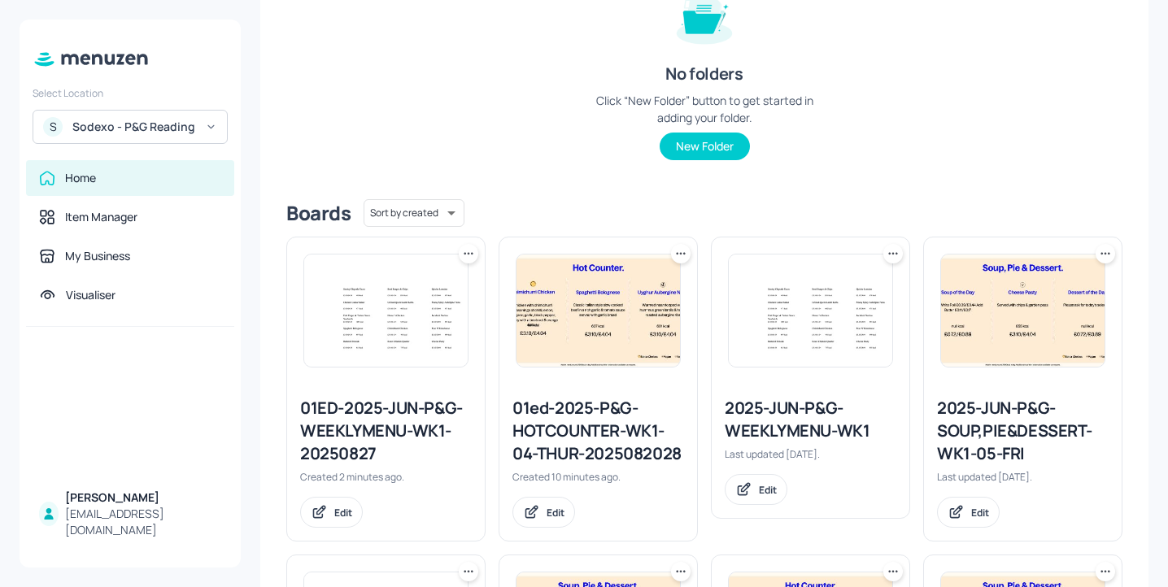
scroll to position [259, 0]
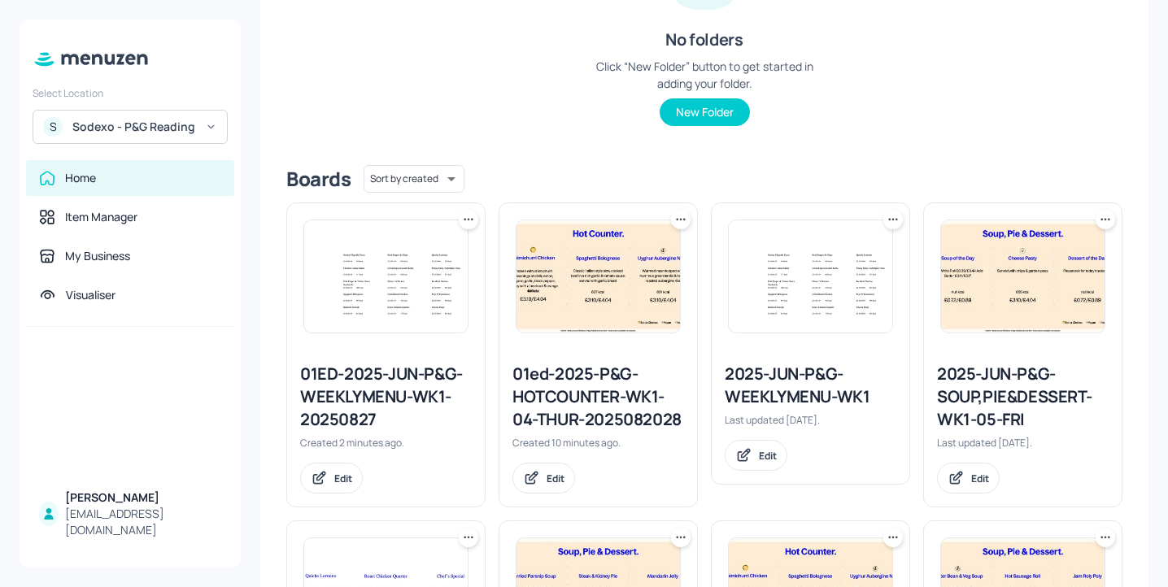
click at [390, 403] on div "01ED-2025-JUN-P&G-WEEKLYMENU-WK1-20250827" at bounding box center [386, 397] width 172 height 68
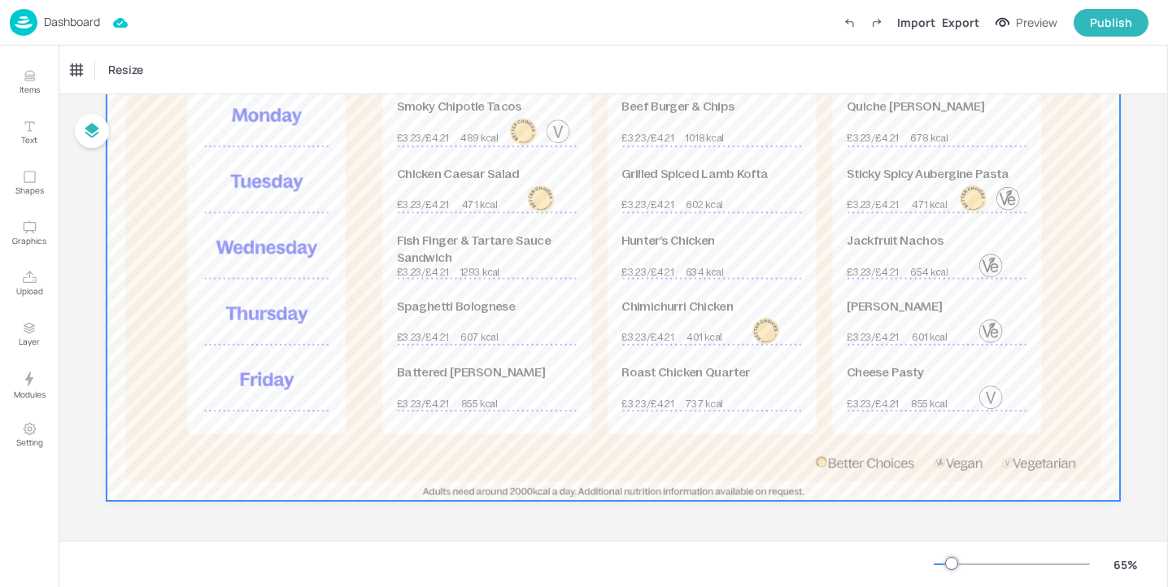
scroll to position [209, 0]
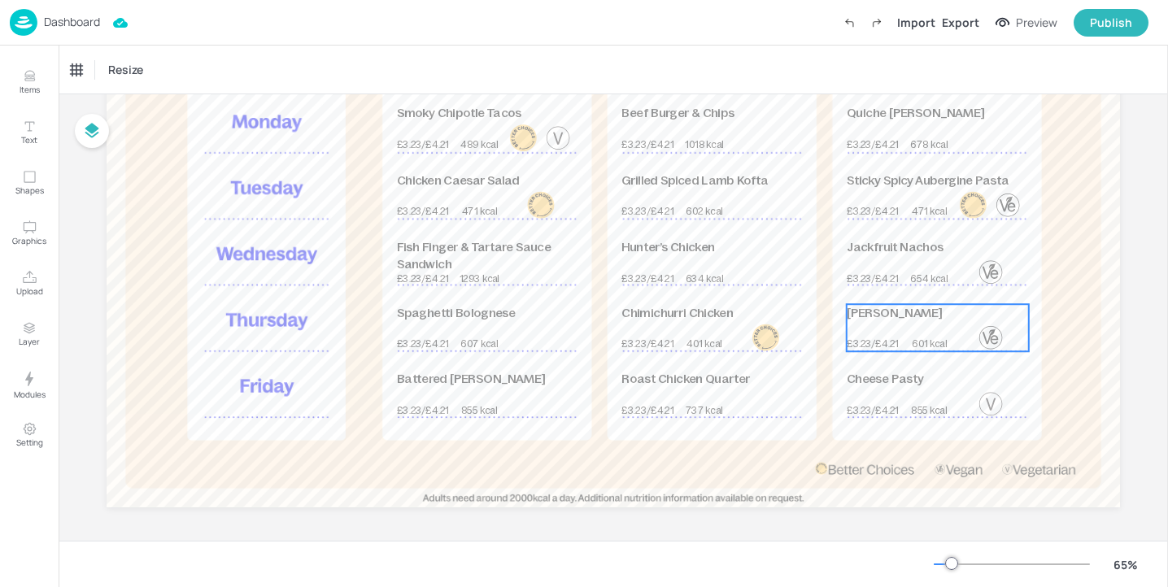
click at [912, 342] on span "601 kcal" at bounding box center [929, 344] width 35 height 11
click at [168, 76] on icon at bounding box center [159, 70] width 16 height 16
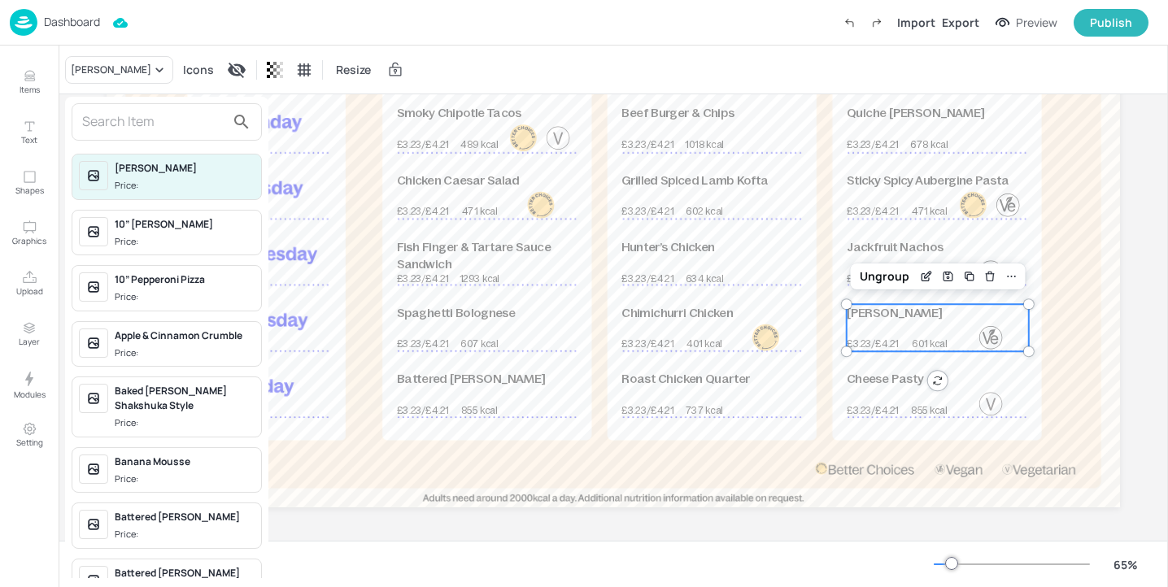
click at [179, 127] on input "text" at bounding box center [153, 122] width 143 height 26
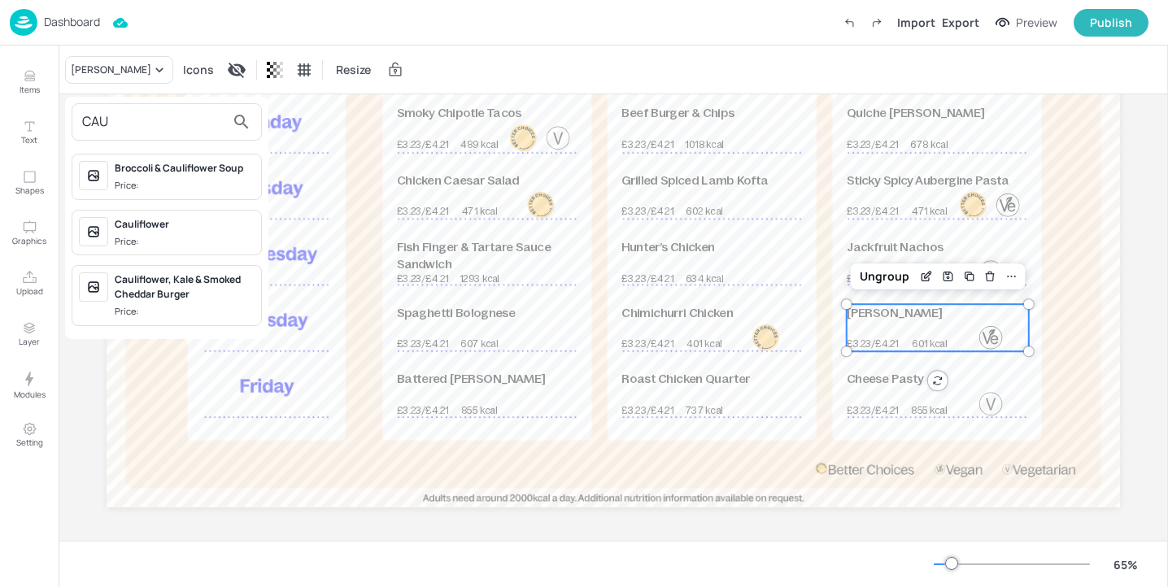
type input "CAU"
click at [192, 280] on div "Cauliflower, Kale & Smoked Cheddar Burger" at bounding box center [185, 286] width 140 height 29
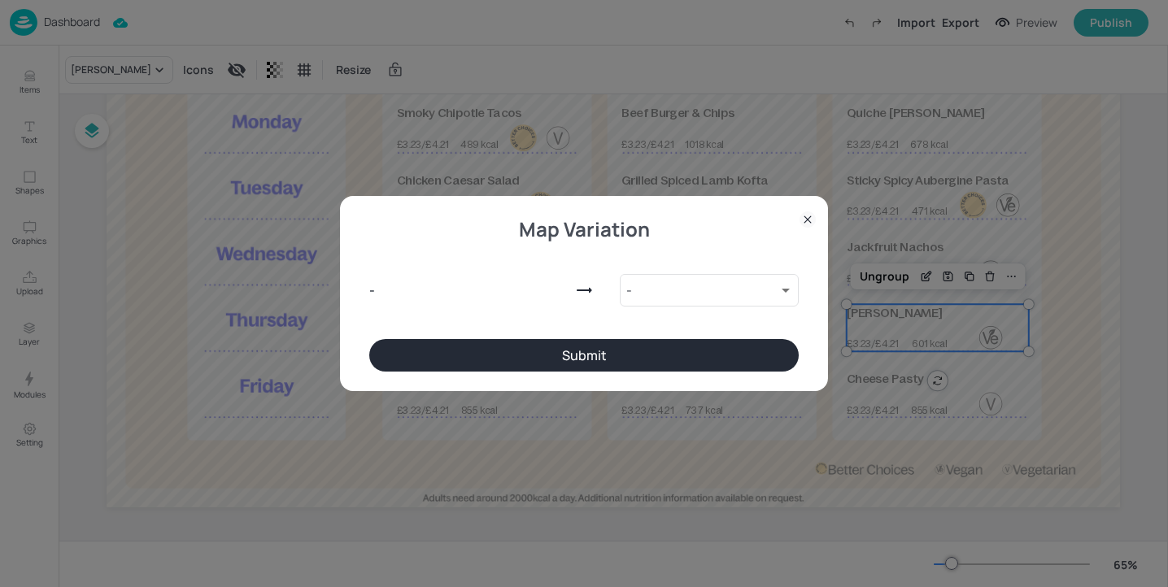
click at [527, 362] on button "Submit" at bounding box center [583, 355] width 429 height 33
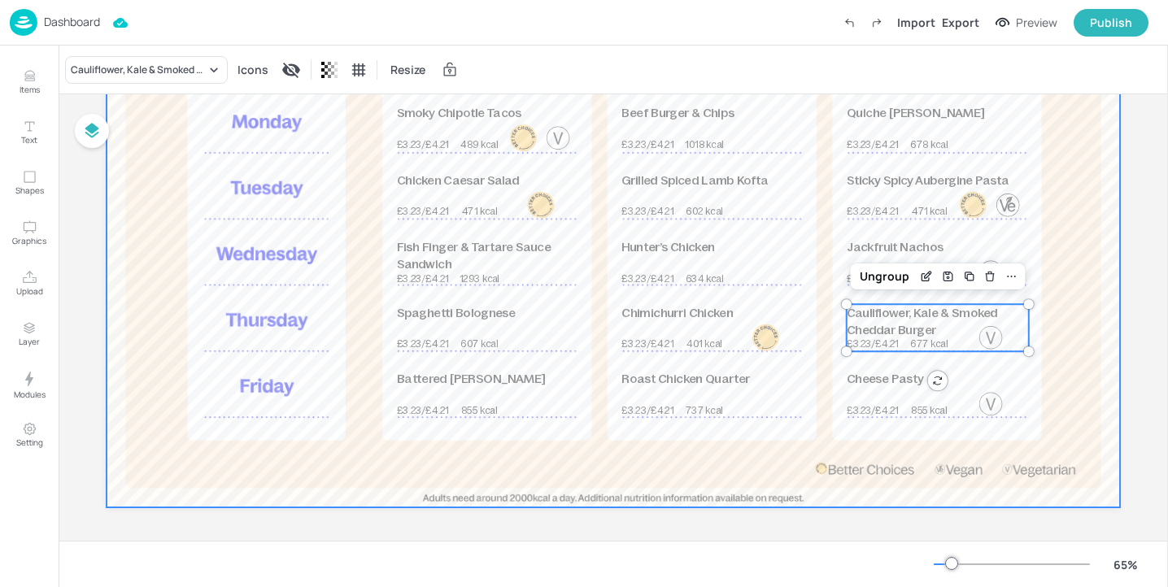
scroll to position [0, 0]
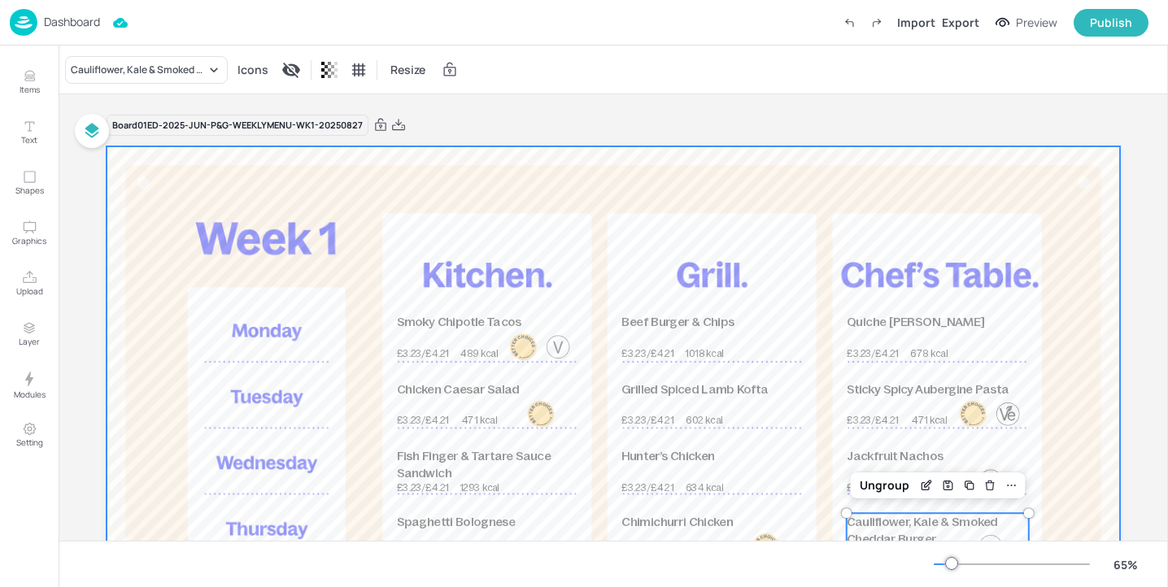
click at [481, 207] on div at bounding box center [613, 431] width 1013 height 570
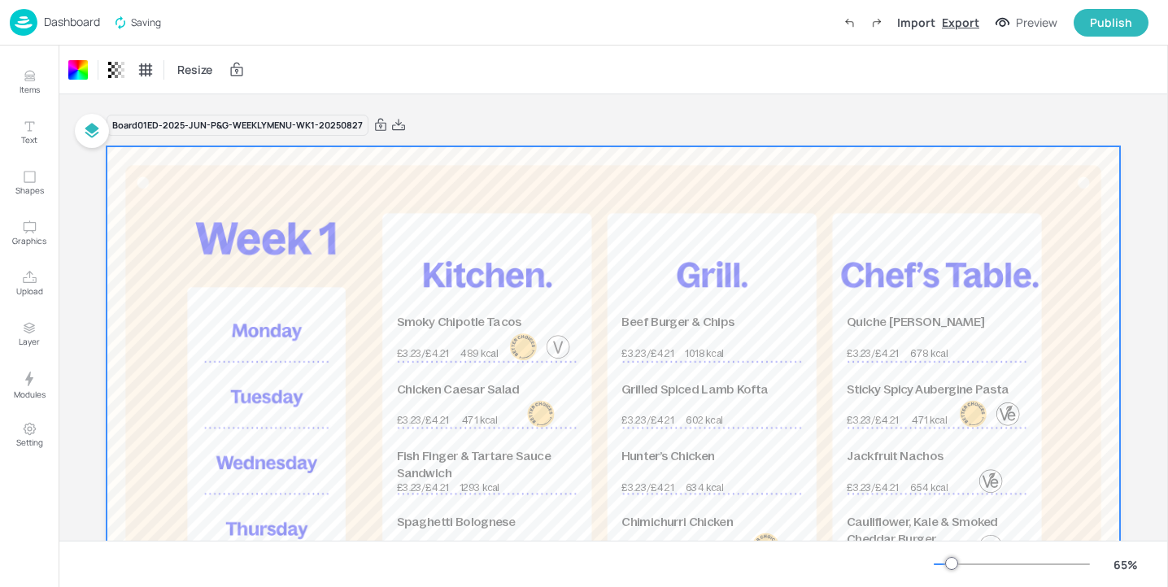
click at [973, 20] on div "Export" at bounding box center [960, 22] width 37 height 17
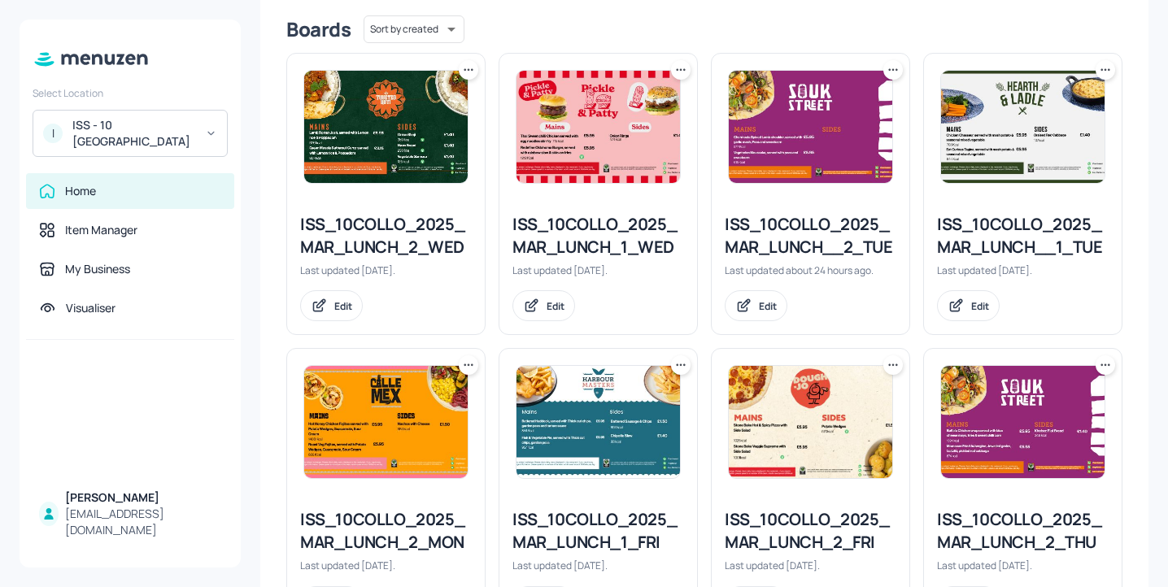
scroll to position [440, 0]
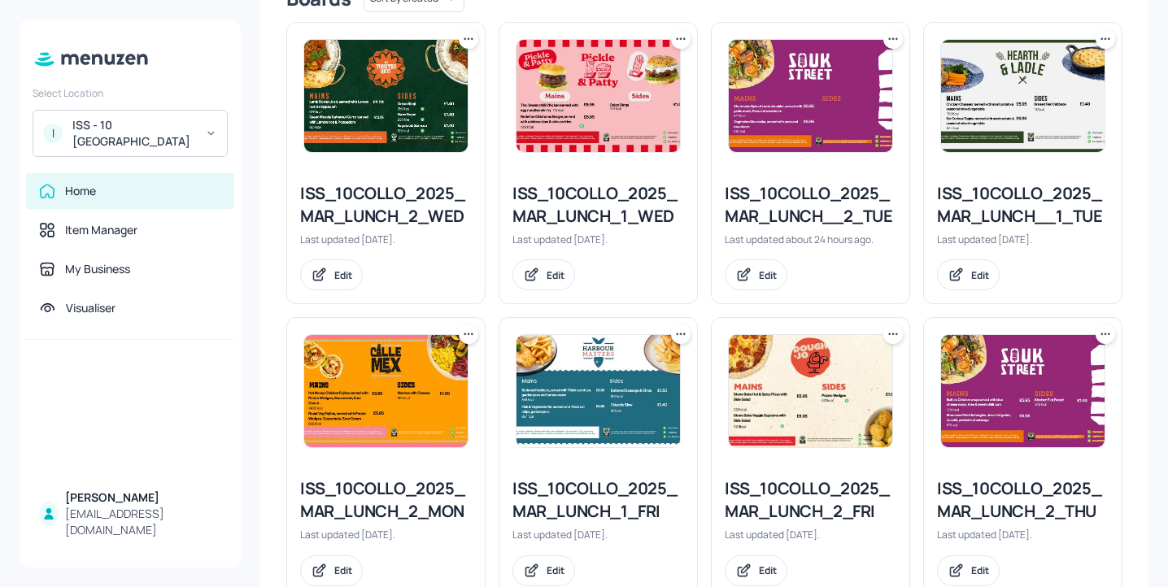
click at [579, 206] on div "ISS_10COLLO_2025_MAR_LUNCH_1_WED" at bounding box center [598, 205] width 172 height 46
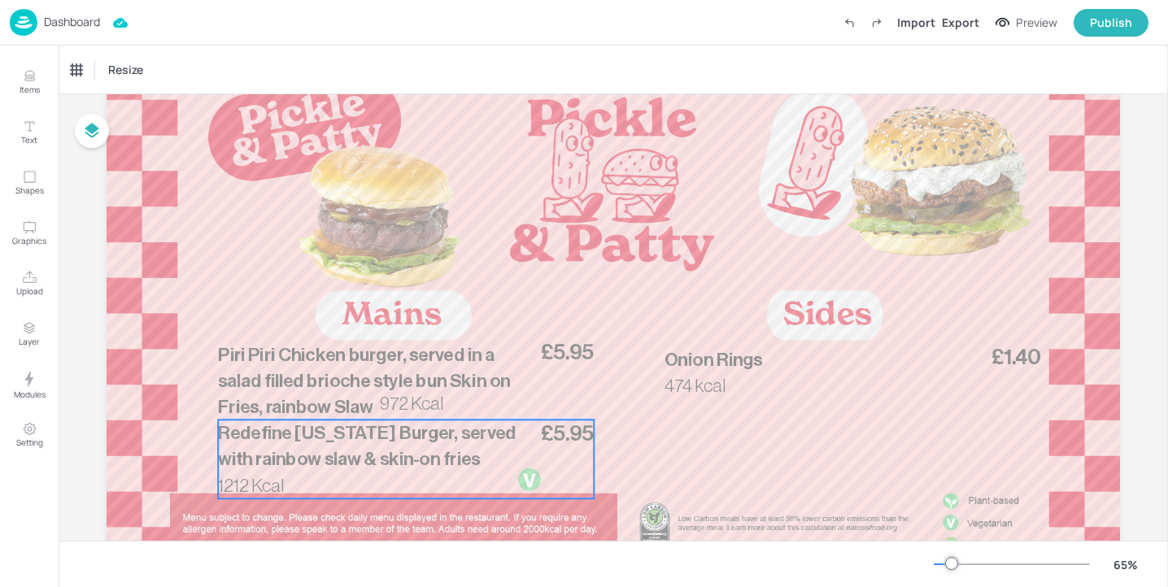
scroll to position [115, 0]
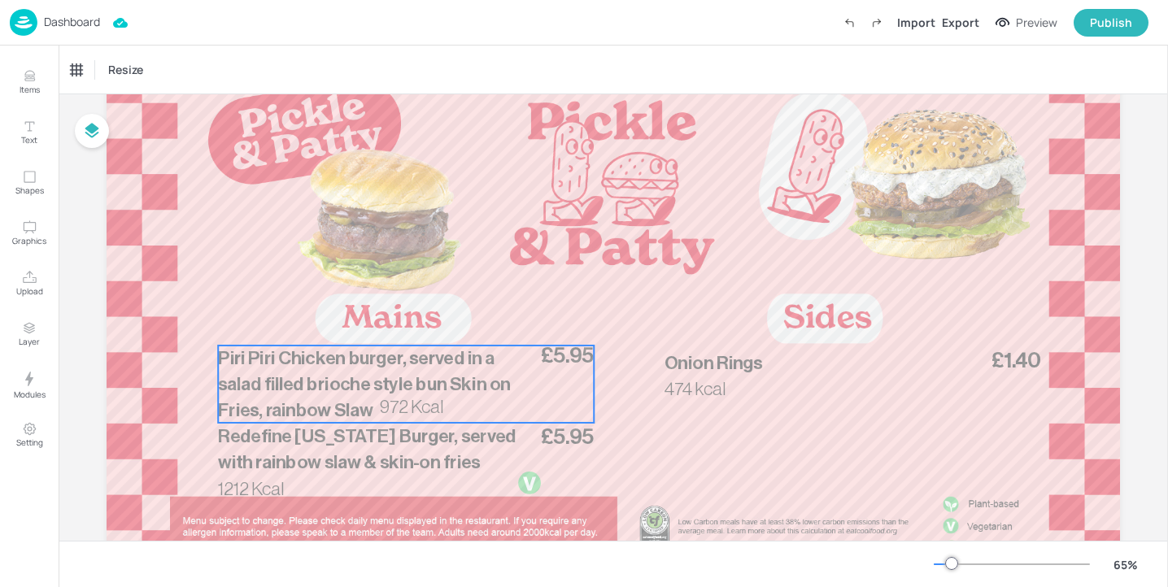
click at [313, 375] on span "Piri Piri Chicken burger, served in a salad filled brioche style bun Skin on Fr…" at bounding box center [364, 384] width 293 height 70
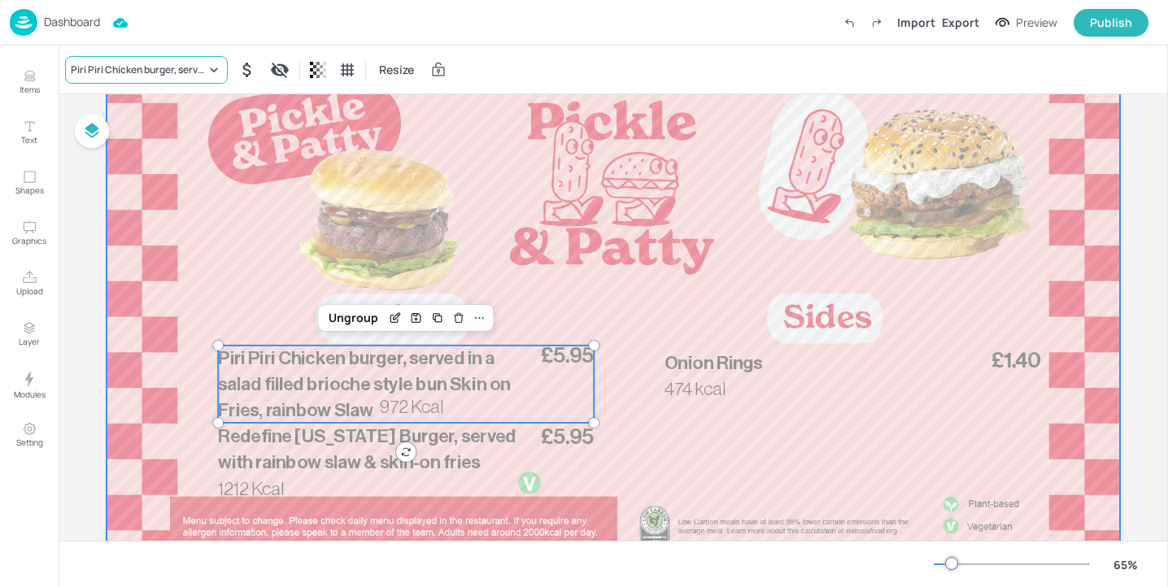
click at [139, 75] on div "Piri Piri Chicken burger, served in a salad filled brioche style bun Skin on Fr…" at bounding box center [138, 70] width 135 height 15
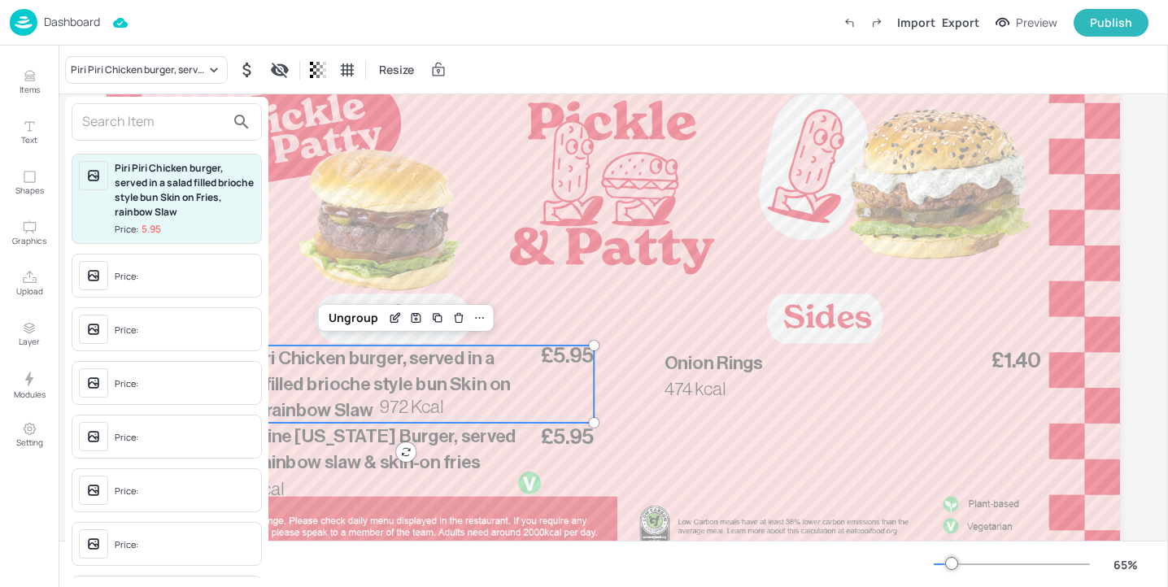
click at [129, 138] on div at bounding box center [167, 121] width 190 height 37
click at [129, 128] on input "text" at bounding box center [153, 122] width 143 height 26
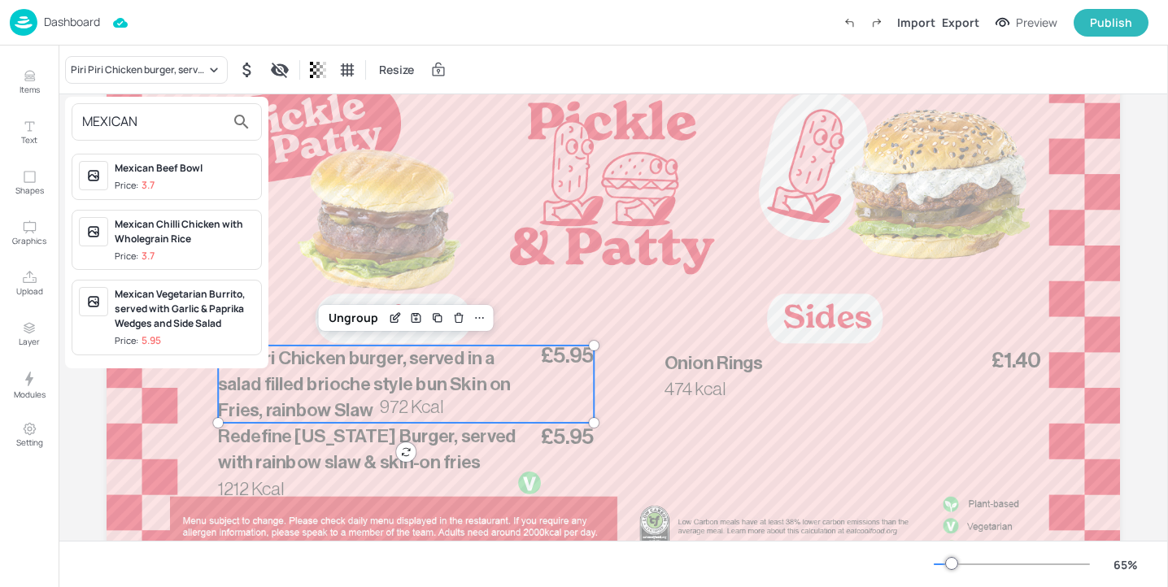
drag, startPoint x: 188, startPoint y: 127, endPoint x: 0, endPoint y: 106, distance: 189.1
click at [0, 106] on div "MEXICAN Mexican Beef Bowl Price: 3.7 Mexican Chilli Chicken with Wholegrain Ric…" at bounding box center [584, 297] width 1168 height 581
paste input "exican Amigo Burger, served with sweet potato fries & fennel slaw"
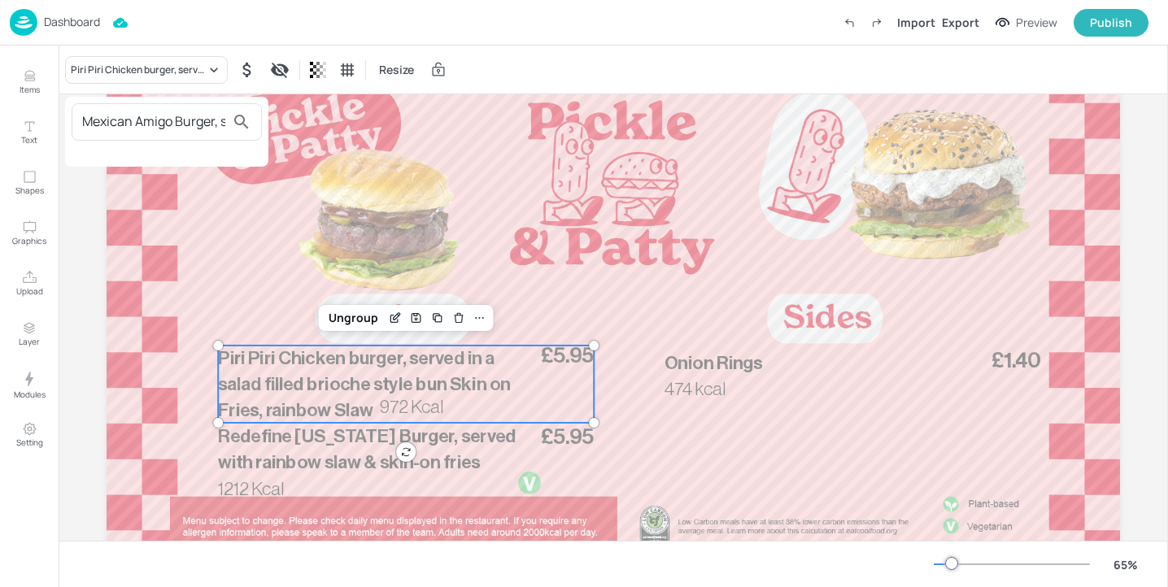
scroll to position [0, 257]
type input "Mexican Amigo Burger, served with sweet potato fries & fennel slaw"
click at [27, 76] on div at bounding box center [584, 293] width 1168 height 587
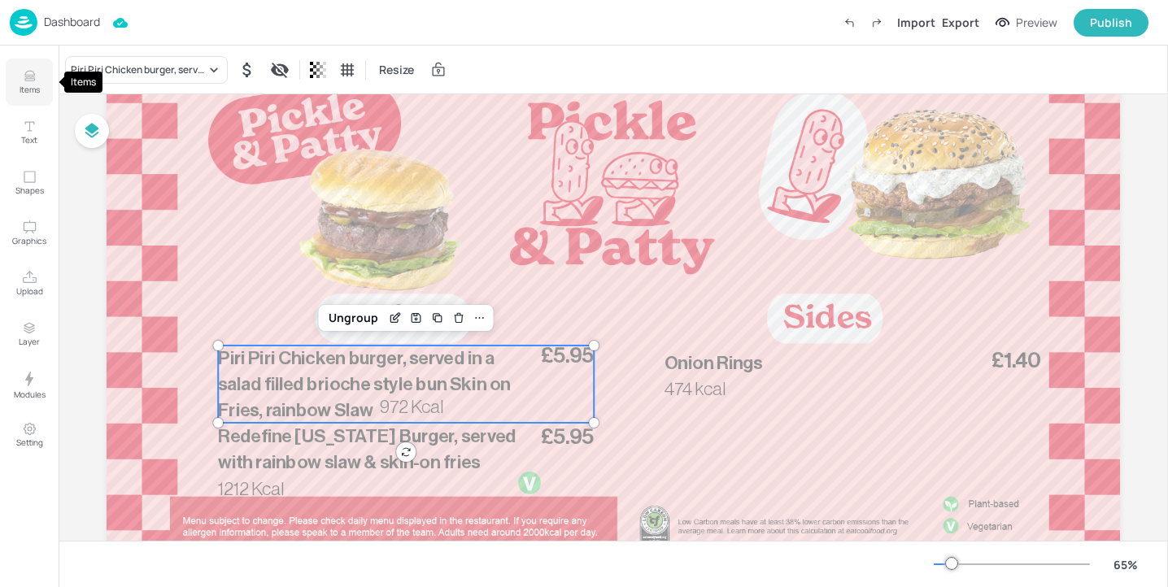
click at [29, 86] on p "Items" at bounding box center [30, 89] width 20 height 11
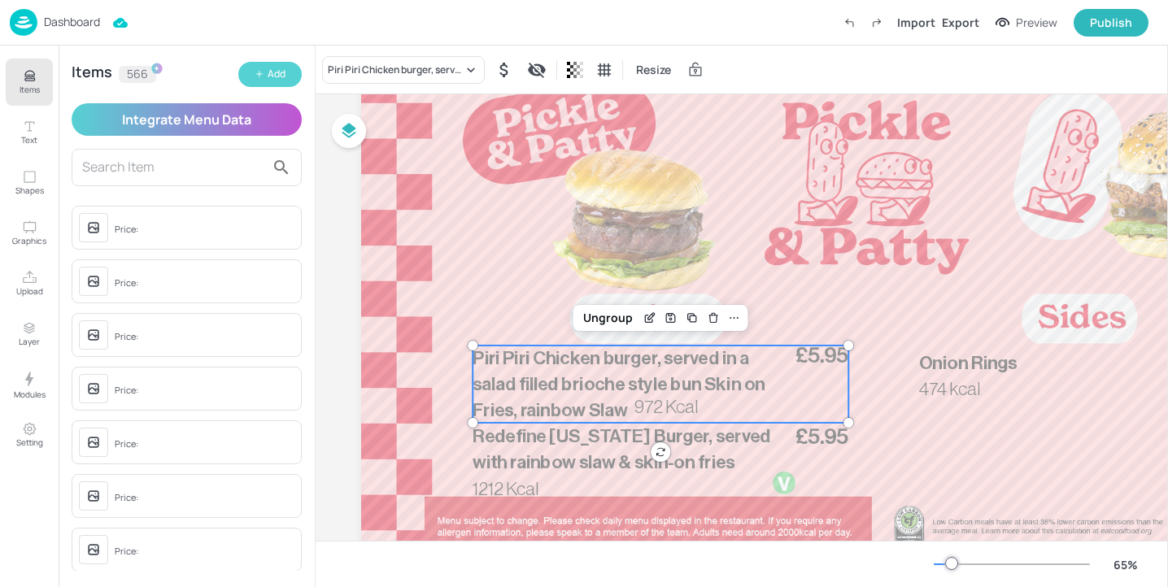
click at [286, 76] on button "Add" at bounding box center [269, 74] width 63 height 25
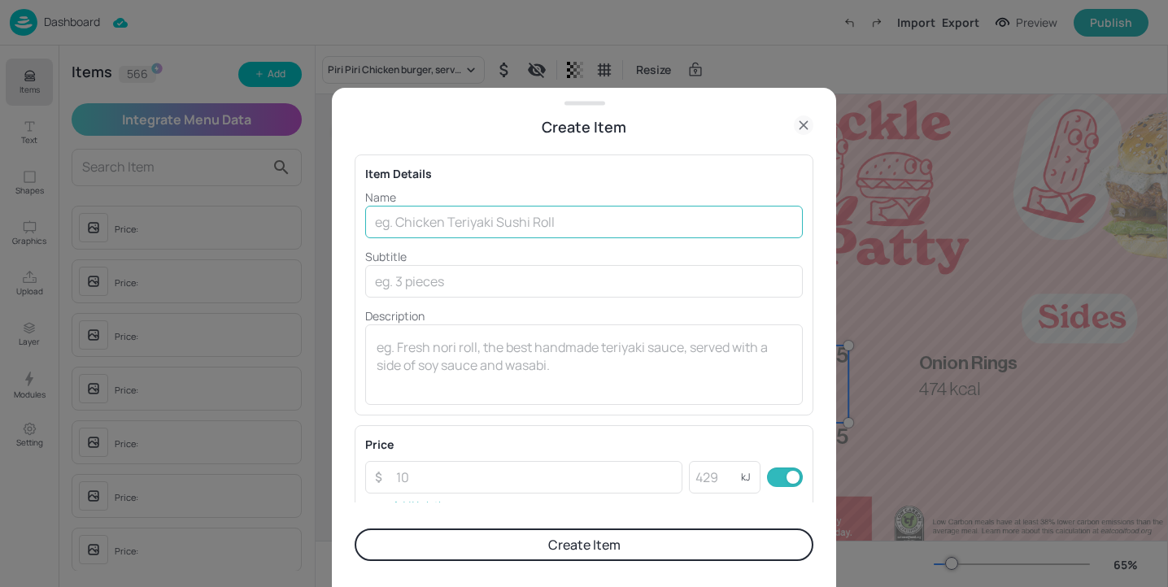
click at [527, 210] on input "text" at bounding box center [584, 222] width 438 height 33
paste input "Mexican Amigo Burger, served with sweet potato fries & fennel slaw"
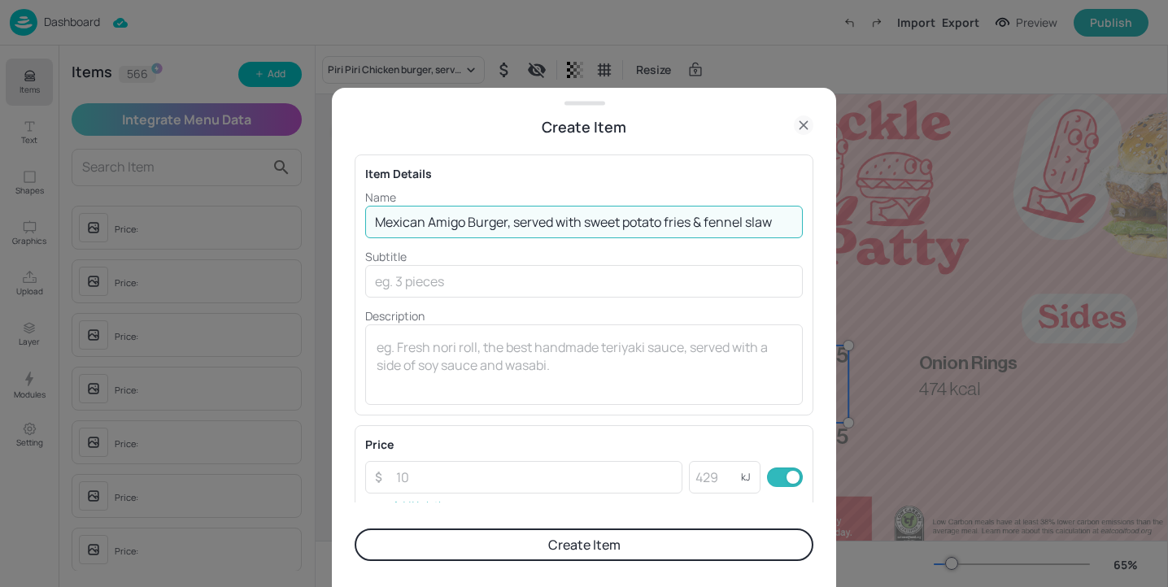
type input "Mexican Amigo Burger, served with sweet potato fries & fennel slaw"
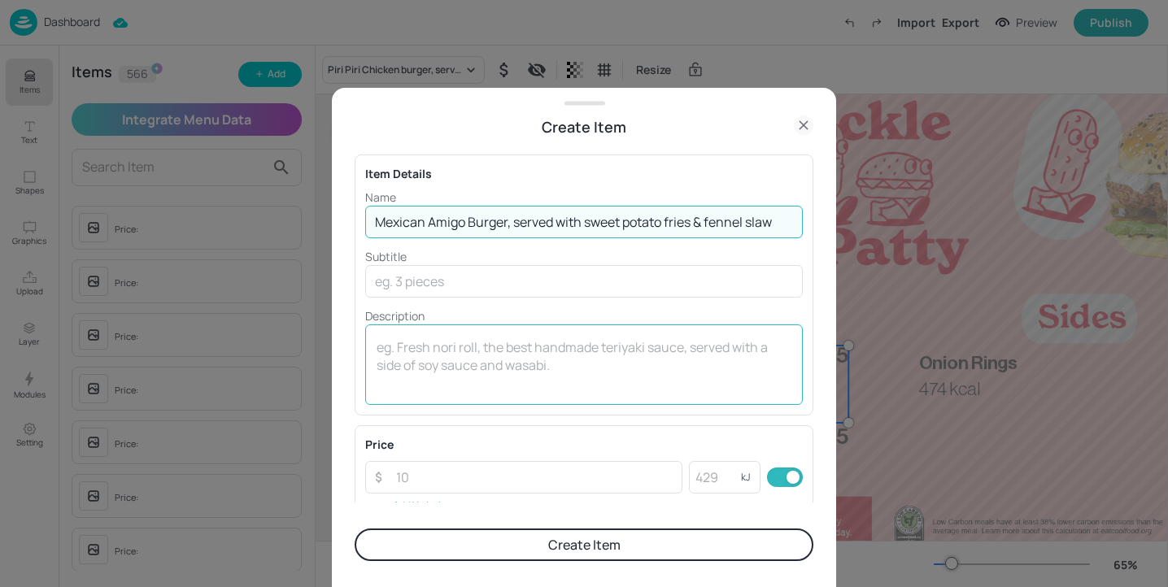
click at [438, 359] on textarea at bounding box center [584, 365] width 415 height 54
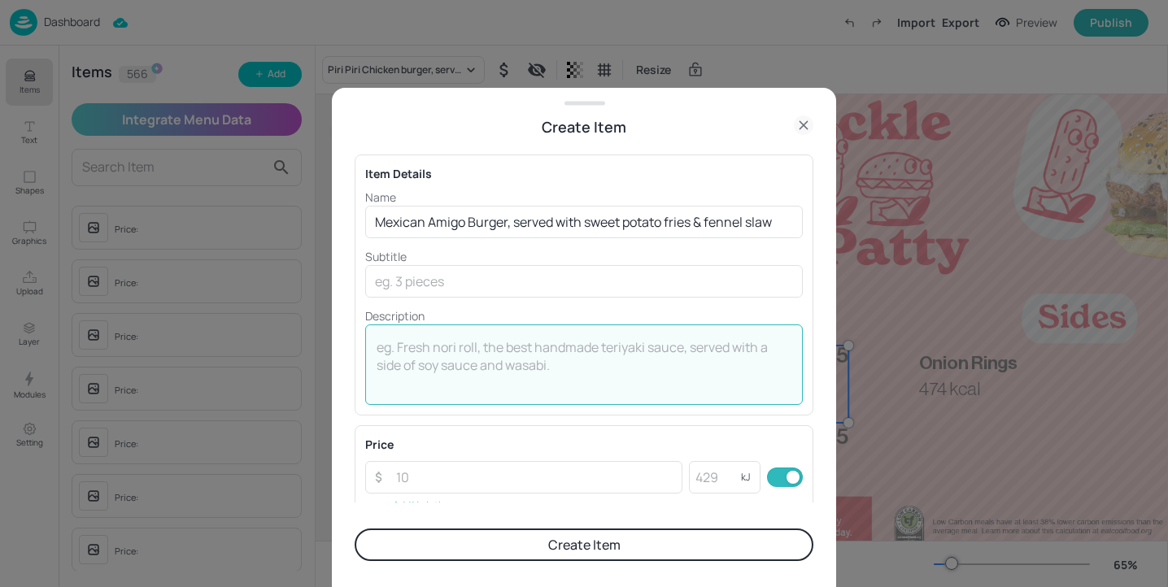
click at [615, 348] on textarea at bounding box center [584, 365] width 415 height 54
paste textarea "1275 Kcal"
type textarea "1275 Kcal"
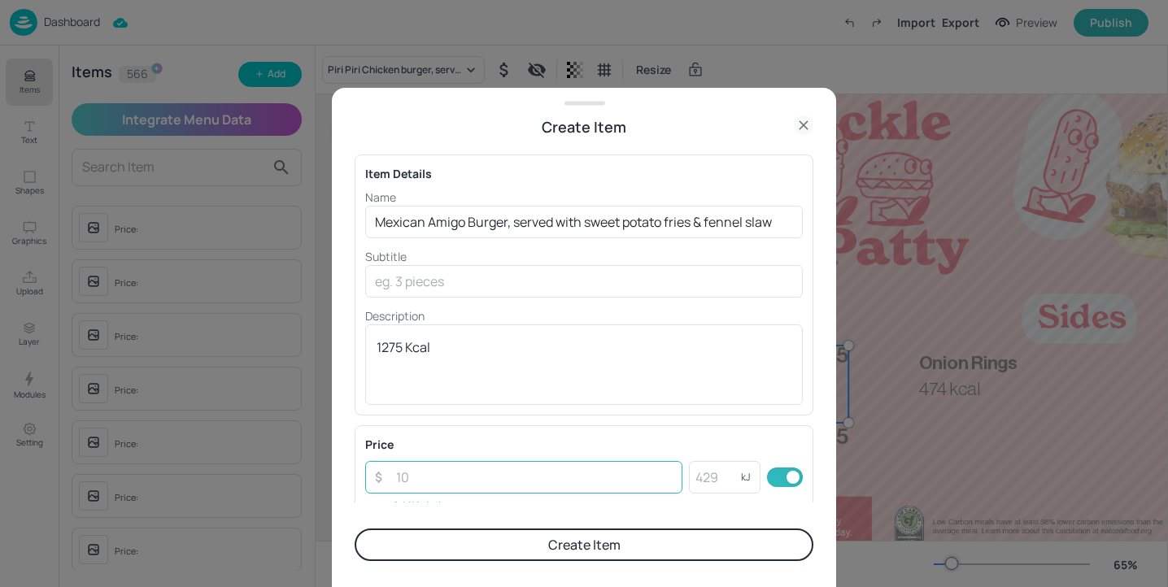
click at [506, 473] on input "number" at bounding box center [534, 477] width 296 height 33
type input "5.95"
click at [578, 559] on button "Create Item" at bounding box center [584, 545] width 459 height 33
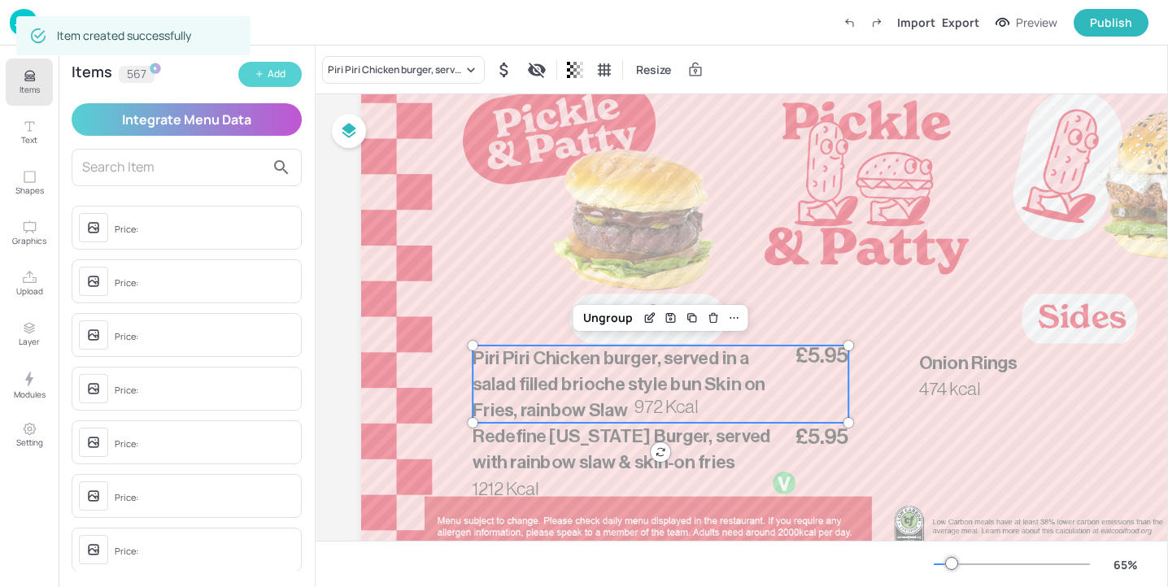
click at [285, 71] on div "Add" at bounding box center [277, 74] width 18 height 15
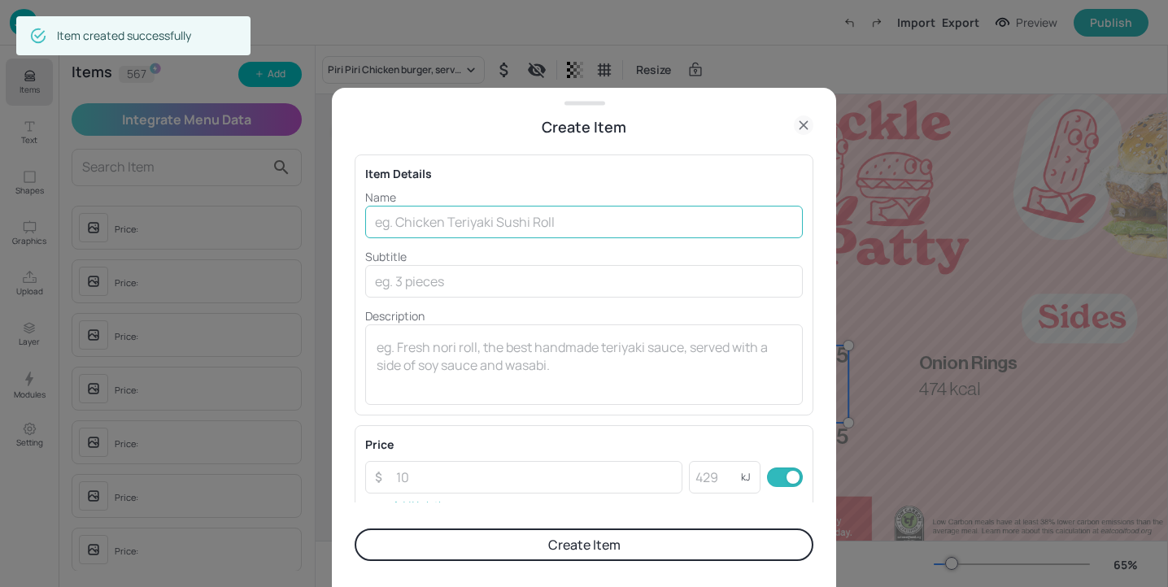
click at [552, 223] on input "text" at bounding box center [584, 222] width 438 height 33
paste input "Redefine Smashed Lamb Burger, served with sweet potato fries & fennel slaw"
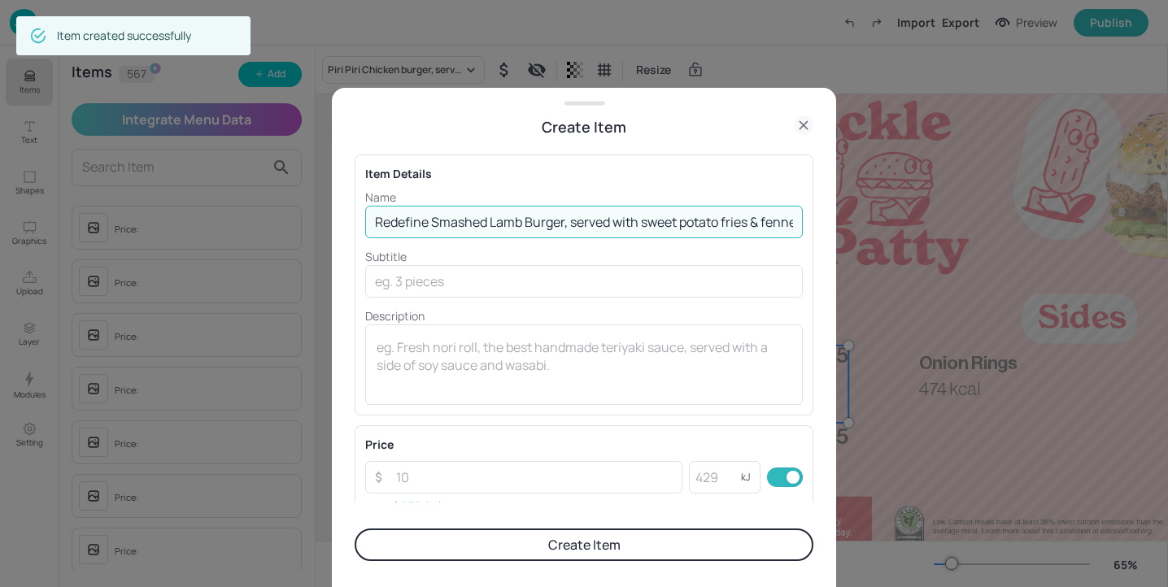
scroll to position [0, 47]
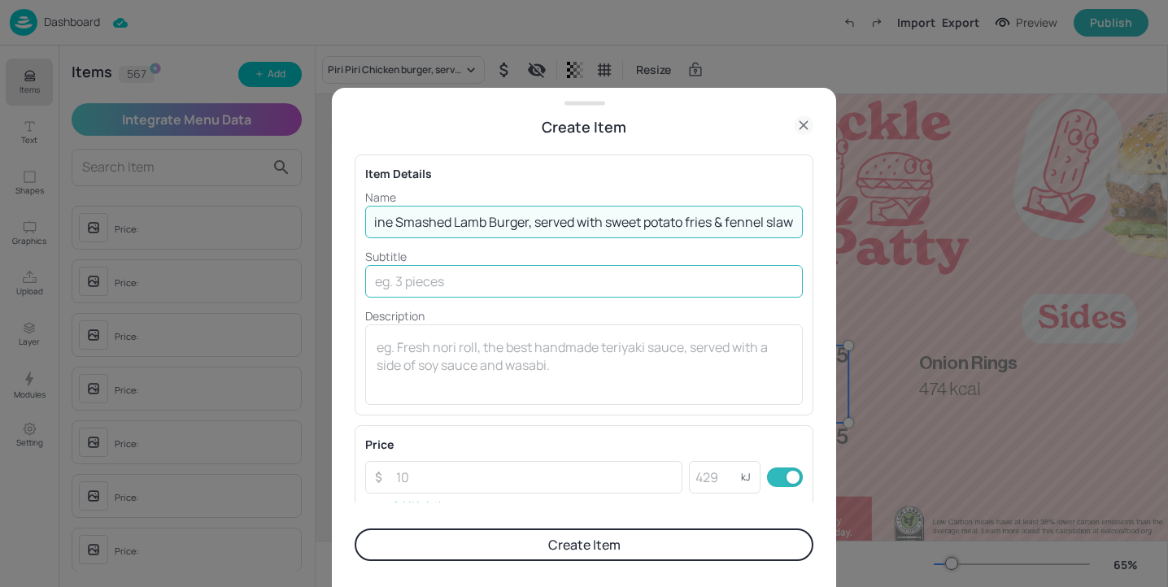
type input "Redefine Smashed Lamb Burger, served with sweet potato fries & fennel slaw"
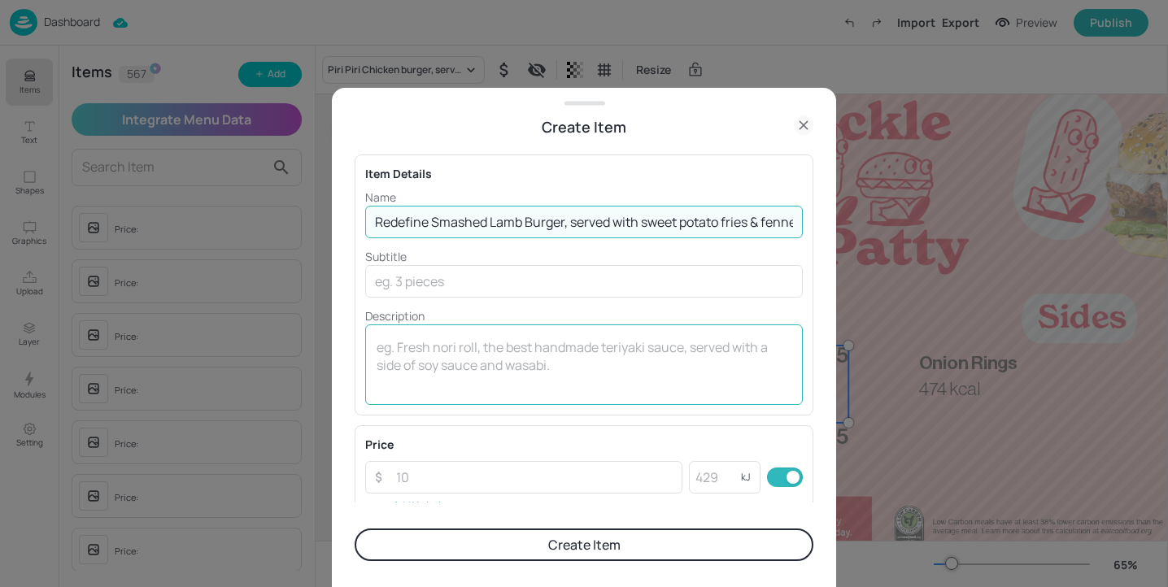
click at [476, 346] on textarea at bounding box center [584, 365] width 415 height 54
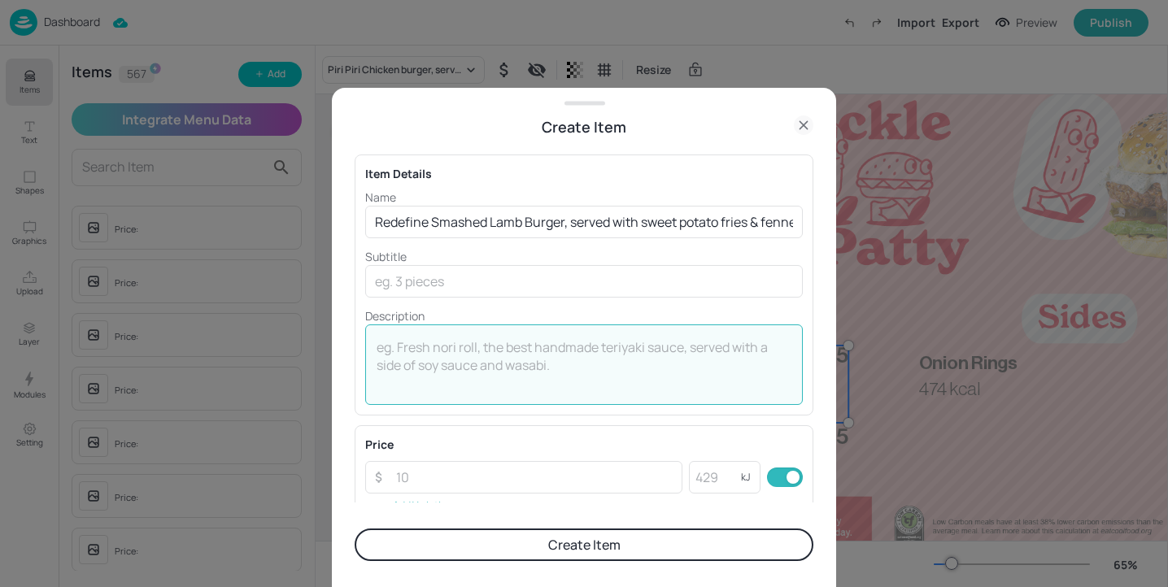
paste textarea "1167 Kcal"
type textarea "1167 Kcal"
click at [427, 499] on button "Add Variation" at bounding box center [417, 506] width 105 height 24
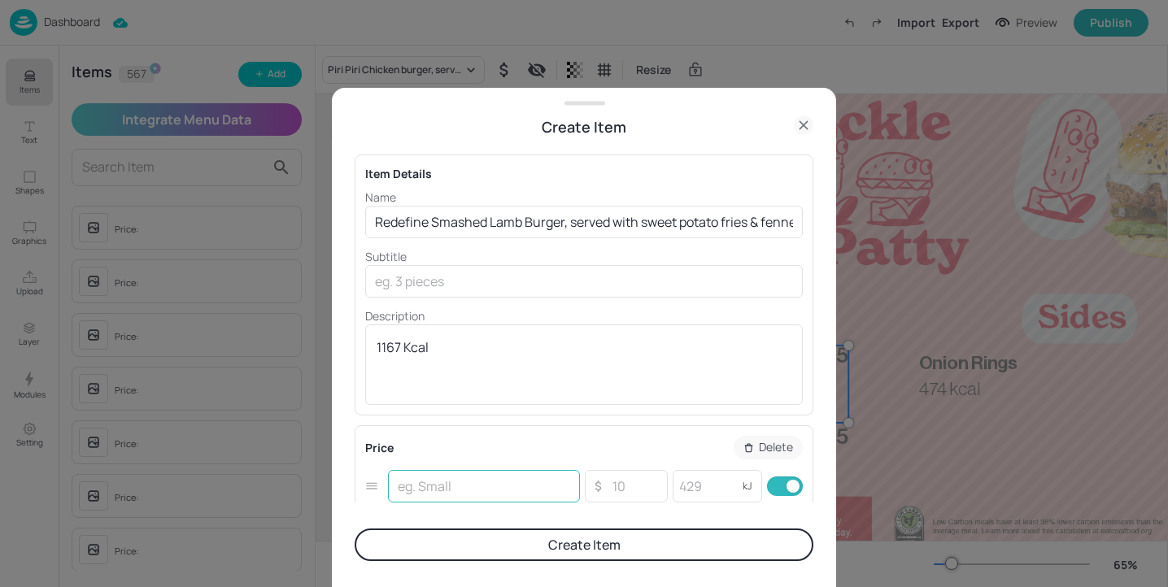
click at [429, 493] on input "text" at bounding box center [484, 486] width 192 height 33
click at [750, 451] on button "Delete" at bounding box center [768, 447] width 69 height 23
click at [792, 481] on rect "button" at bounding box center [796, 486] width 12 height 12
click at [525, 477] on input "number" at bounding box center [534, 477] width 296 height 33
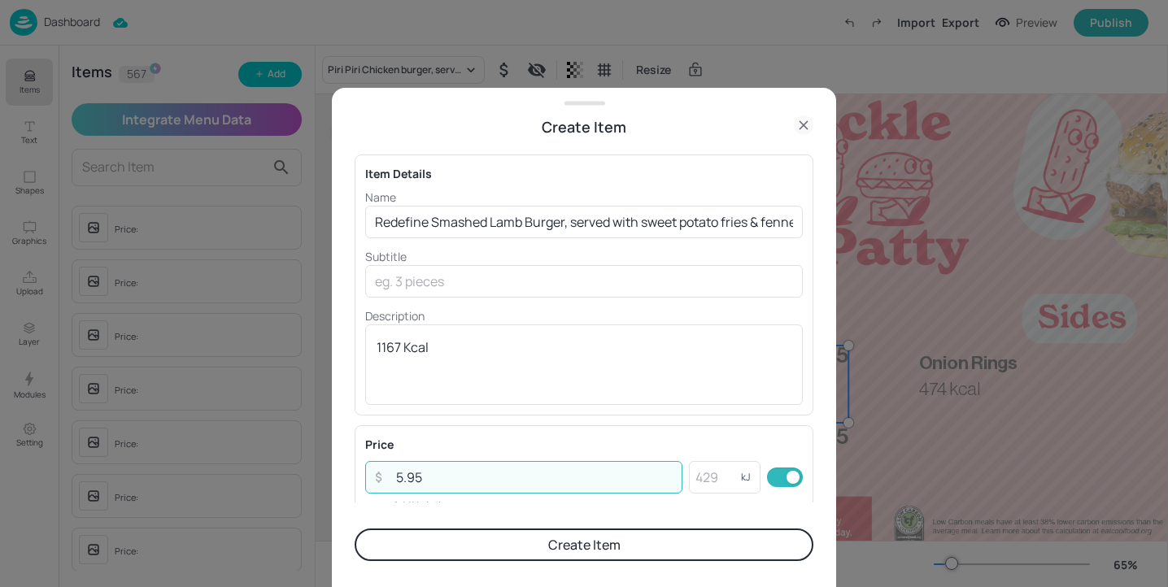
type input "5.95"
click at [538, 547] on button "Create Item" at bounding box center [584, 545] width 459 height 33
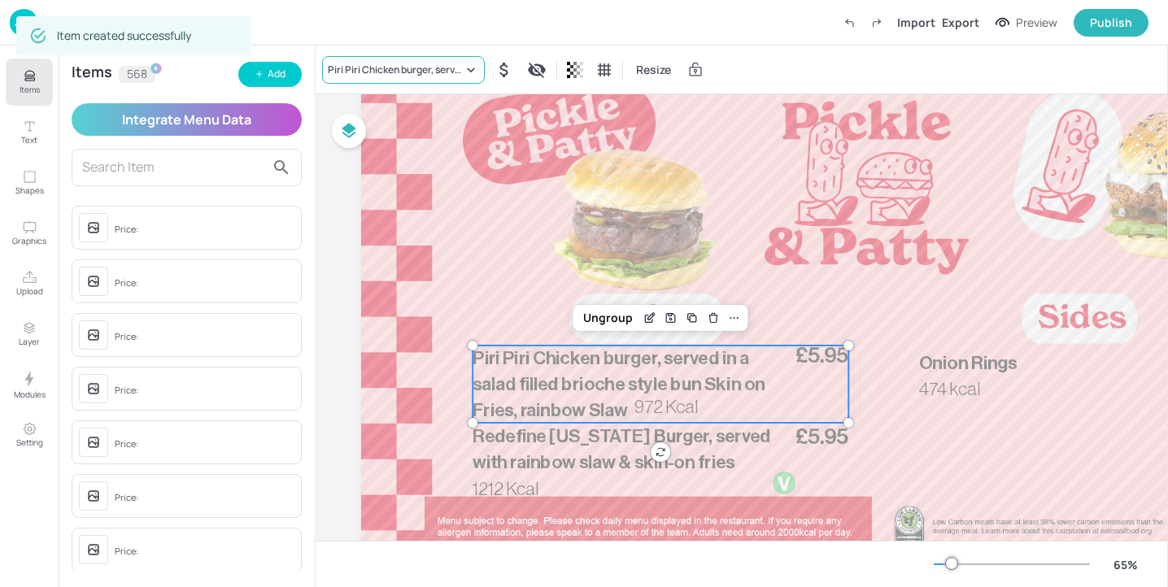
click at [358, 81] on div "Piri Piri Chicken burger, served in a salad filled brioche style bun Skin on Fr…" at bounding box center [403, 70] width 163 height 28
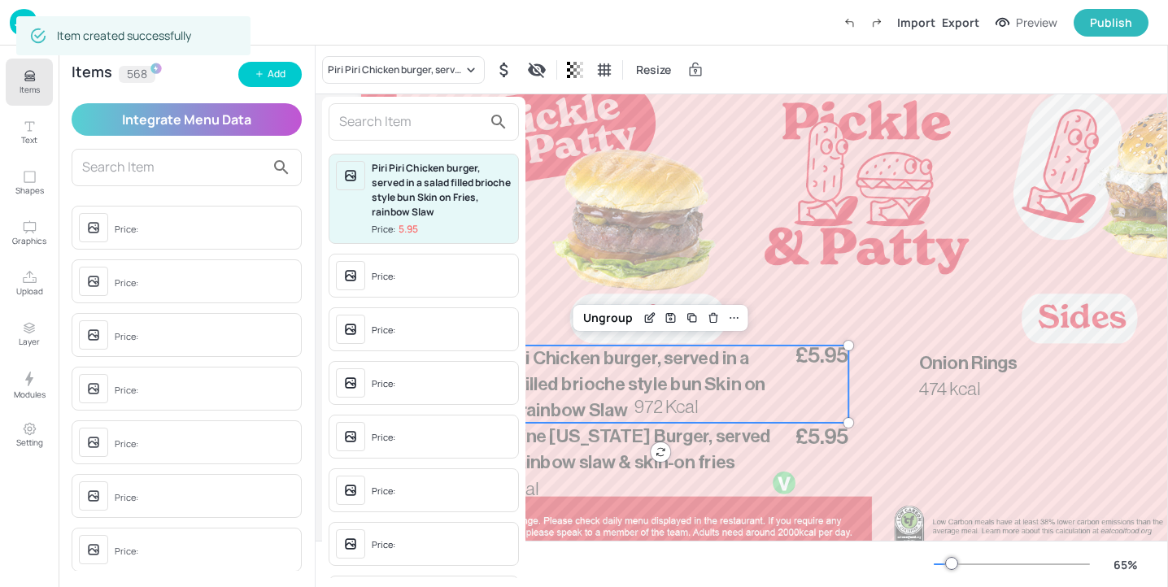
click at [436, 116] on input "text" at bounding box center [410, 122] width 143 height 26
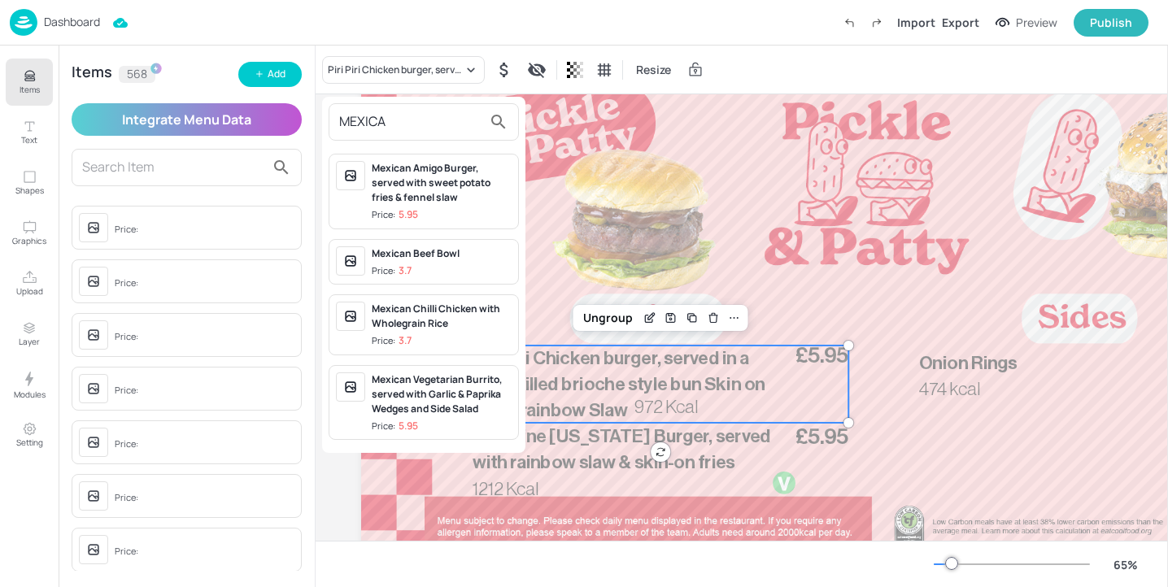
type input "MEXICA"
click at [451, 179] on div "Mexican Amigo Burger, served with sweet potato fries & fennel slaw" at bounding box center [442, 183] width 140 height 44
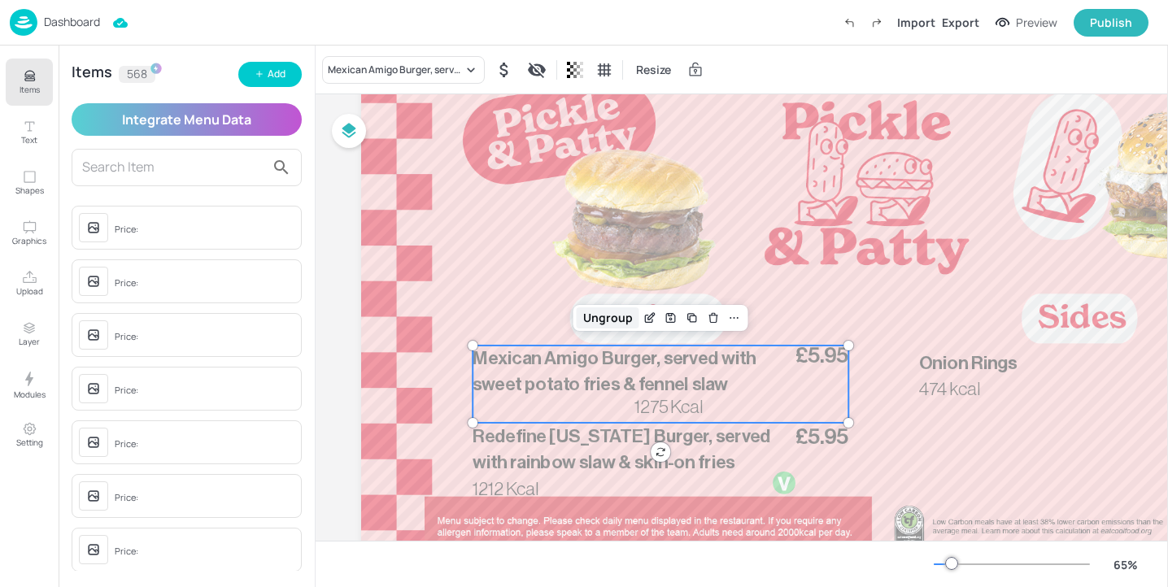
click at [601, 316] on div "Ungroup" at bounding box center [608, 317] width 63 height 21
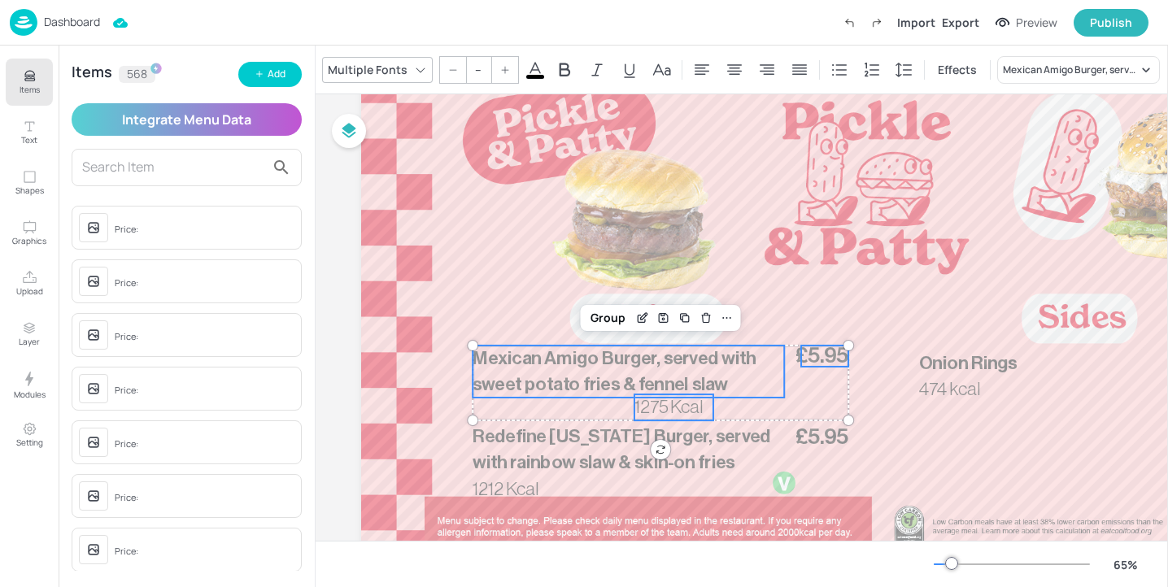
click at [662, 412] on span "1275 Kcal" at bounding box center [668, 408] width 68 height 19
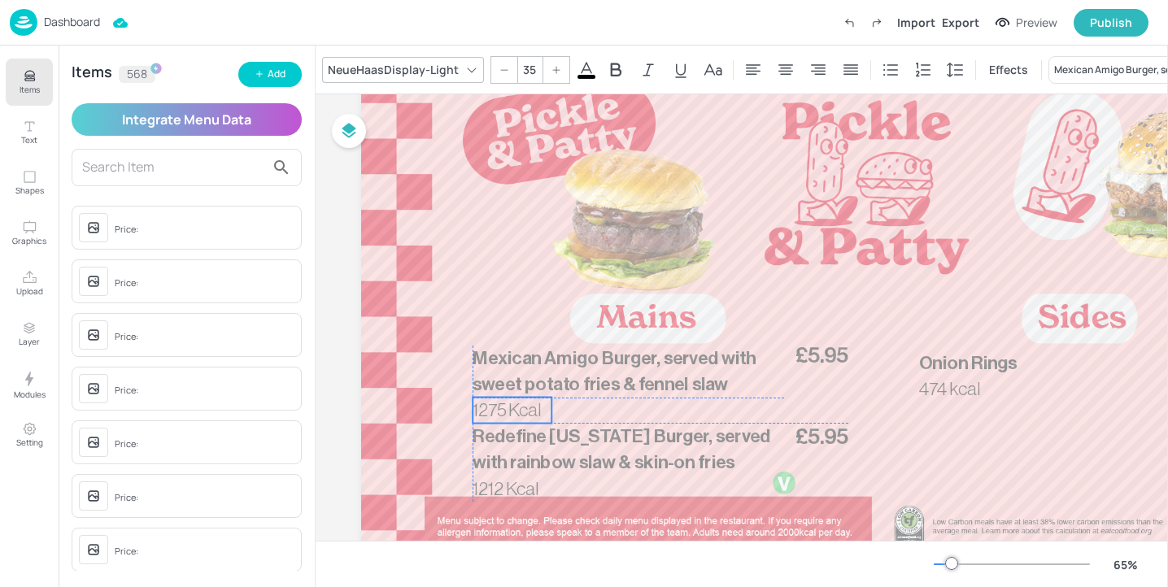
drag, startPoint x: 662, startPoint y: 412, endPoint x: 500, endPoint y: 413, distance: 161.9
click at [500, 413] on span "1275 Kcal" at bounding box center [507, 410] width 68 height 19
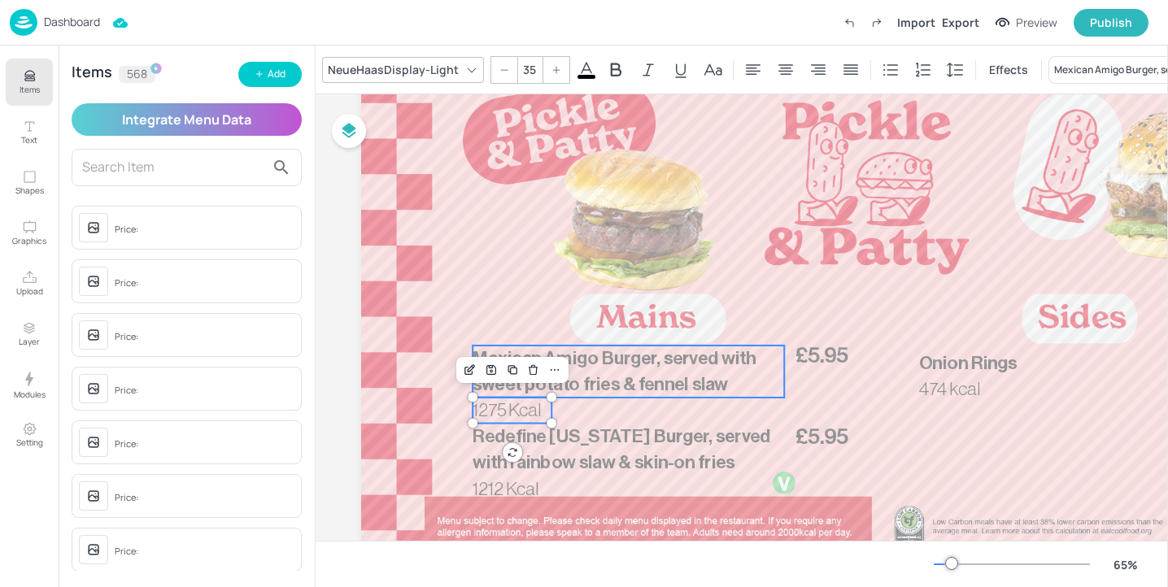
click at [561, 391] on span "Mexican Amigo Burger, served with sweet potato fries & fennel slaw" at bounding box center [614, 371] width 283 height 45
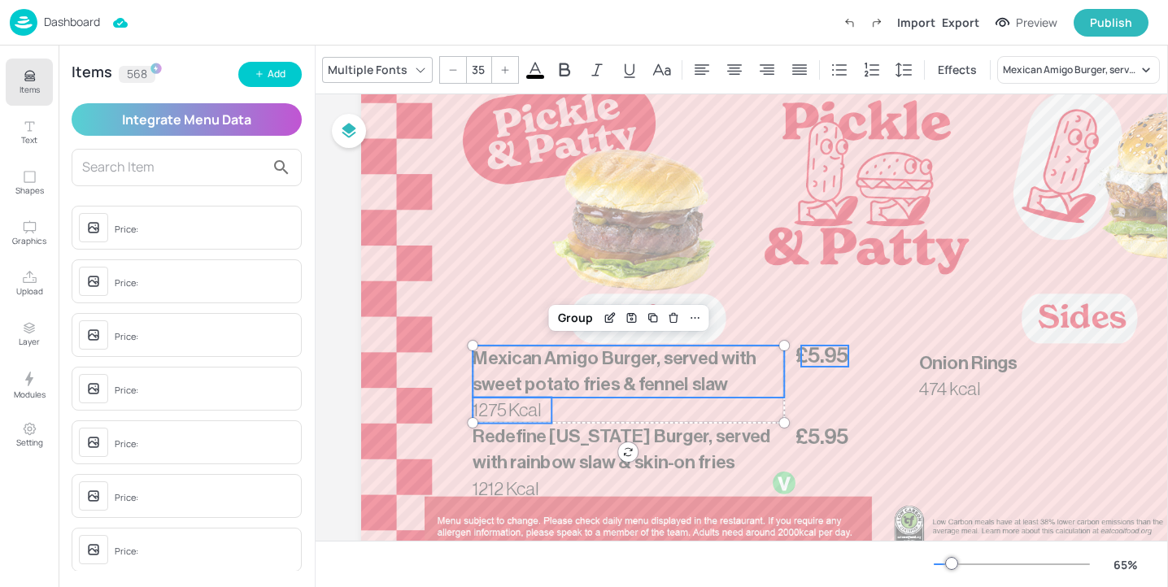
click at [813, 348] on span "£5.95" at bounding box center [821, 356] width 53 height 21
type input "--"
click at [608, 326] on div "Group" at bounding box center [608, 317] width 48 height 21
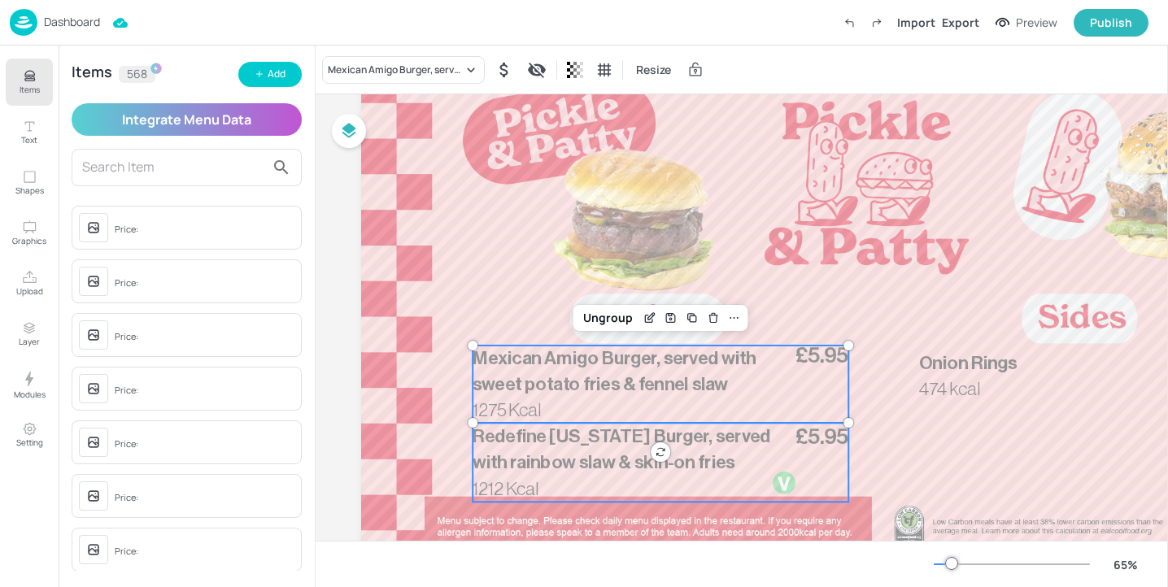
click at [573, 456] on span "Redefine [US_STATE] Burger, served with rainbow slaw & skin-on fries" at bounding box center [622, 449] width 298 height 45
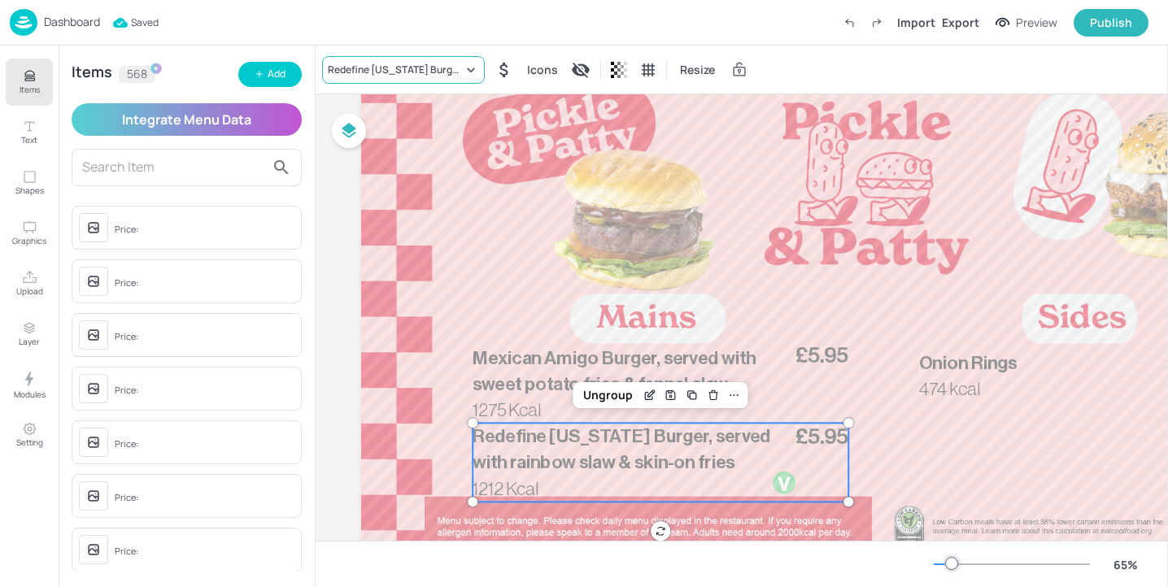
click at [392, 81] on div "Redefine [US_STATE] Burger, served with rainbow slaw & skin-on fries" at bounding box center [403, 70] width 163 height 28
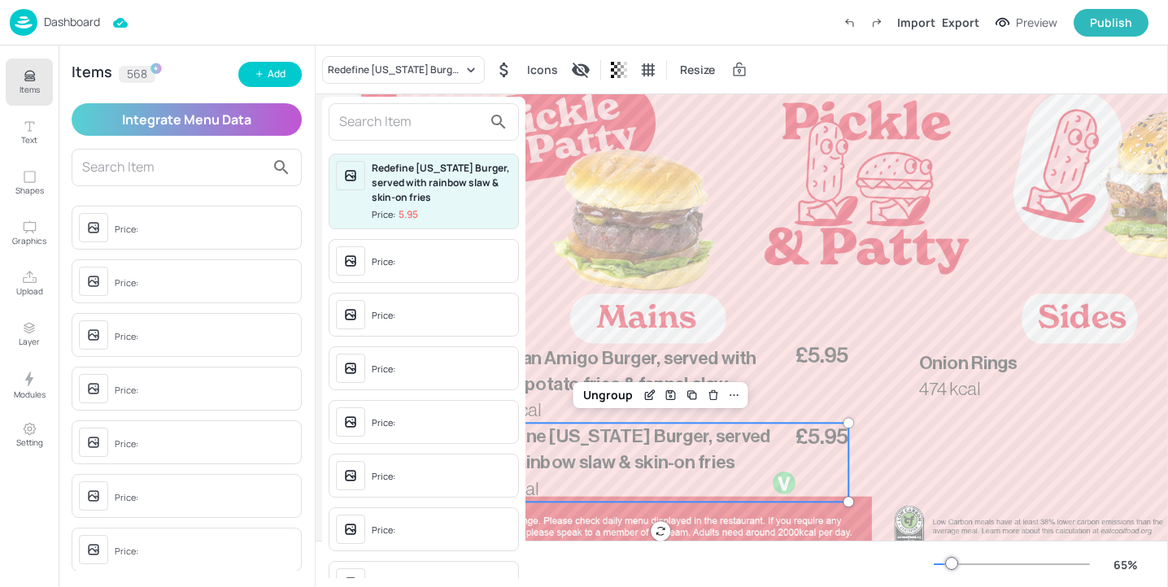
click at [389, 113] on input "text" at bounding box center [410, 122] width 143 height 26
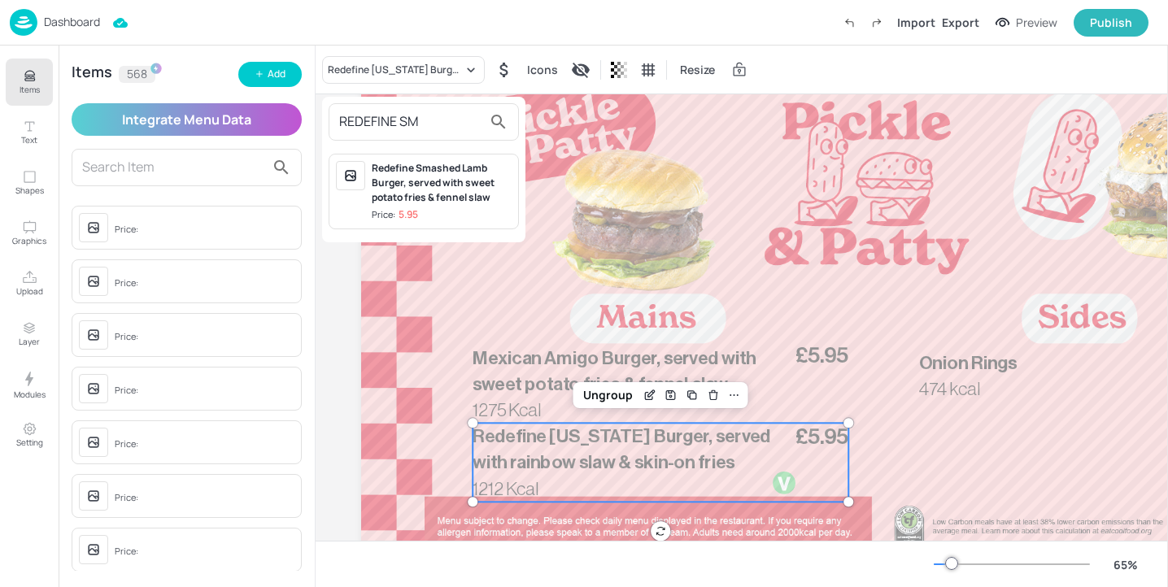
type input "REDEFINE SM"
click at [419, 193] on div "Redefine Smashed Lamb Burger, served with sweet potato fries & fennel slaw" at bounding box center [442, 183] width 140 height 44
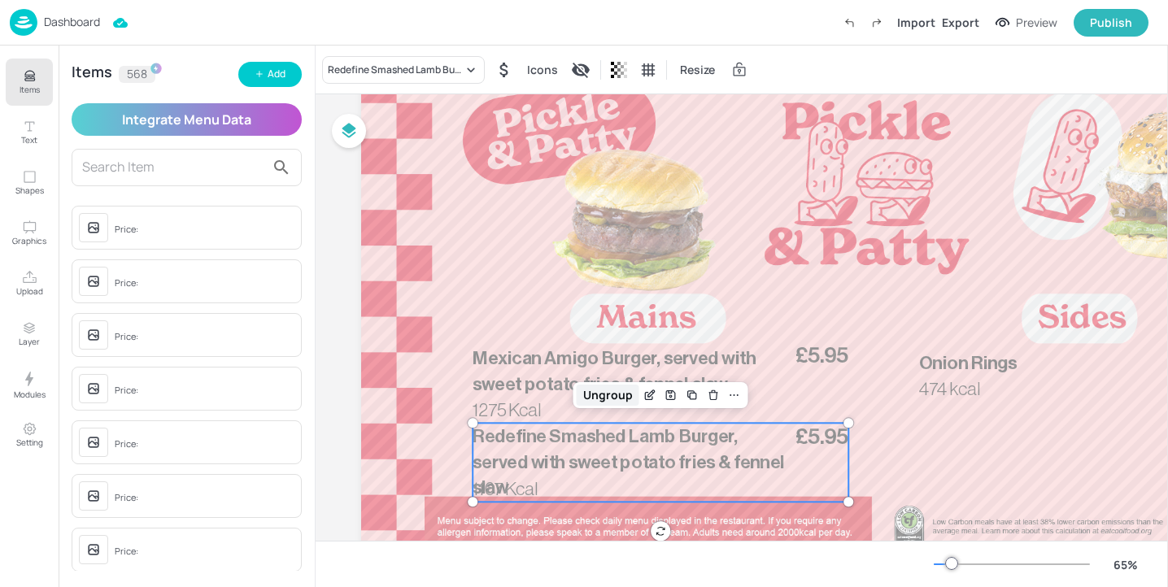
click at [618, 398] on div "Ungroup" at bounding box center [608, 395] width 63 height 21
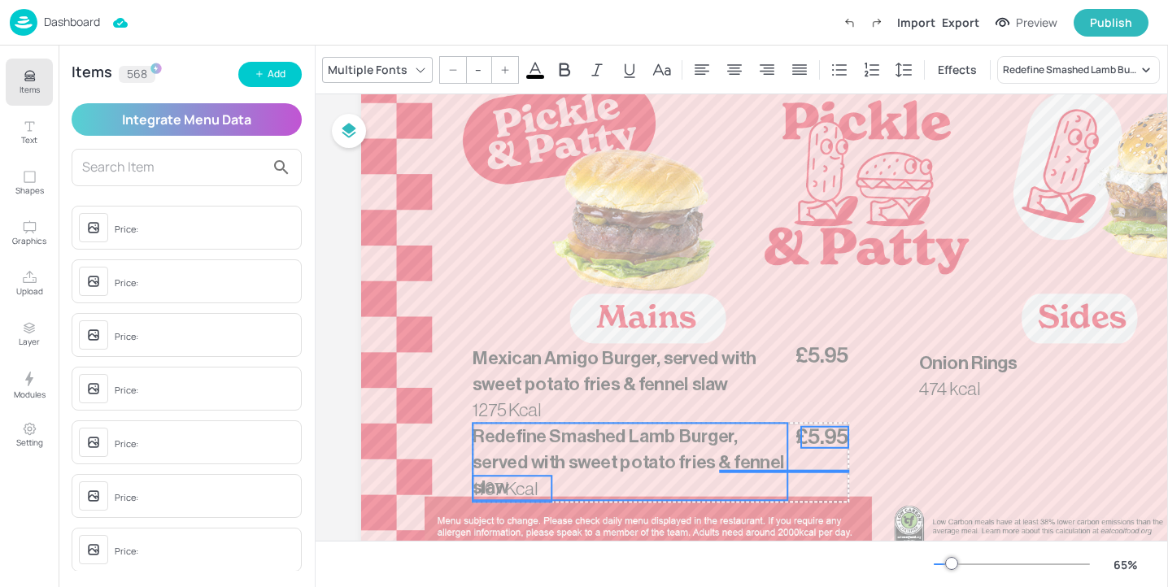
click at [534, 488] on span "1167 Kcal" at bounding box center [505, 489] width 65 height 19
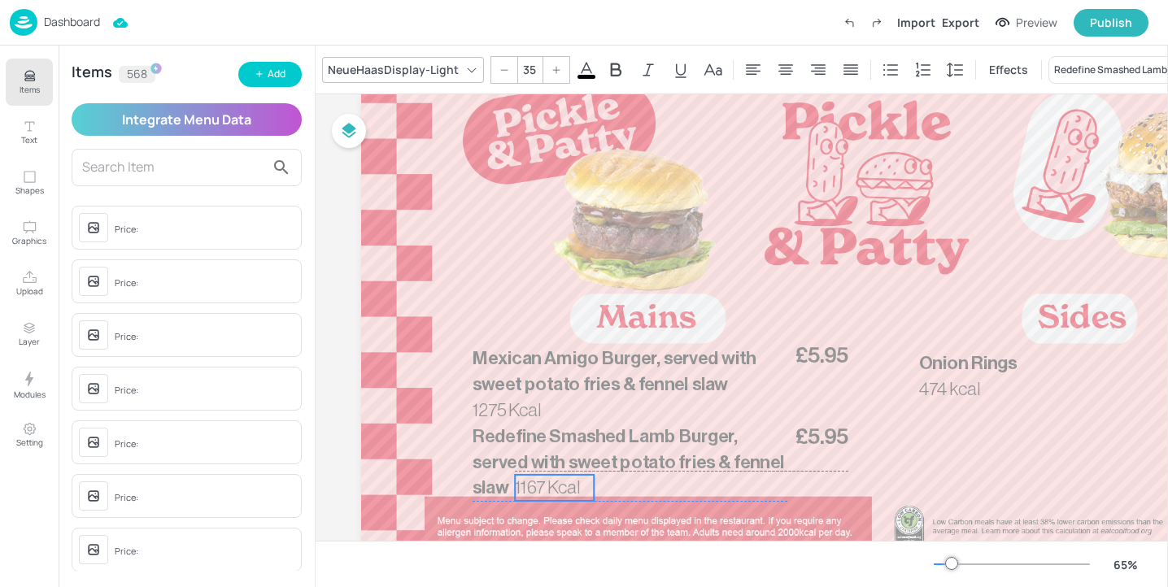
drag, startPoint x: 524, startPoint y: 489, endPoint x: 566, endPoint y: 486, distance: 42.4
click at [566, 486] on span "1167 Kcal" at bounding box center [547, 487] width 65 height 19
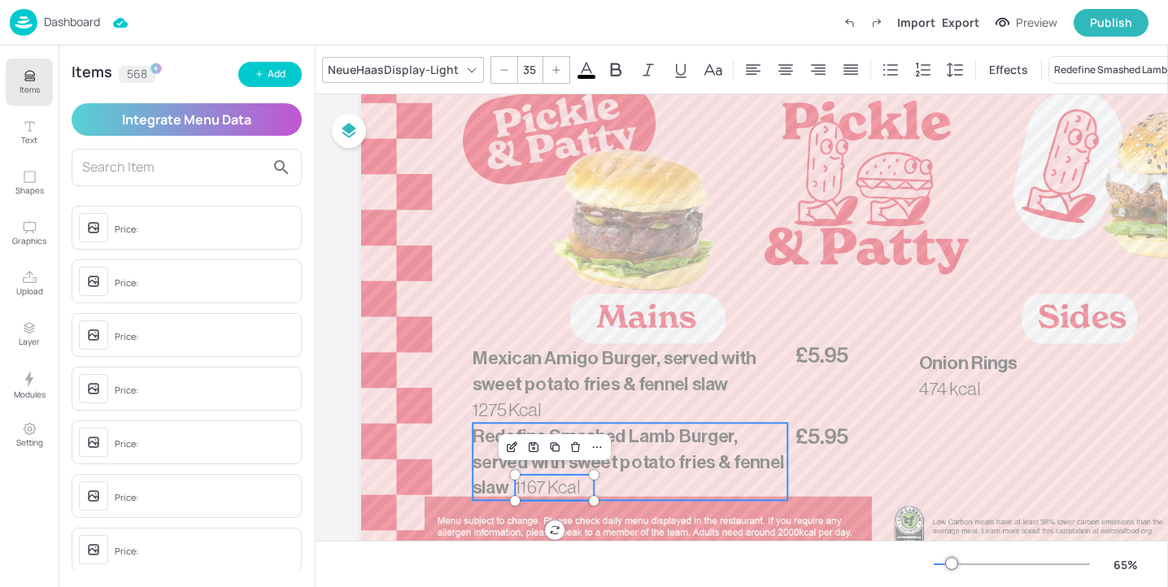
click at [490, 484] on span "Redefine Smashed Lamb Burger, served with sweet potato fries & fennel slaw" at bounding box center [629, 462] width 312 height 70
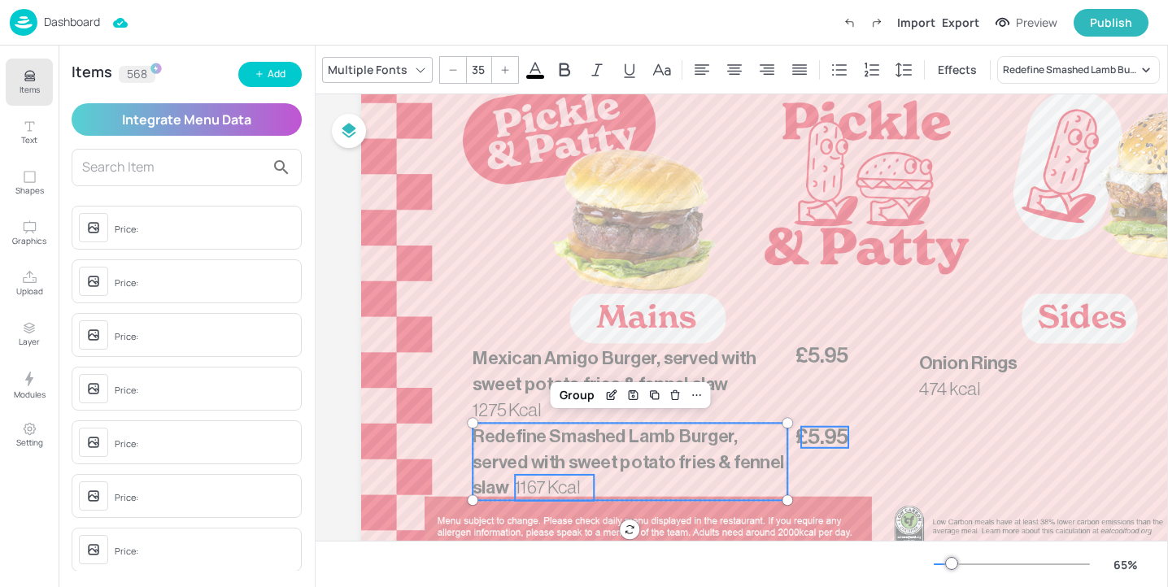
type input "--"
click at [813, 434] on span "£5.95" at bounding box center [821, 437] width 53 height 21
click at [606, 407] on div "Group" at bounding box center [661, 395] width 160 height 26
click at [606, 400] on div "Group" at bounding box center [608, 395] width 48 height 21
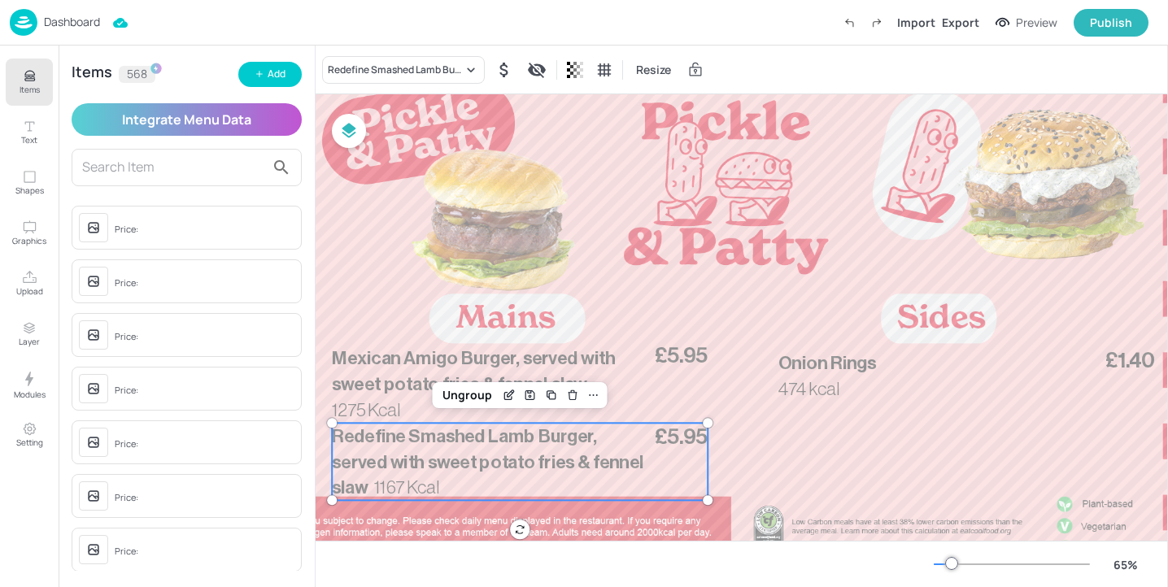
scroll to position [115, 219]
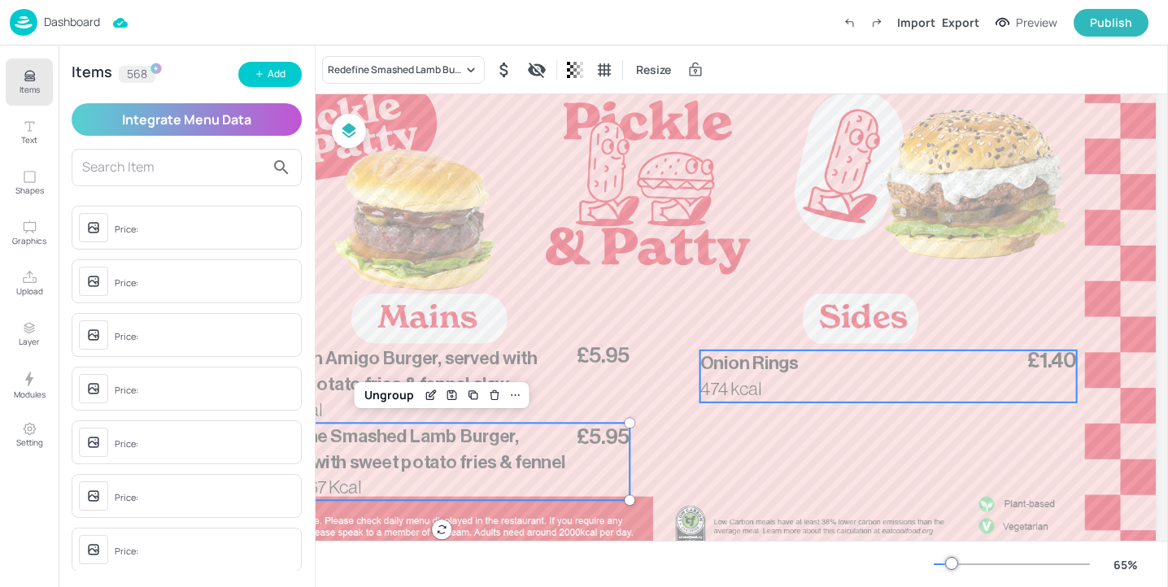
click at [775, 360] on span "Onion Rings" at bounding box center [749, 363] width 98 height 19
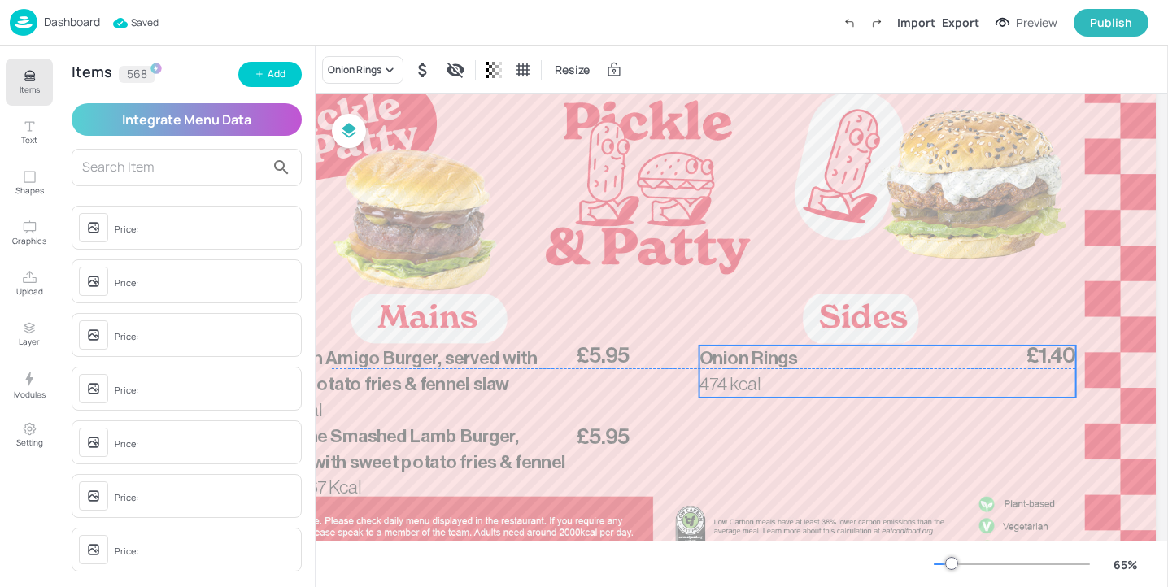
click at [825, 370] on div "474 kcal £1.40 Onion Rings" at bounding box center [887, 372] width 377 height 52
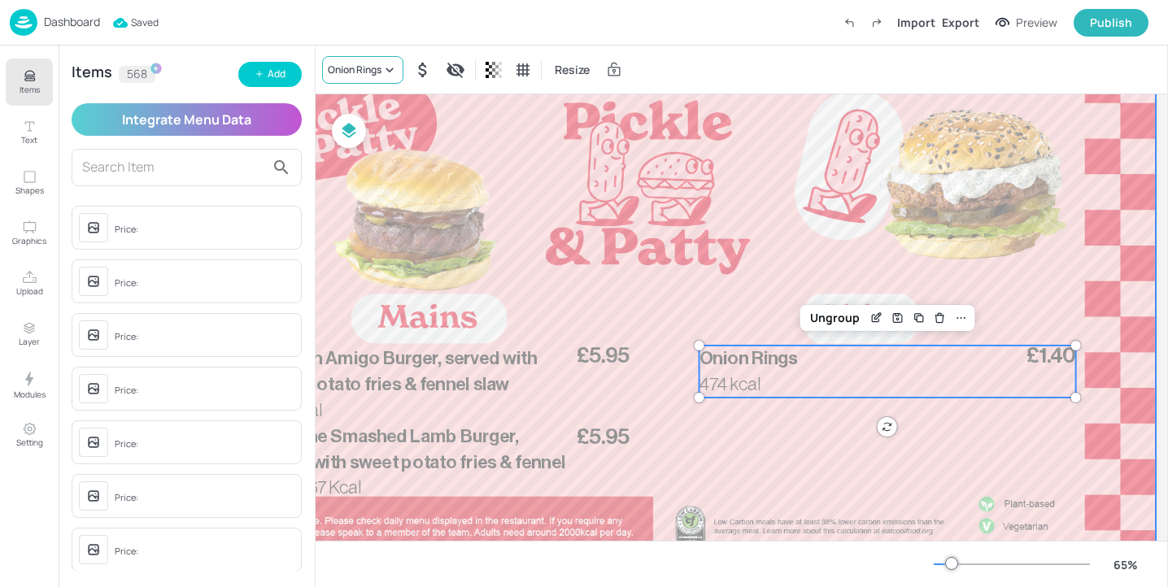
click at [386, 71] on icon at bounding box center [389, 70] width 16 height 16
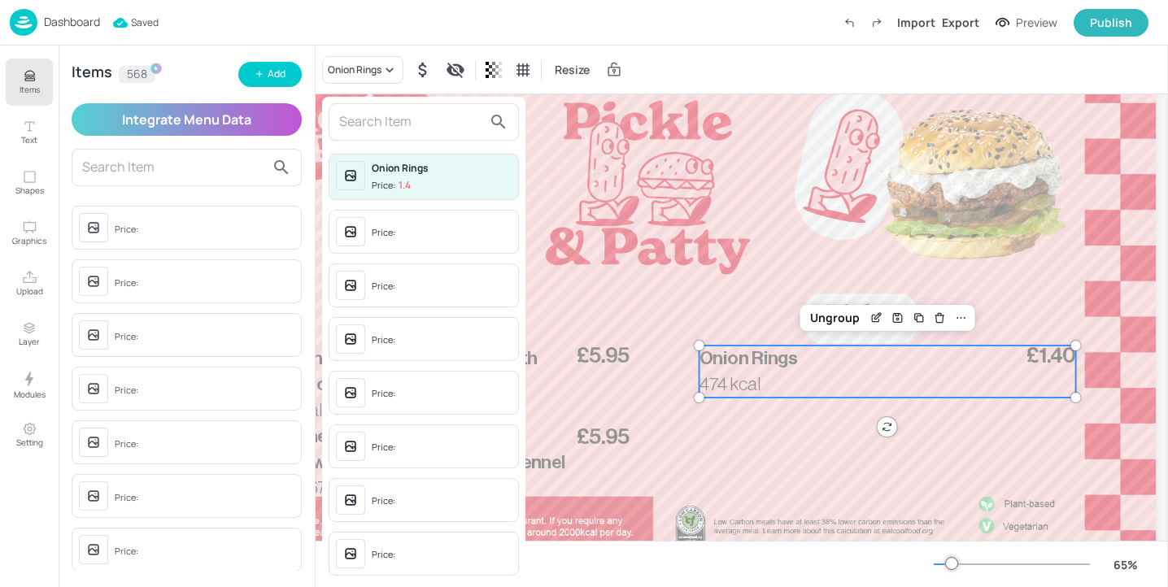
click at [377, 121] on input "text" at bounding box center [410, 122] width 143 height 26
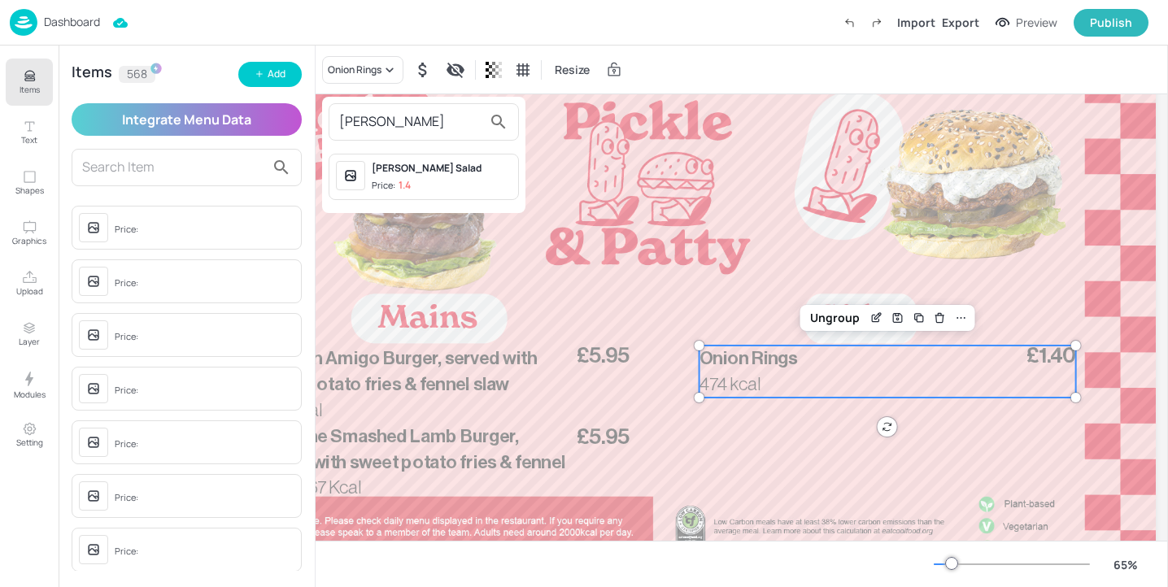
type input "[PERSON_NAME]"
click at [422, 179] on span "Price: 1.4" at bounding box center [442, 186] width 140 height 14
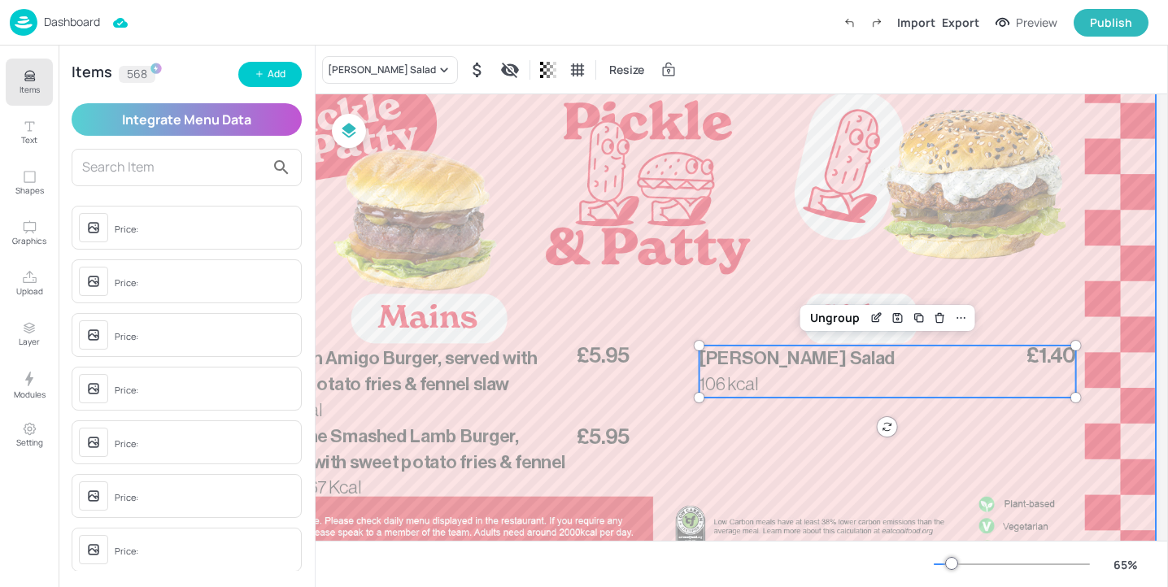
scroll to position [0, 219]
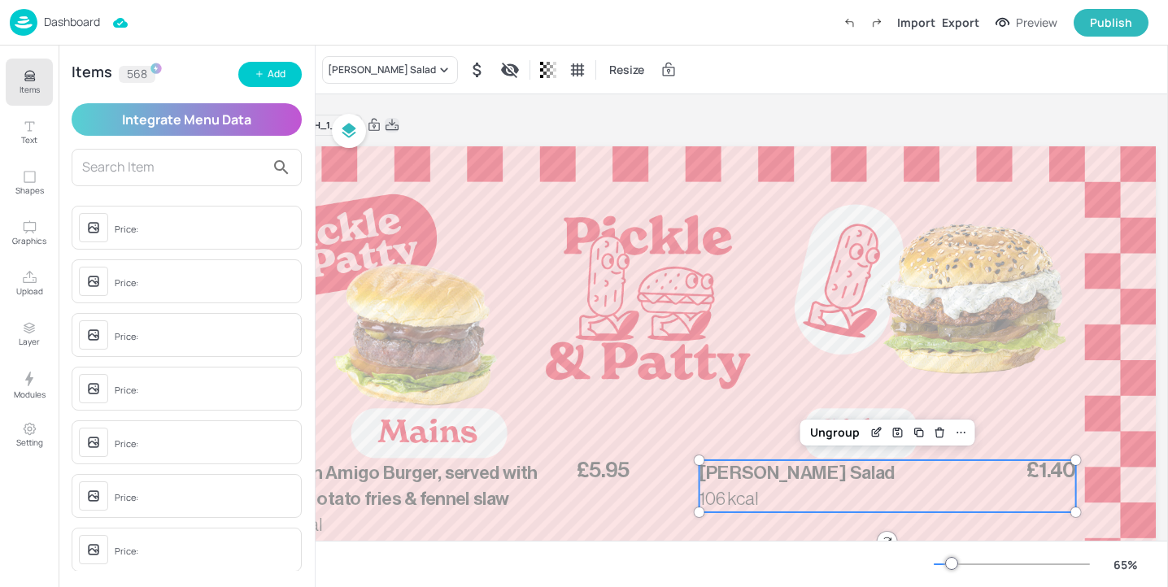
click at [399, 125] on icon at bounding box center [392, 124] width 13 height 11
